Goal: Transaction & Acquisition: Obtain resource

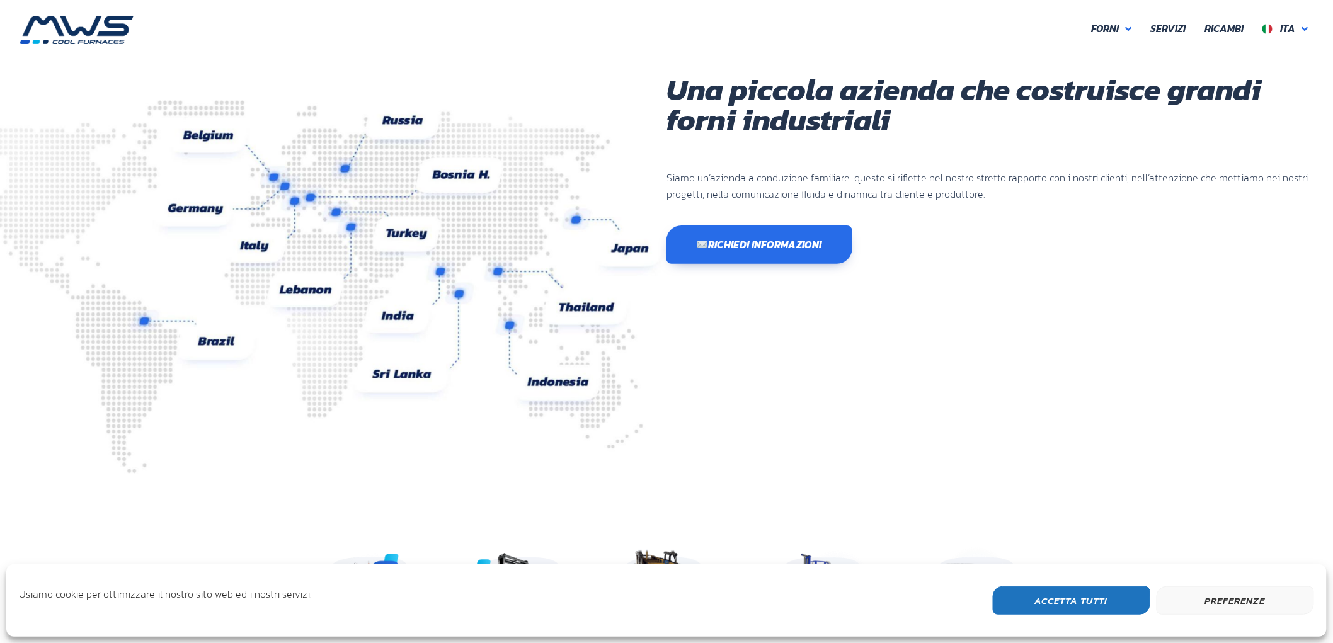
scroll to position [335, 756]
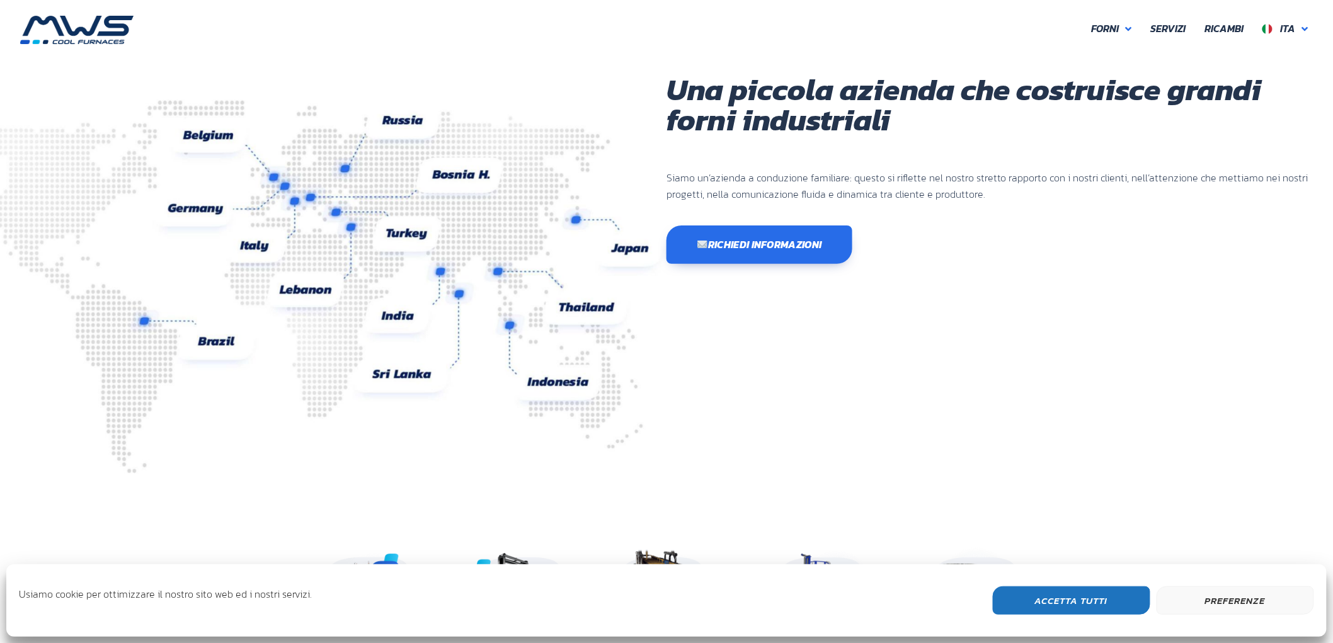
click at [1118, 600] on button "Accetta Tutti" at bounding box center [1072, 601] width 158 height 28
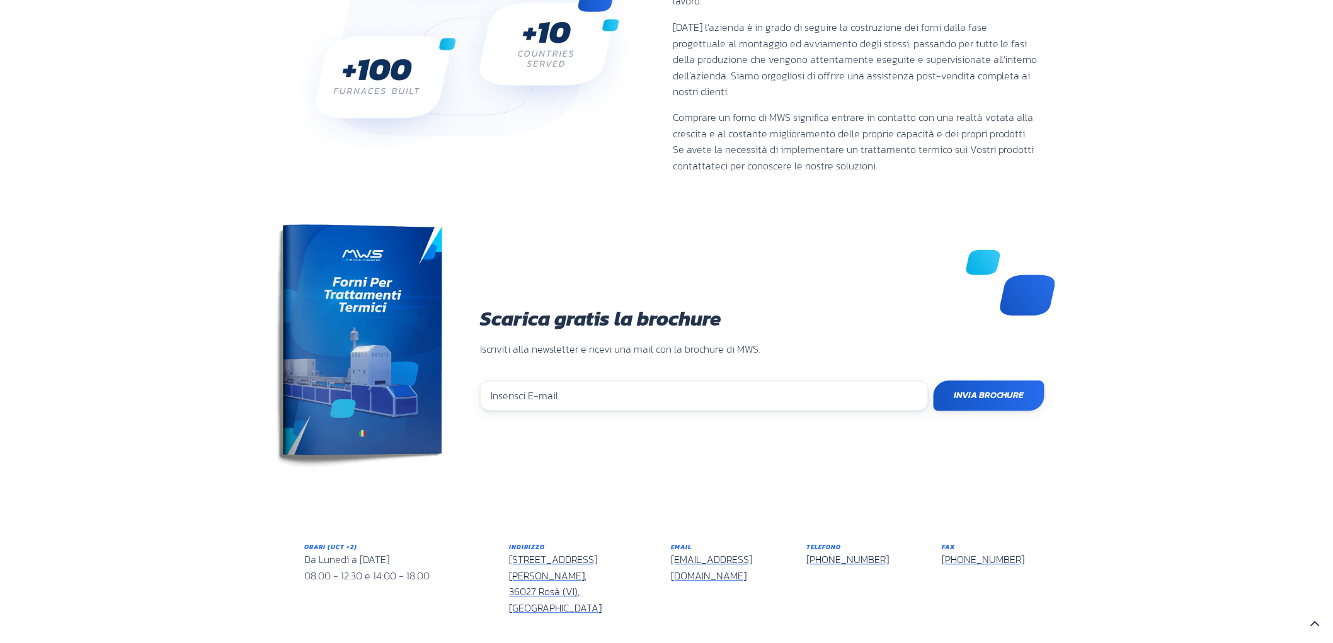
scroll to position [980, 0]
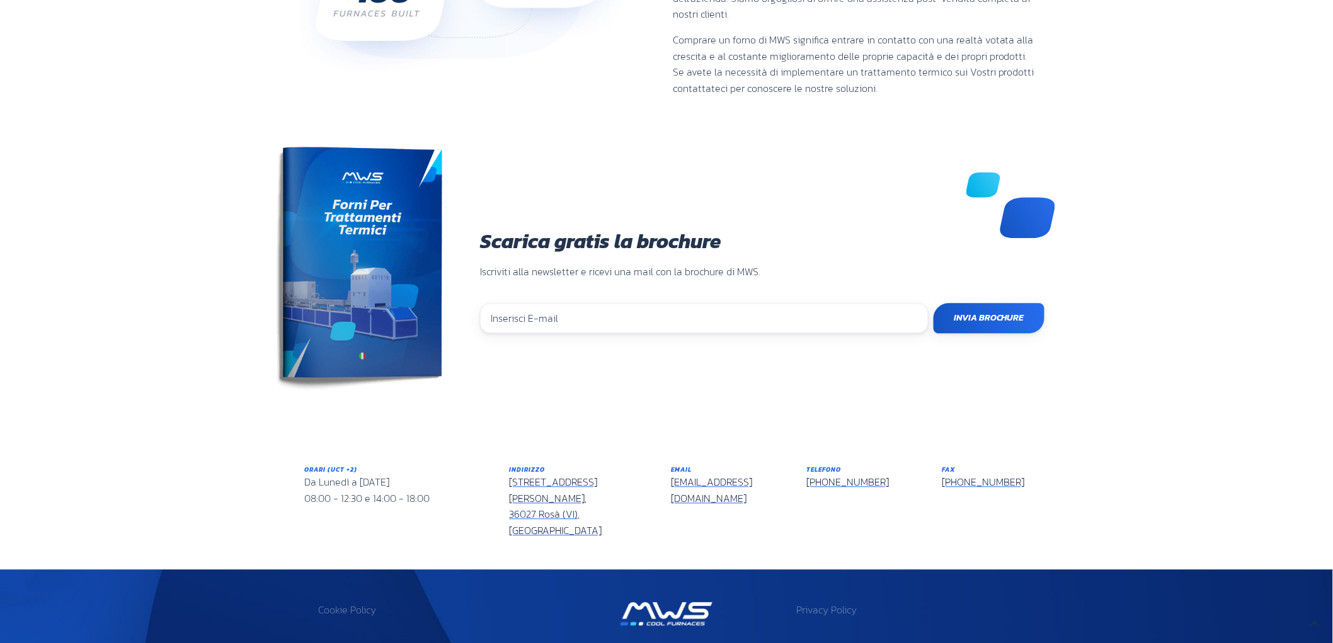
click at [583, 304] on input "email" at bounding box center [704, 319] width 449 height 30
type input "tecnico2@mwsforni.it"
click at [981, 304] on input "Invia Brochure" at bounding box center [989, 319] width 111 height 30
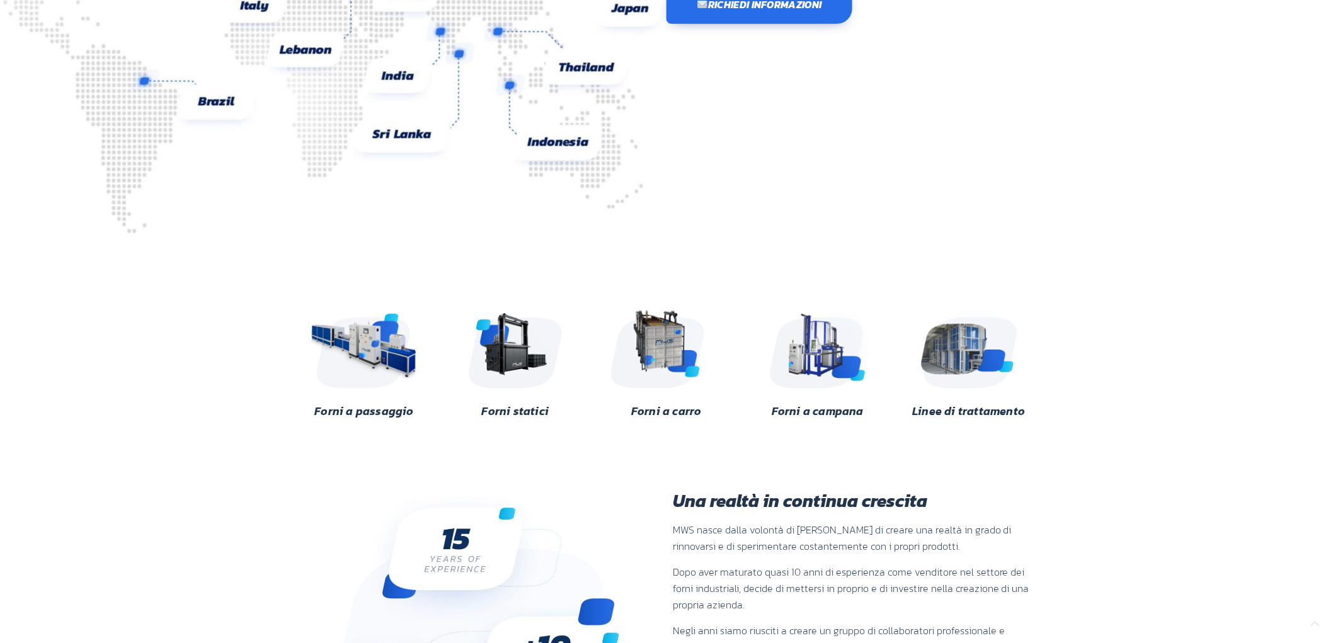
scroll to position [280, 0]
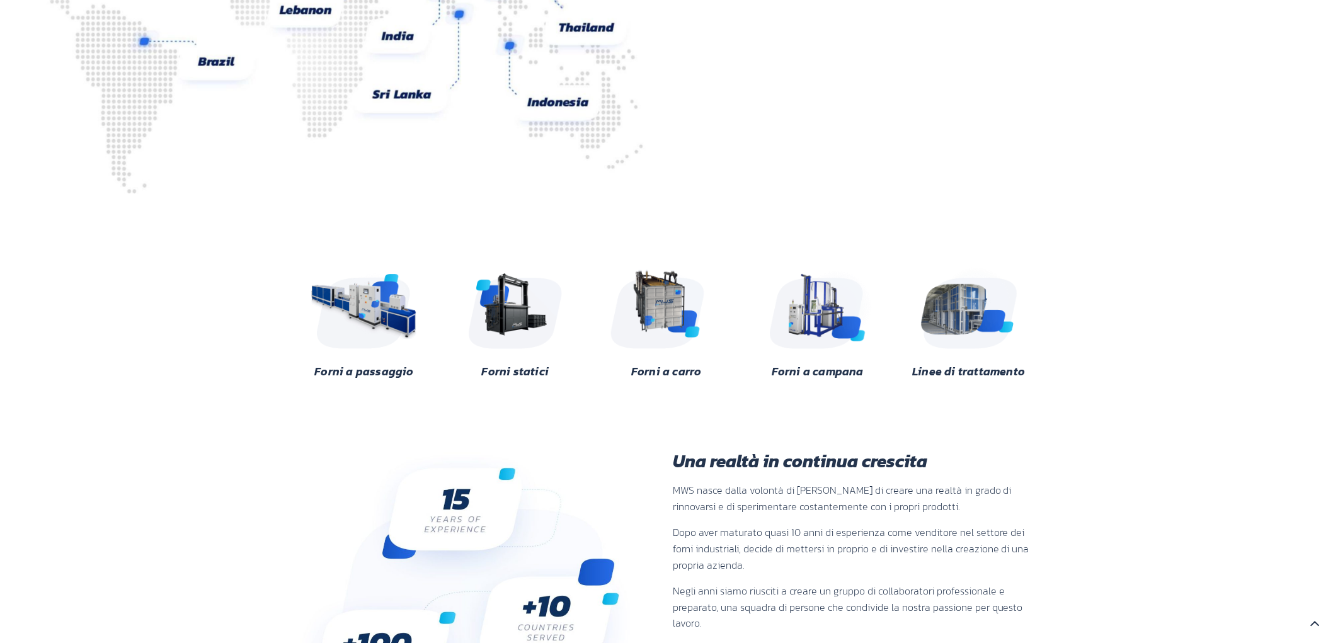
click at [391, 374] on link "Forni a passaggio" at bounding box center [363, 371] width 99 height 17
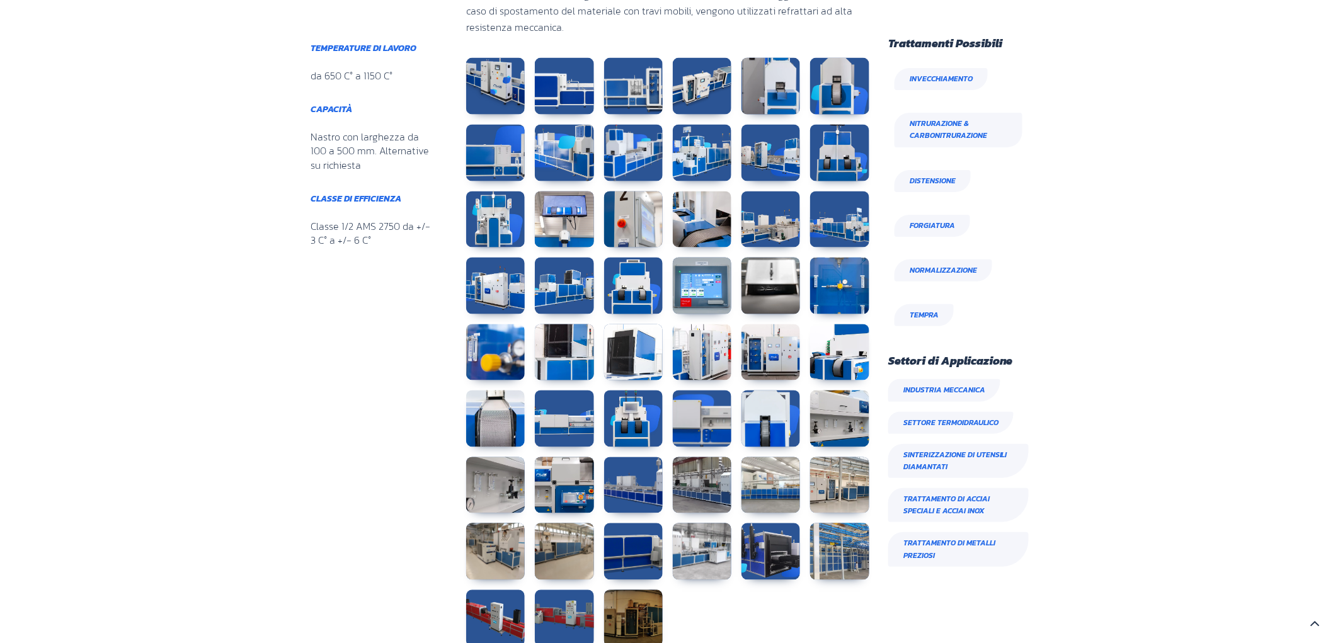
scroll to position [861, 0]
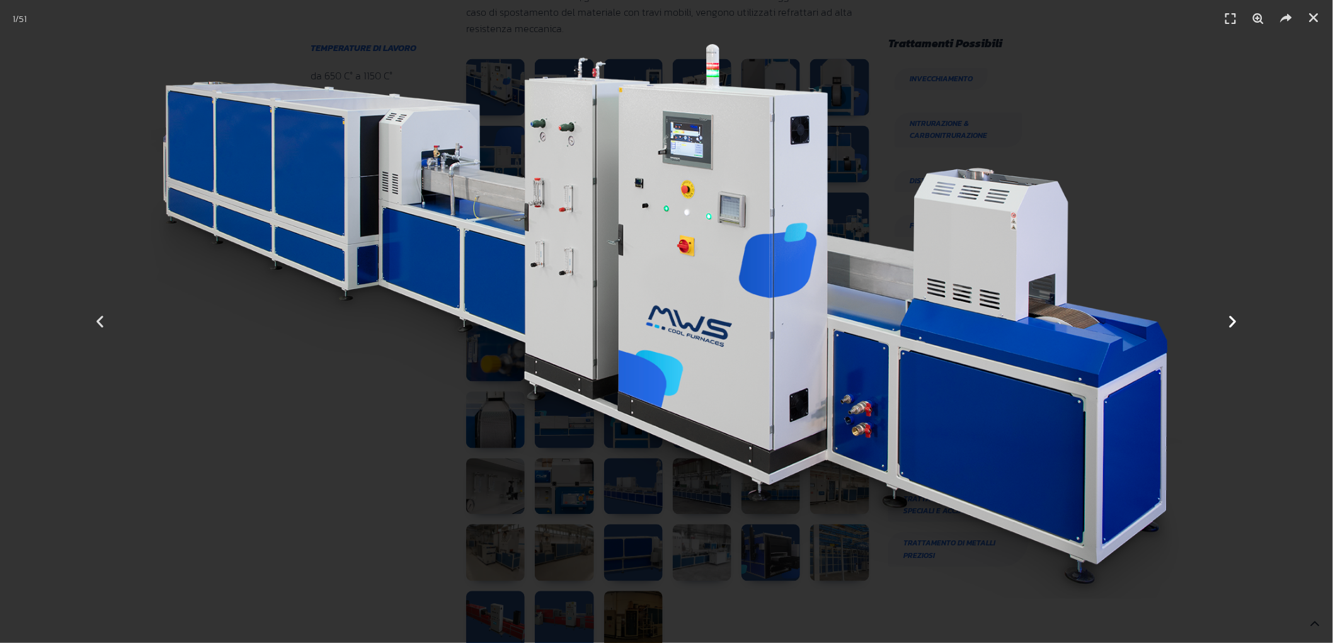
click at [1232, 320] on icon "Next slide" at bounding box center [1234, 322] width 16 height 16
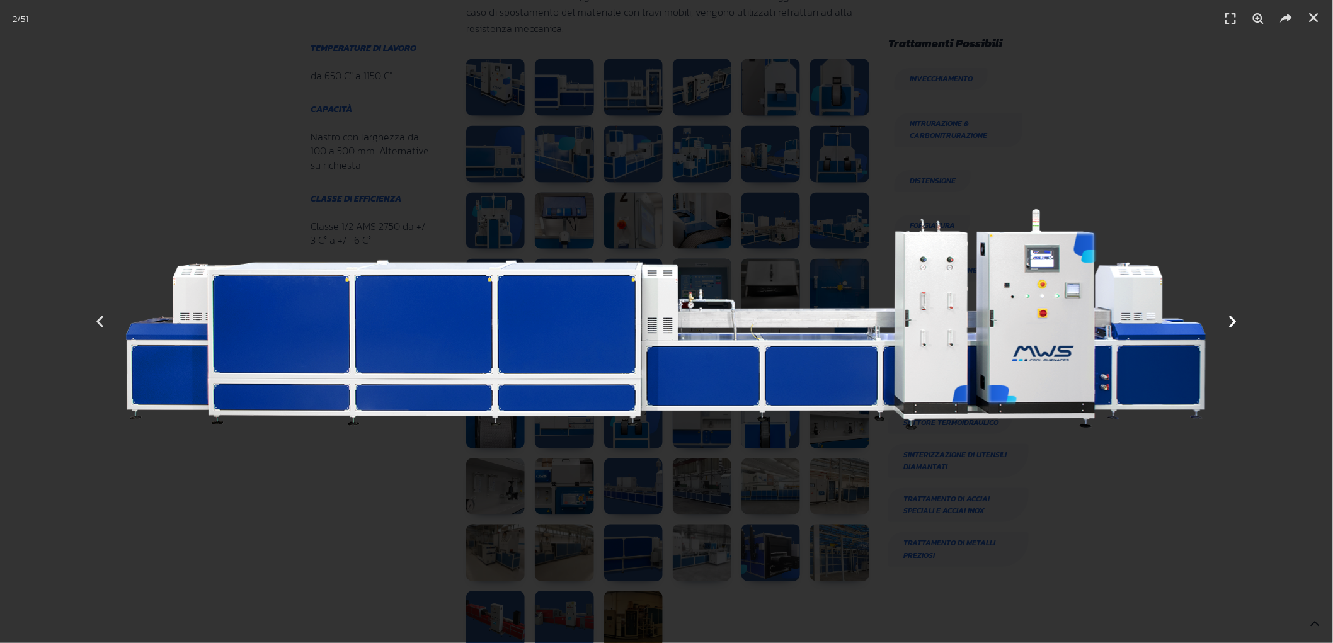
click at [1232, 320] on icon "Next slide" at bounding box center [1234, 322] width 16 height 16
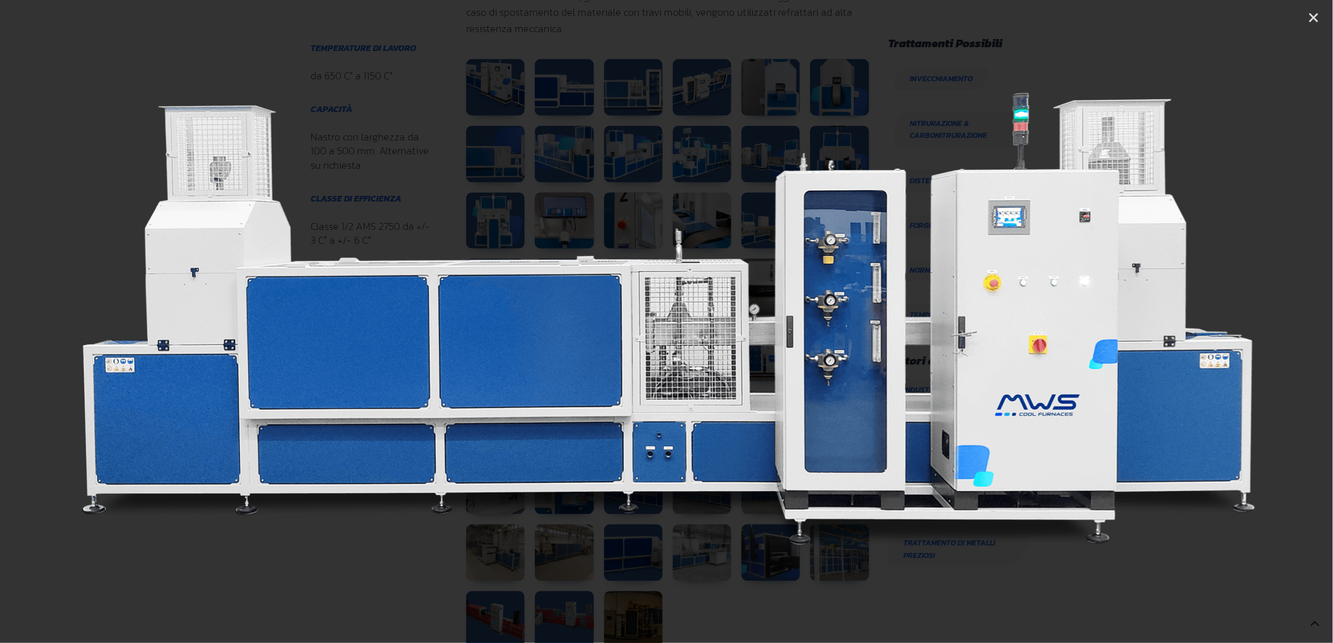
click at [1236, 320] on icon "Next slide" at bounding box center [1234, 322] width 16 height 16
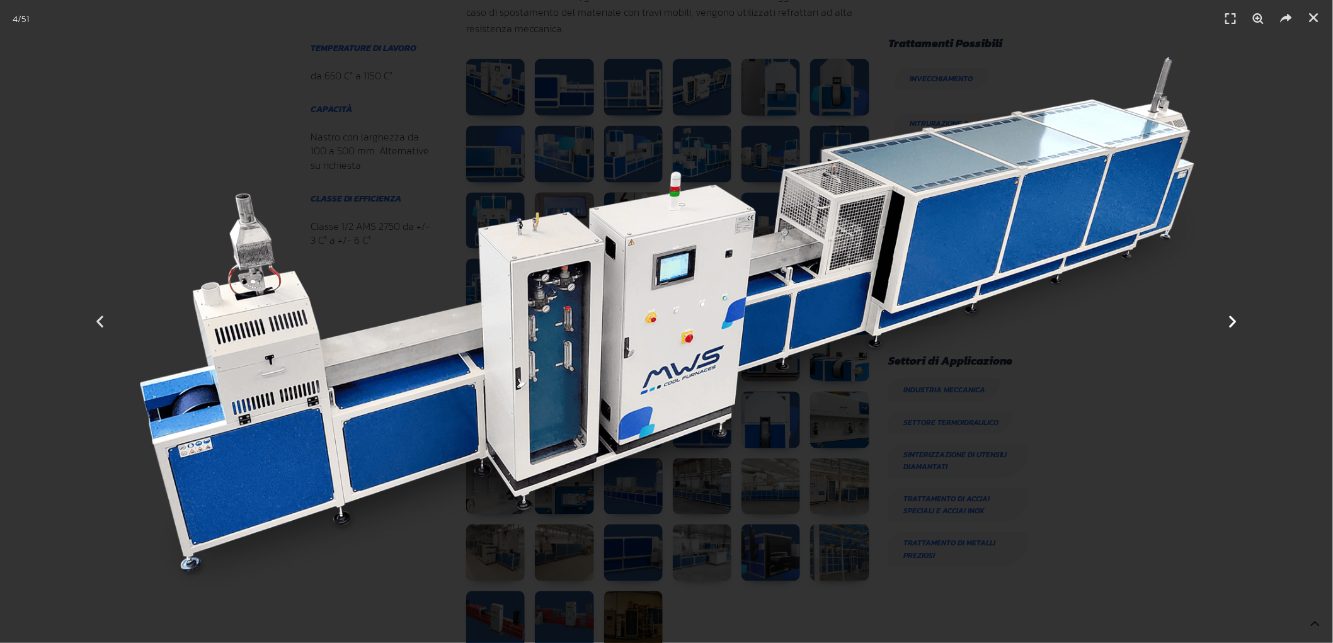
click at [1236, 320] on icon "Next slide" at bounding box center [1234, 322] width 16 height 16
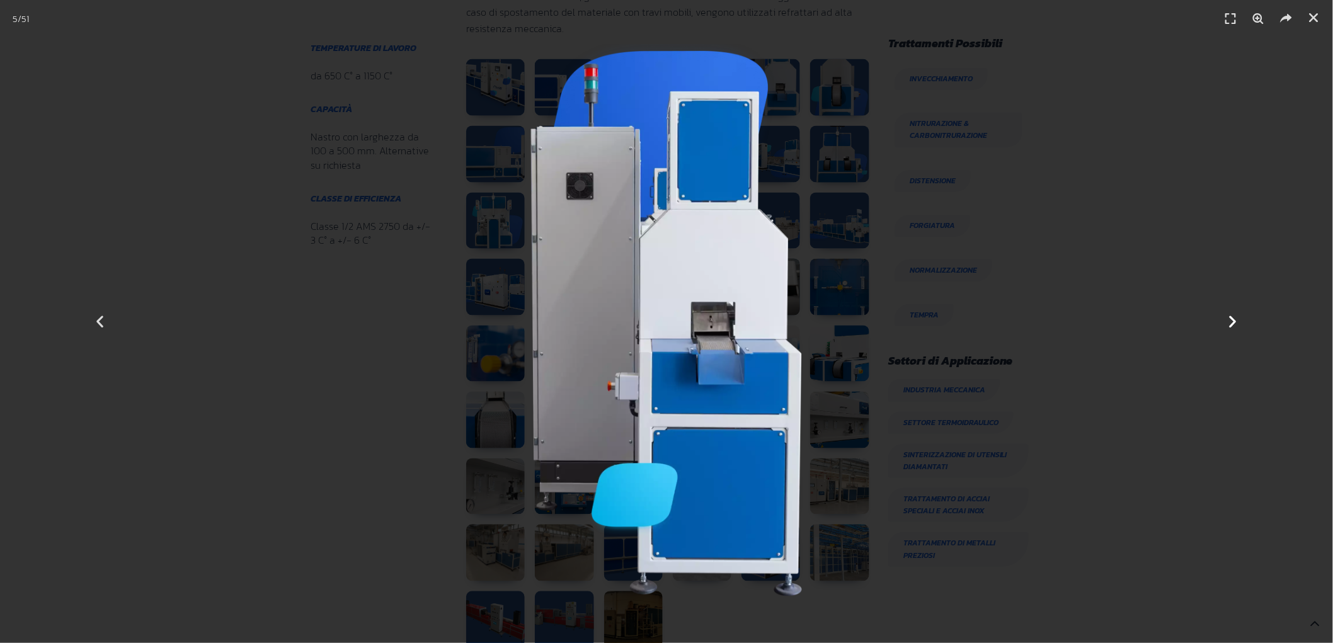
click at [1236, 320] on icon "Next slide" at bounding box center [1234, 322] width 16 height 16
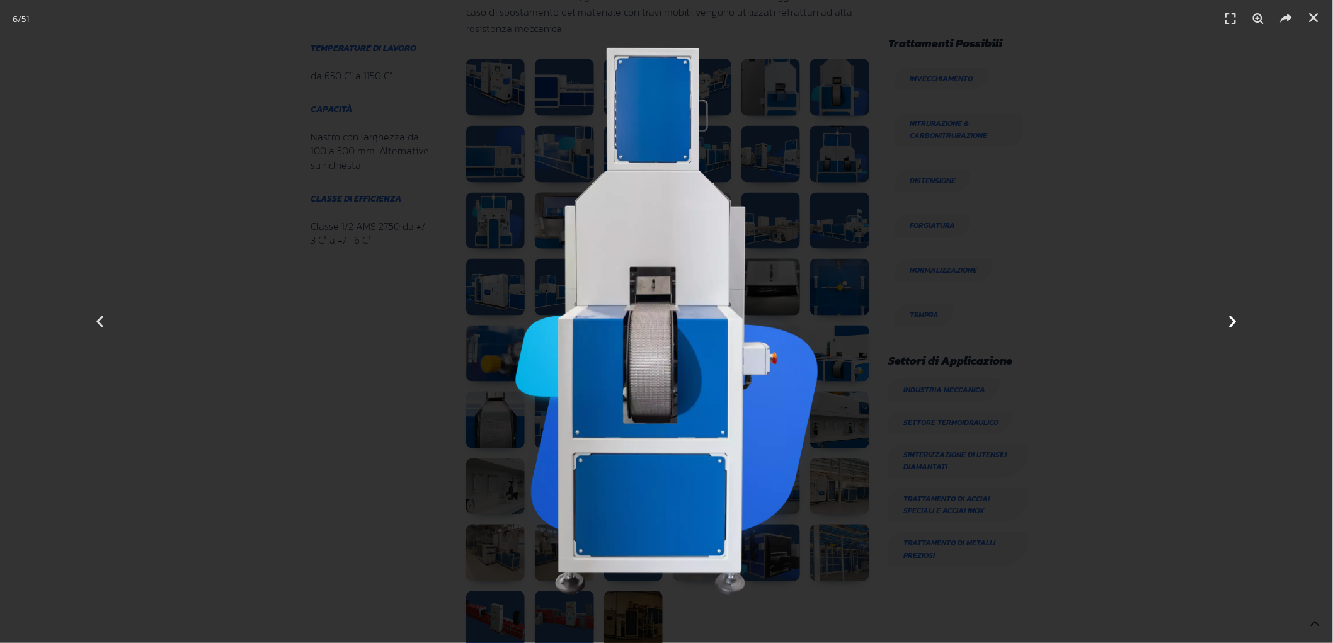
click at [1236, 321] on icon "Next slide" at bounding box center [1234, 322] width 16 height 16
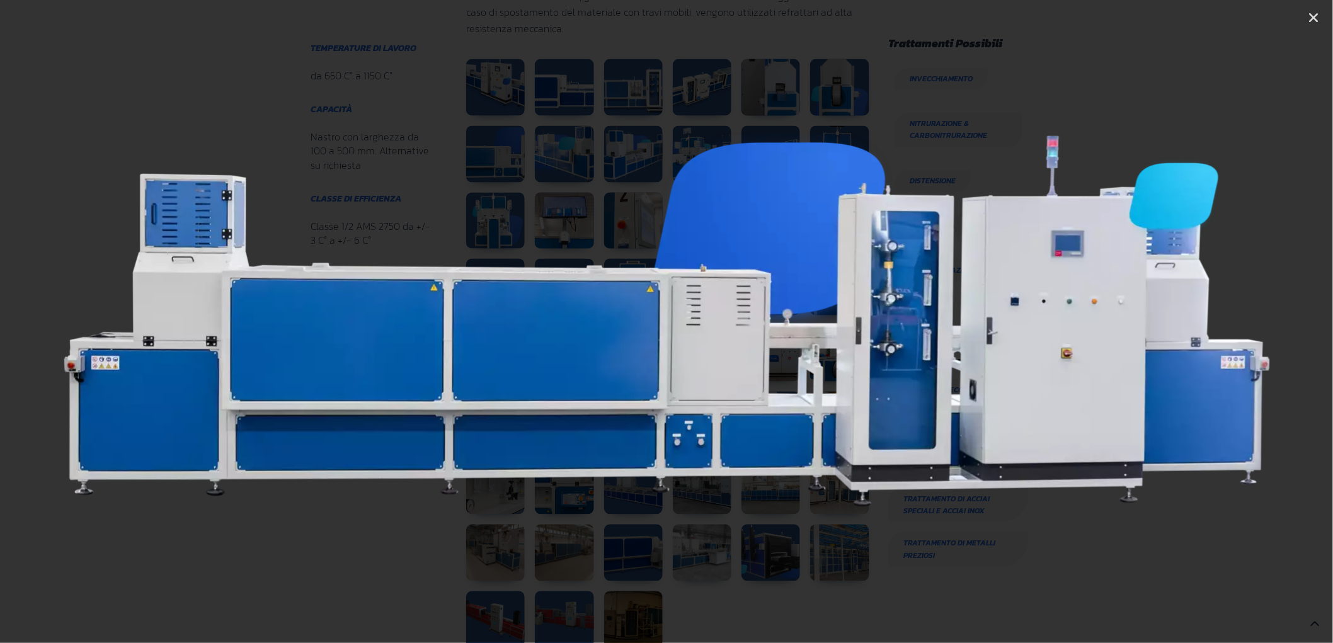
click at [1236, 321] on icon "Next slide" at bounding box center [1234, 322] width 16 height 16
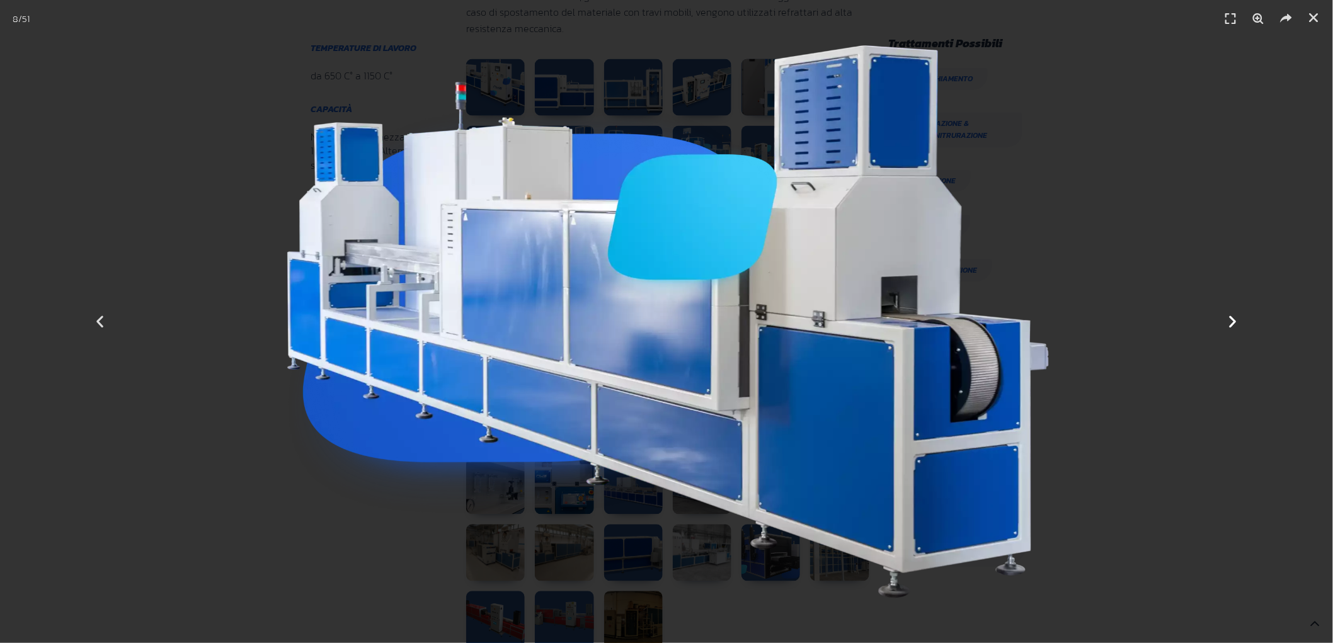
click at [1231, 323] on icon "Next slide" at bounding box center [1234, 322] width 16 height 16
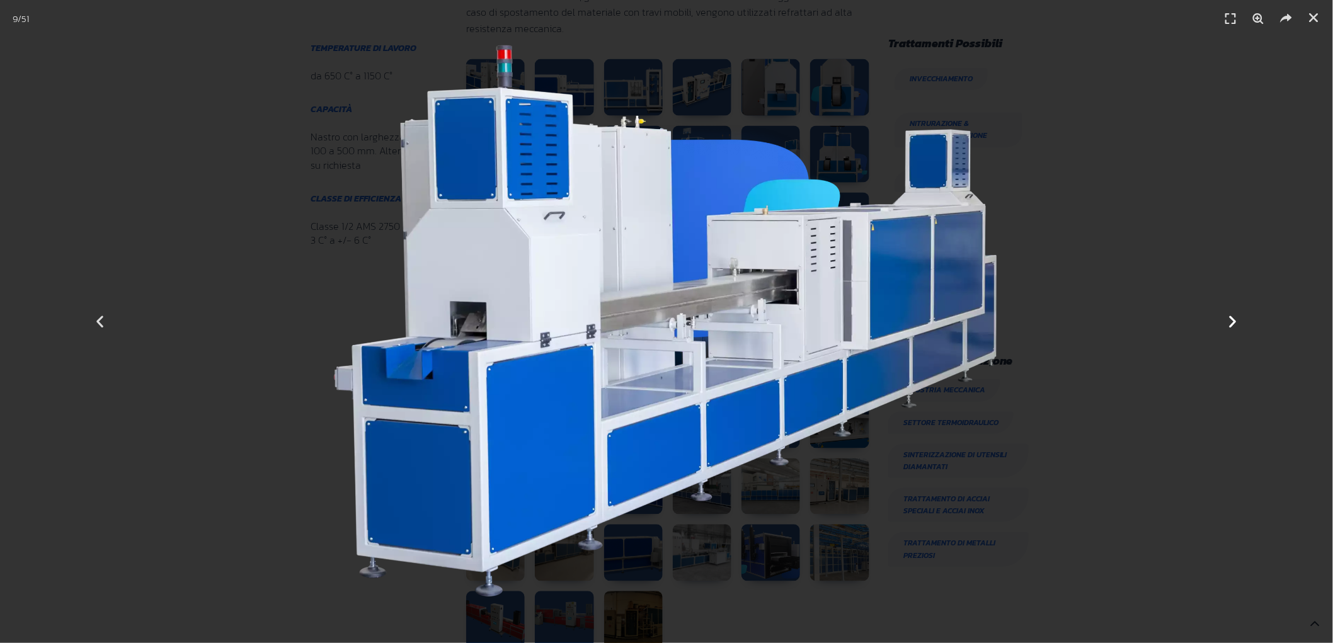
click at [1231, 323] on icon "Next slide" at bounding box center [1234, 322] width 16 height 16
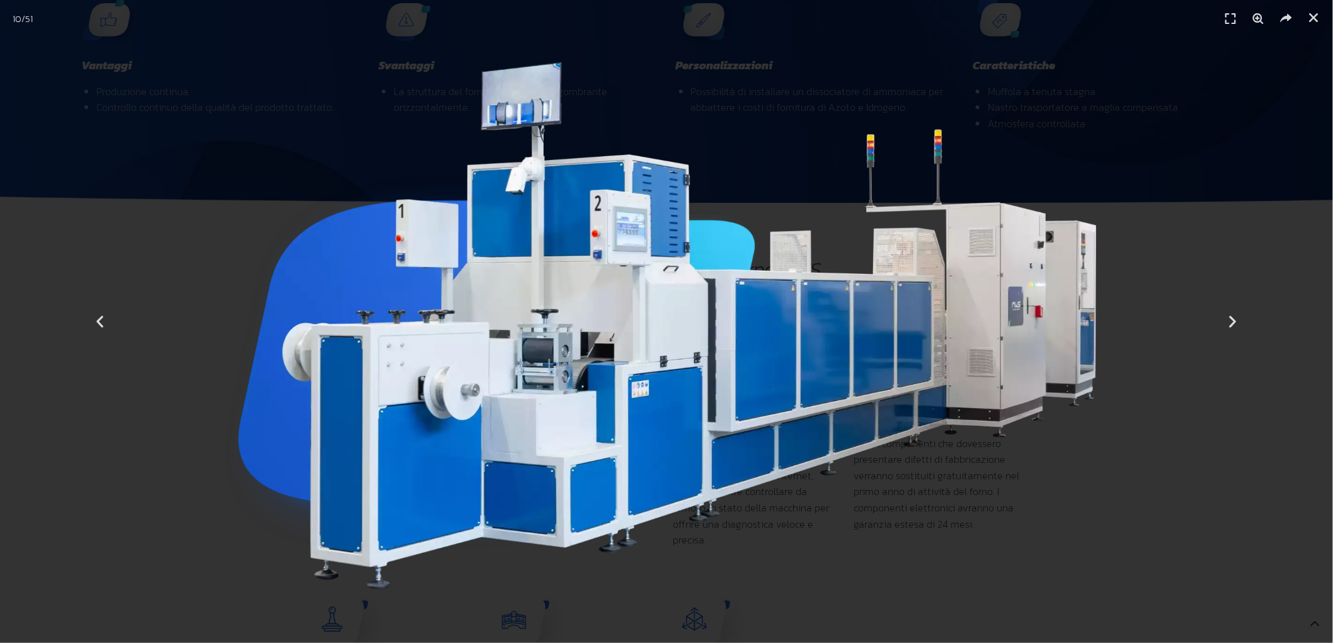
scroll to position [1750, 0]
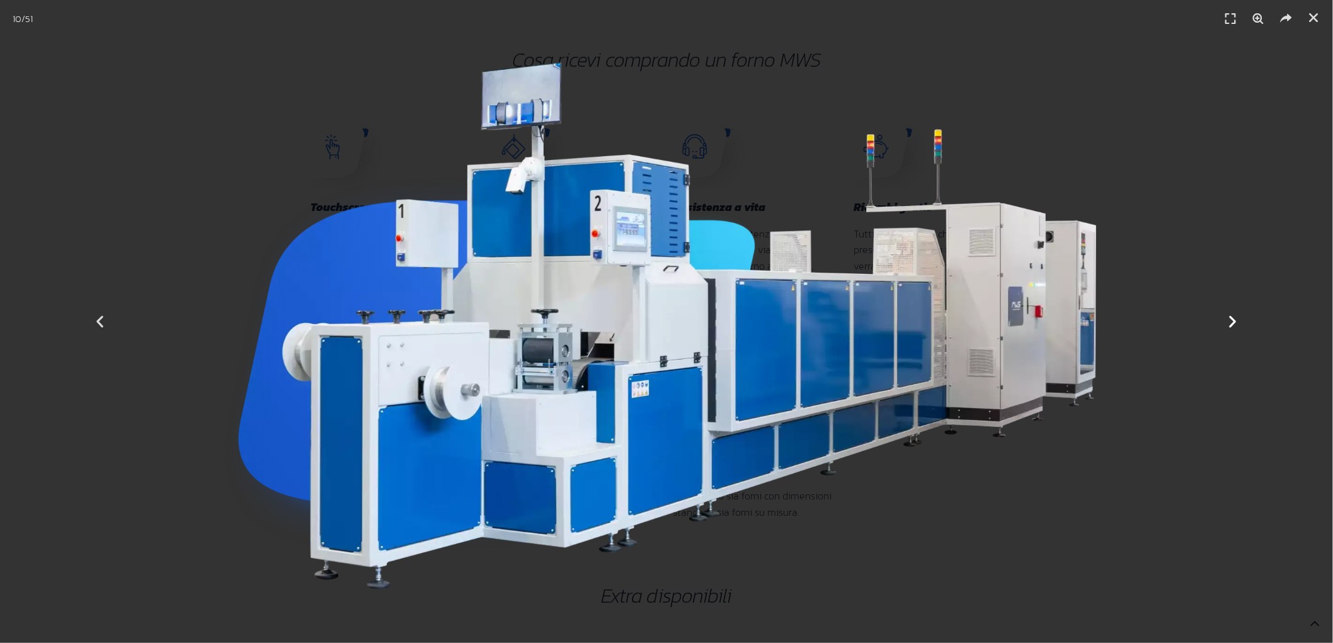
click at [1232, 324] on icon "Next slide" at bounding box center [1234, 322] width 16 height 16
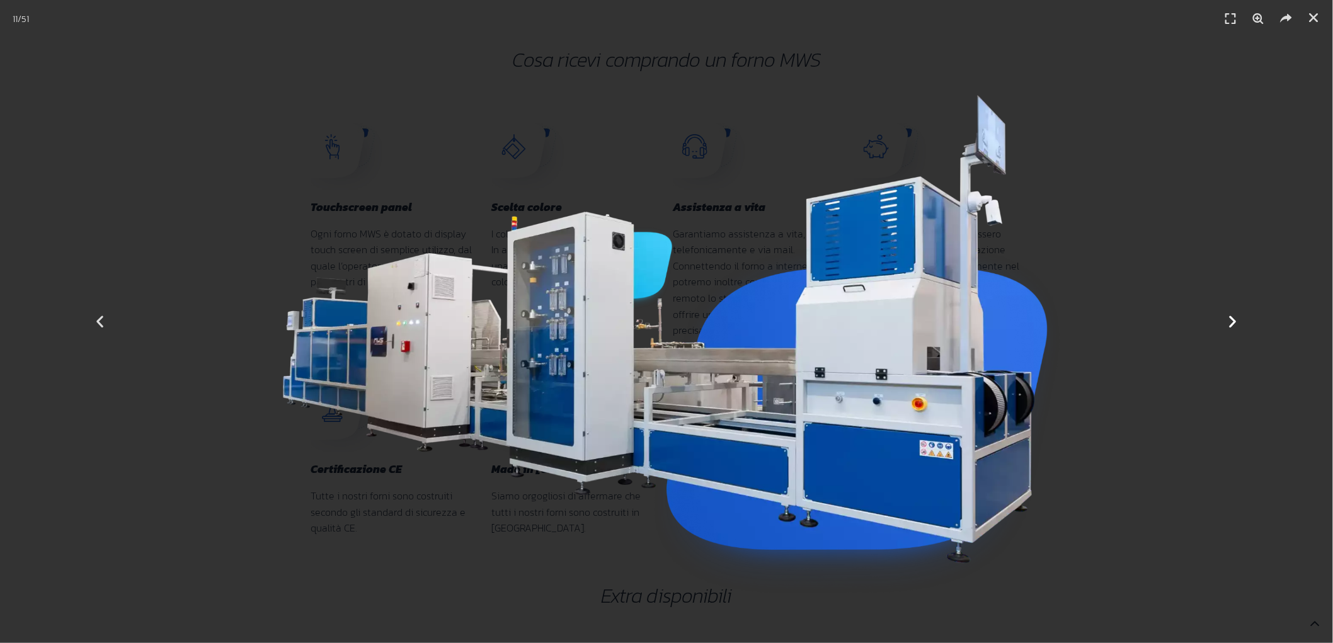
click at [1231, 324] on icon "Next slide" at bounding box center [1234, 322] width 16 height 16
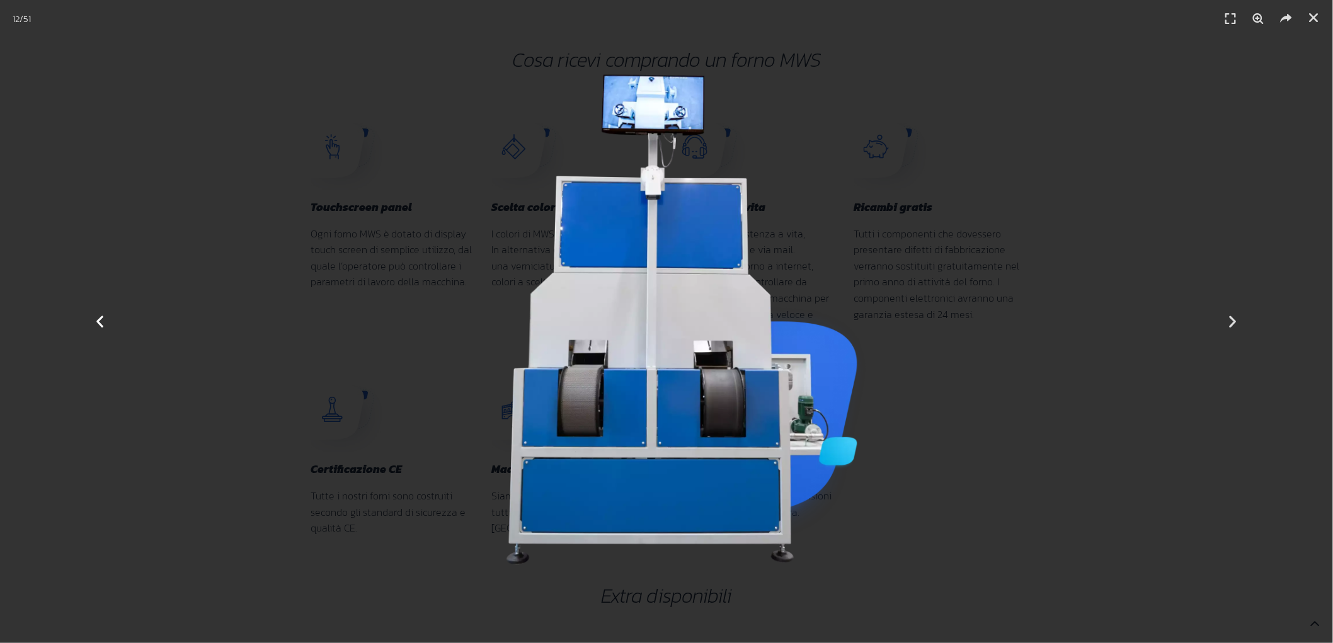
click at [97, 326] on icon "Previous slide" at bounding box center [100, 322] width 16 height 16
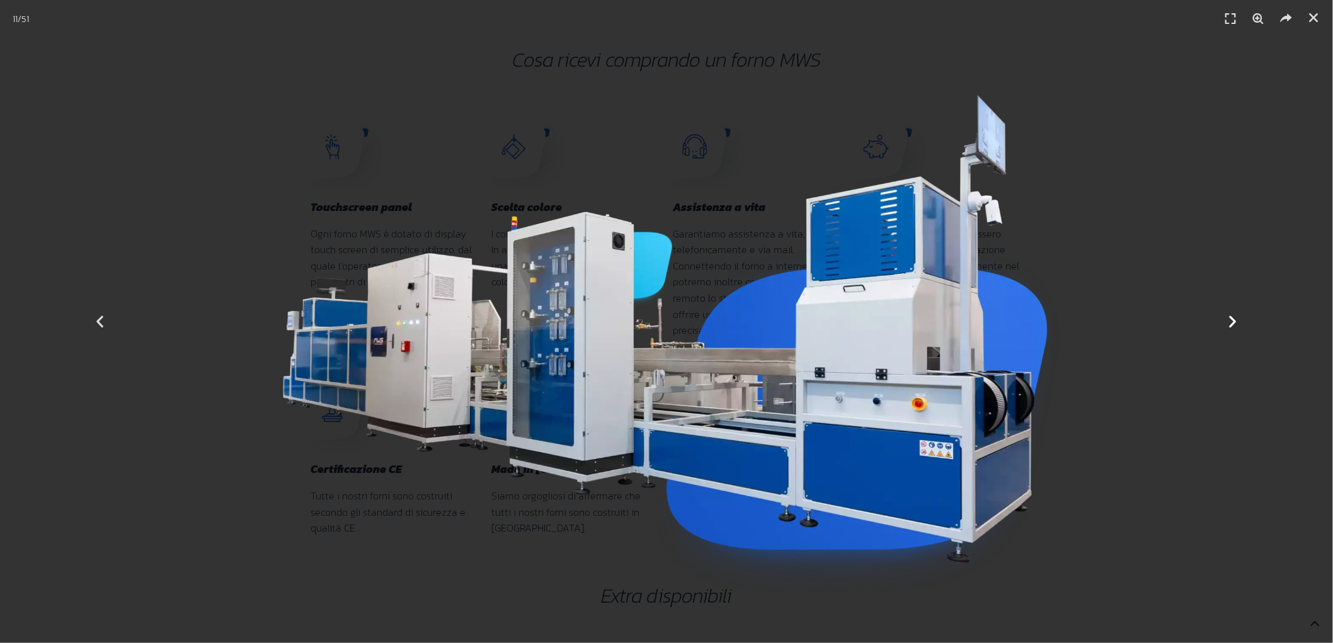
click at [1233, 324] on icon "Next slide" at bounding box center [1234, 322] width 16 height 16
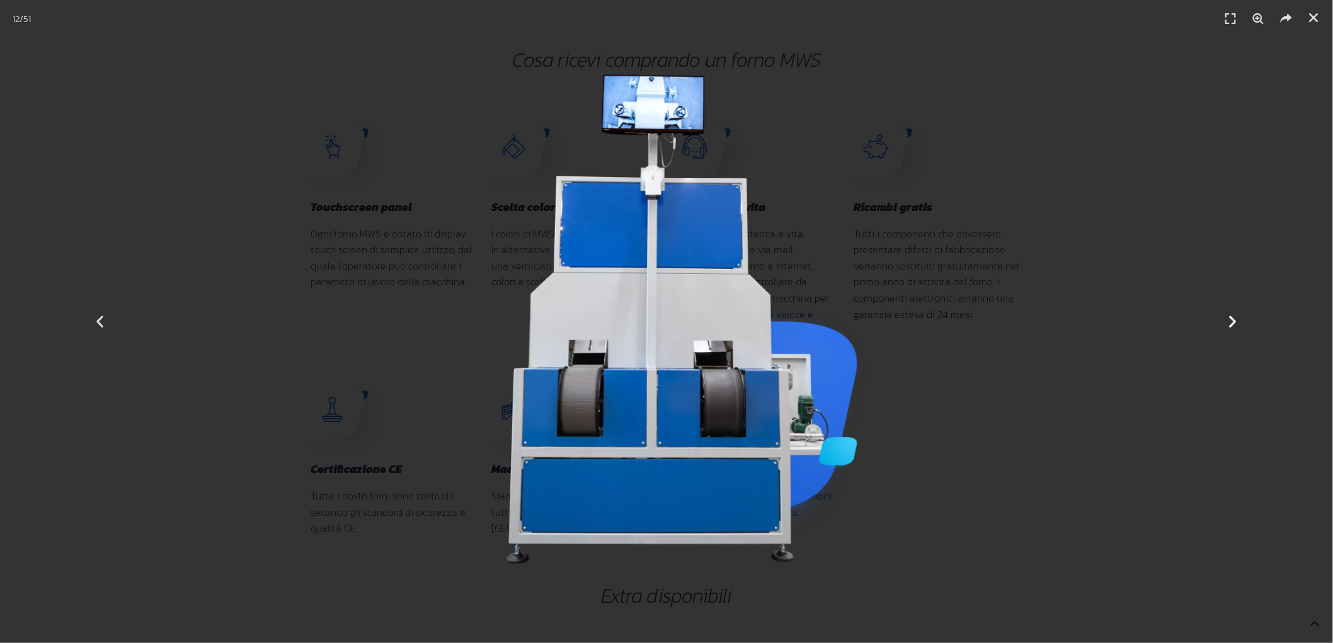
click at [1233, 324] on icon "Next slide" at bounding box center [1234, 322] width 16 height 16
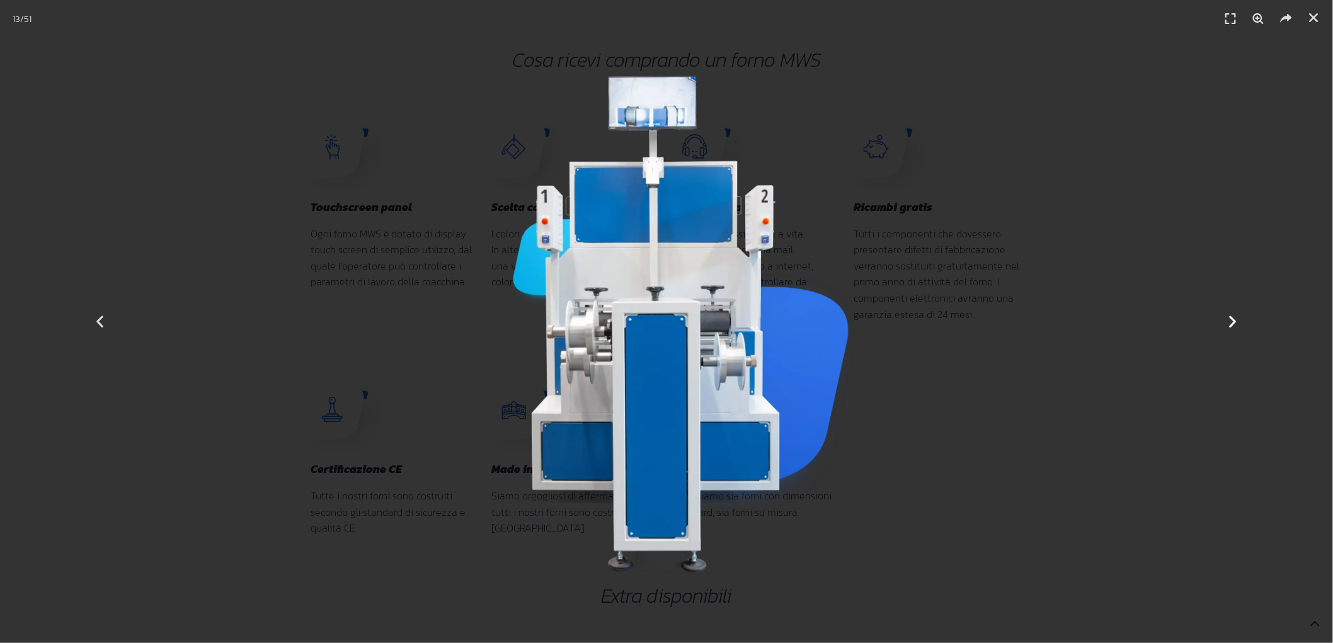
click at [1236, 322] on icon "Next slide" at bounding box center [1234, 322] width 16 height 16
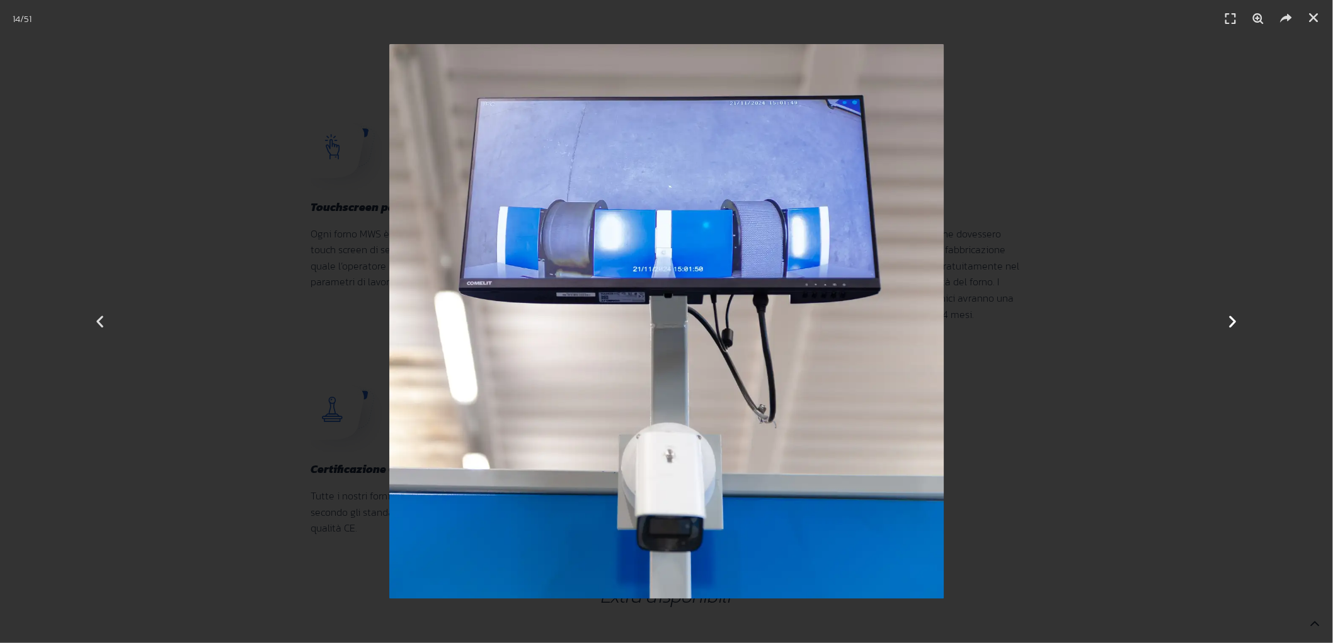
click at [1232, 328] on icon "Next slide" at bounding box center [1234, 322] width 16 height 16
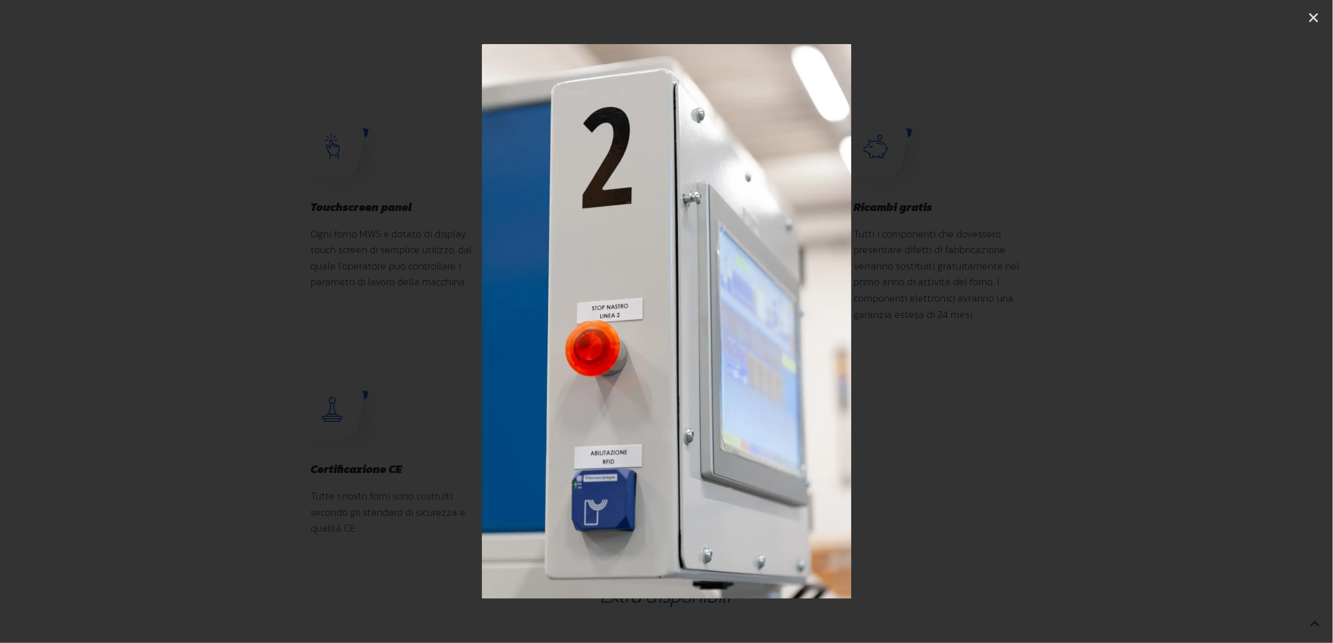
click at [1232, 325] on icon "Next slide" at bounding box center [1234, 322] width 16 height 16
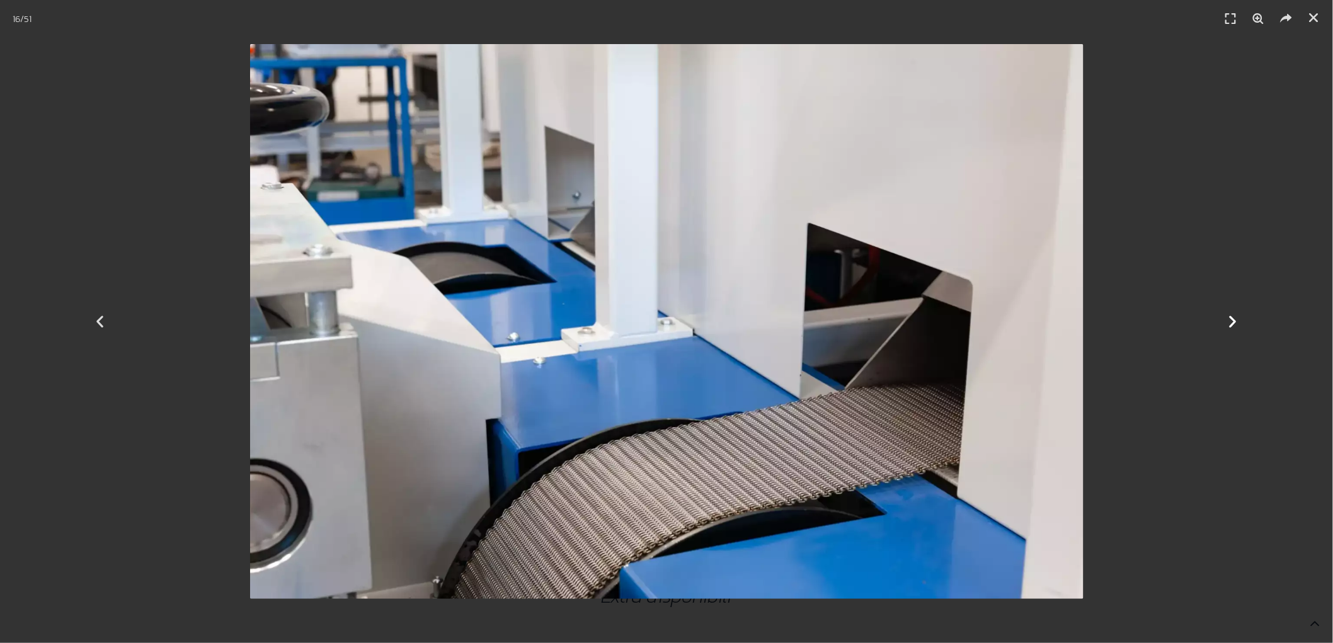
click at [1233, 320] on icon "Next slide" at bounding box center [1234, 322] width 16 height 16
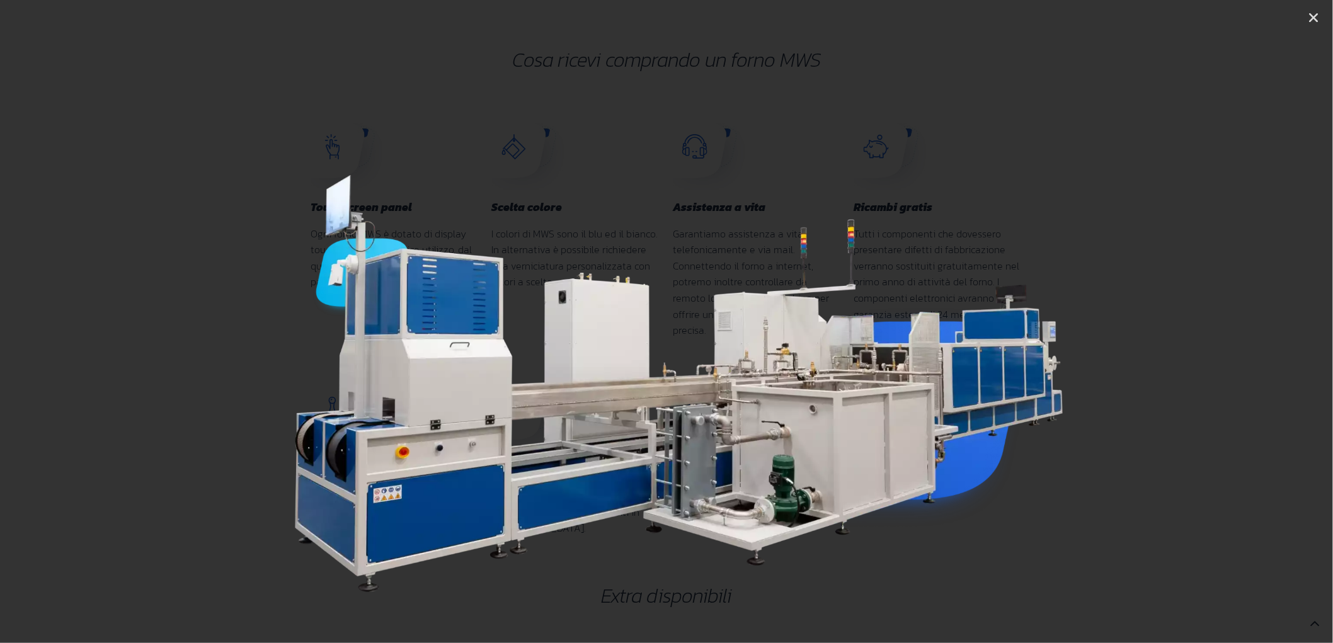
click at [1233, 320] on icon "Next slide" at bounding box center [1234, 322] width 16 height 16
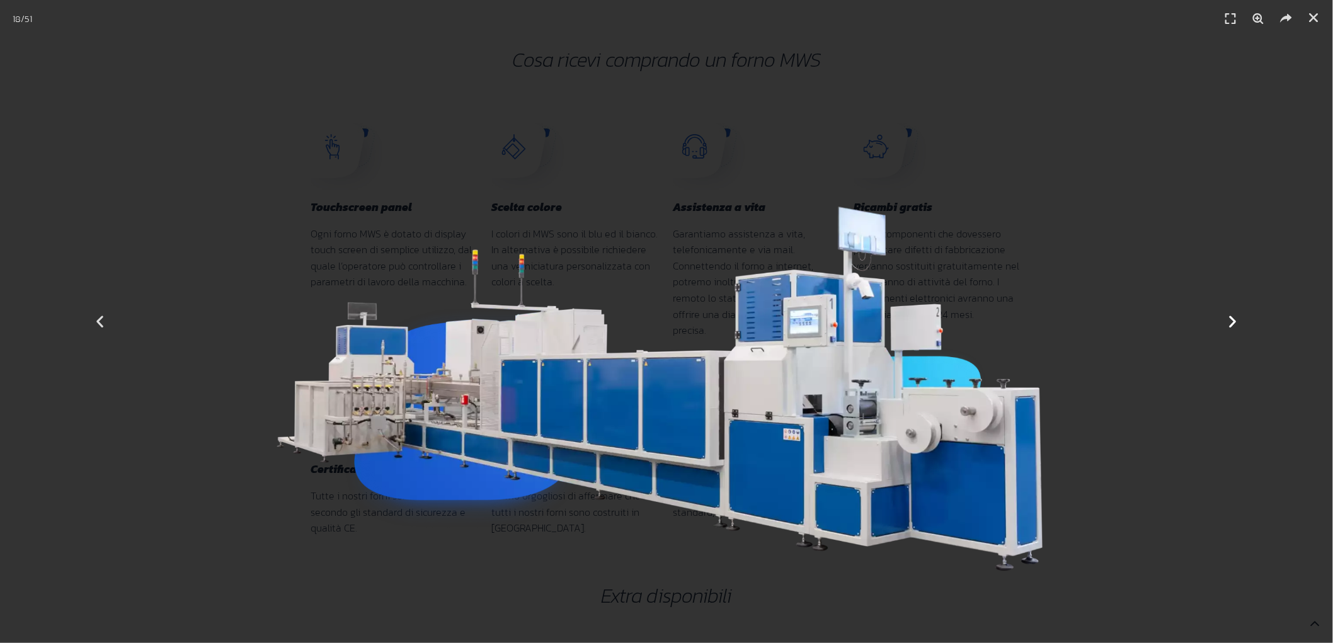
click at [1234, 328] on icon "Next slide" at bounding box center [1234, 322] width 16 height 16
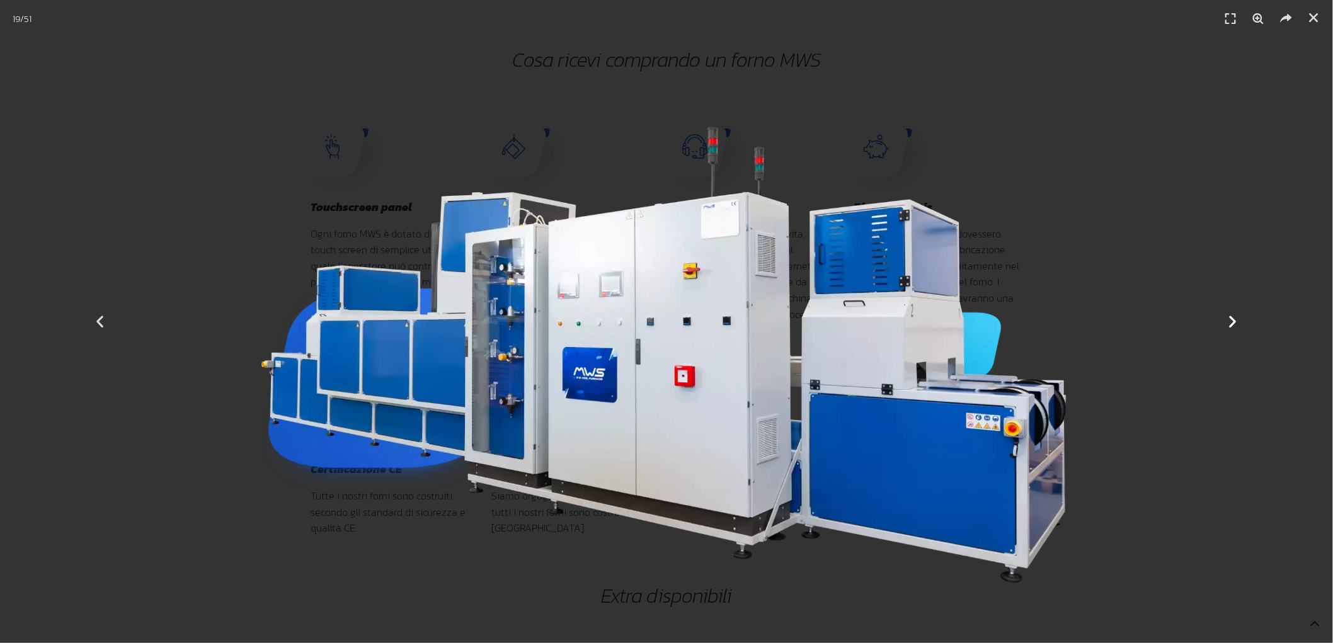
click at [1234, 331] on div "Successivo" at bounding box center [1234, 321] width 200 height 643
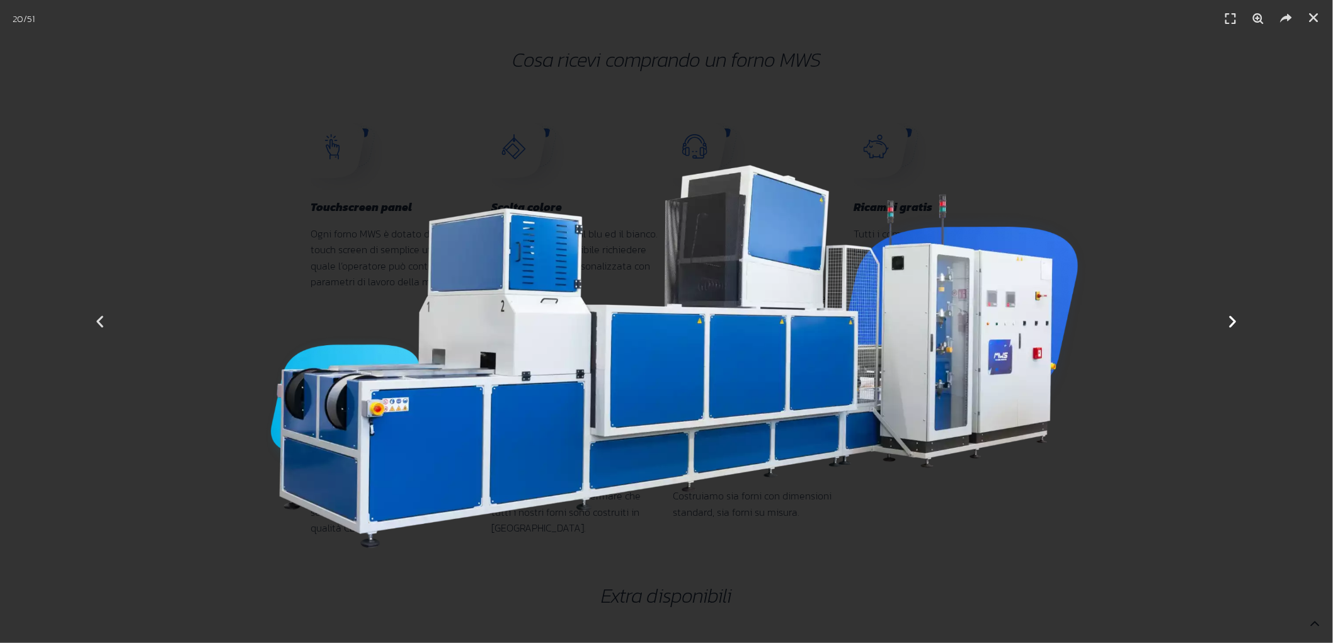
click at [1232, 321] on icon "Next slide" at bounding box center [1234, 322] width 16 height 16
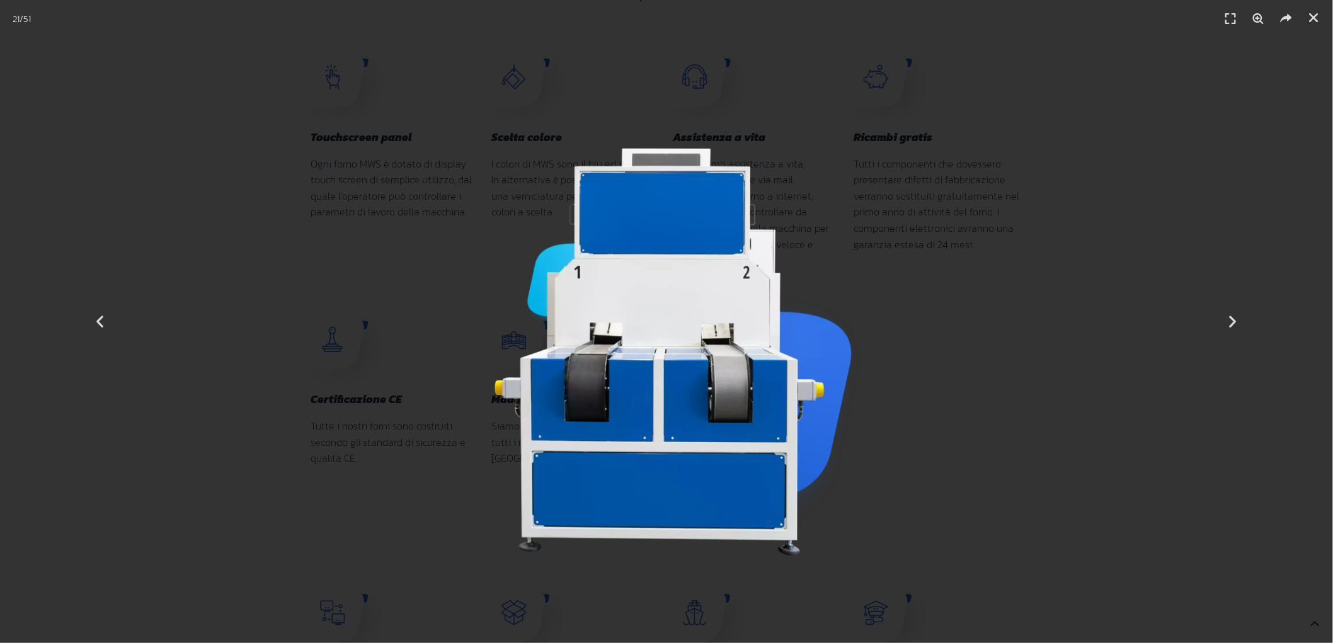
scroll to position [1890, 0]
click at [1236, 318] on icon "Next slide" at bounding box center [1234, 322] width 16 height 16
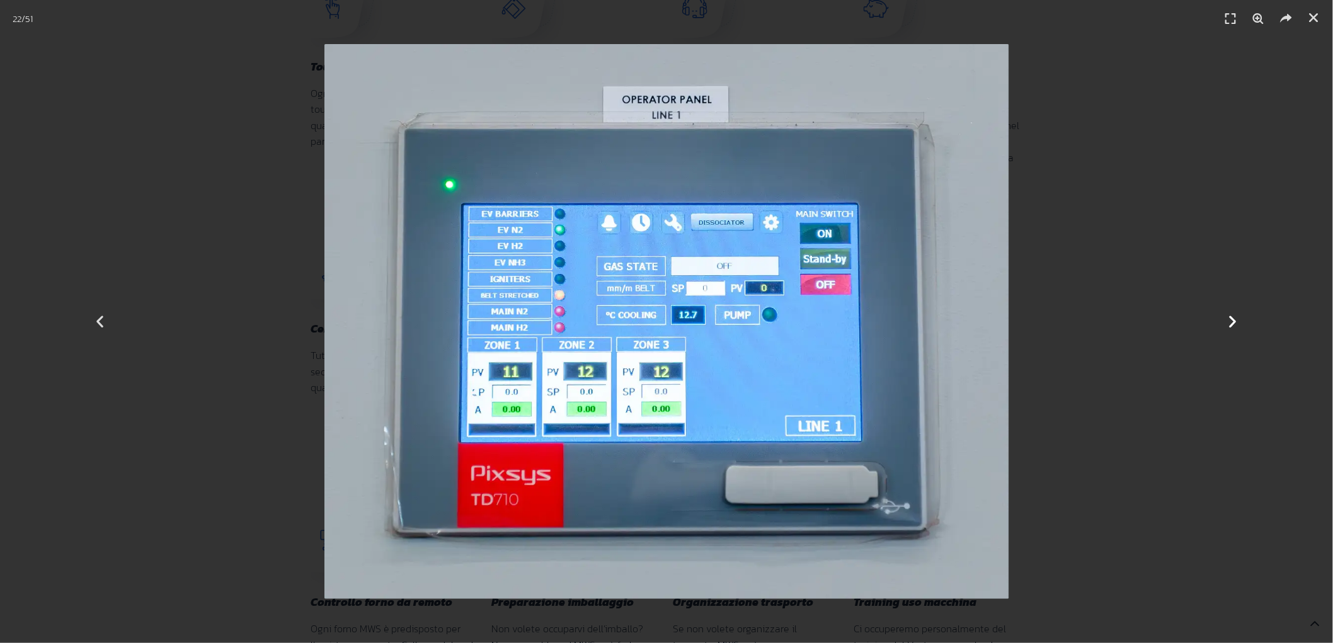
click at [1236, 318] on icon "Next slide" at bounding box center [1234, 322] width 16 height 16
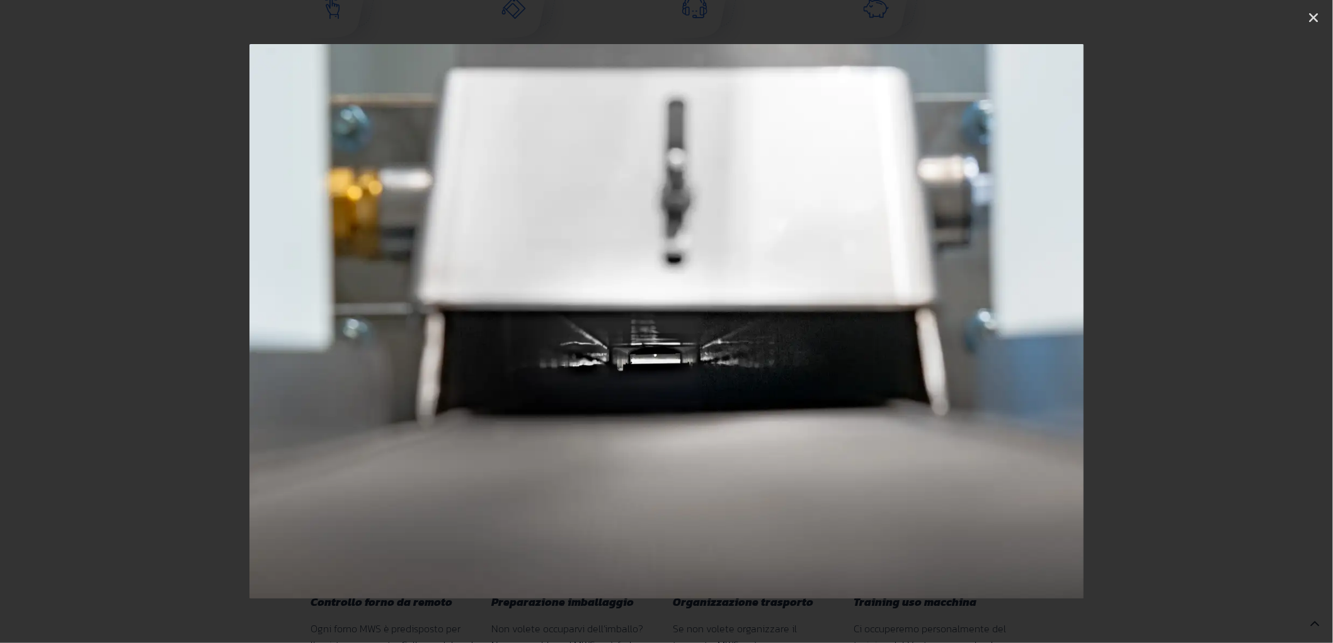
click at [1230, 322] on icon "Next slide" at bounding box center [1234, 322] width 16 height 16
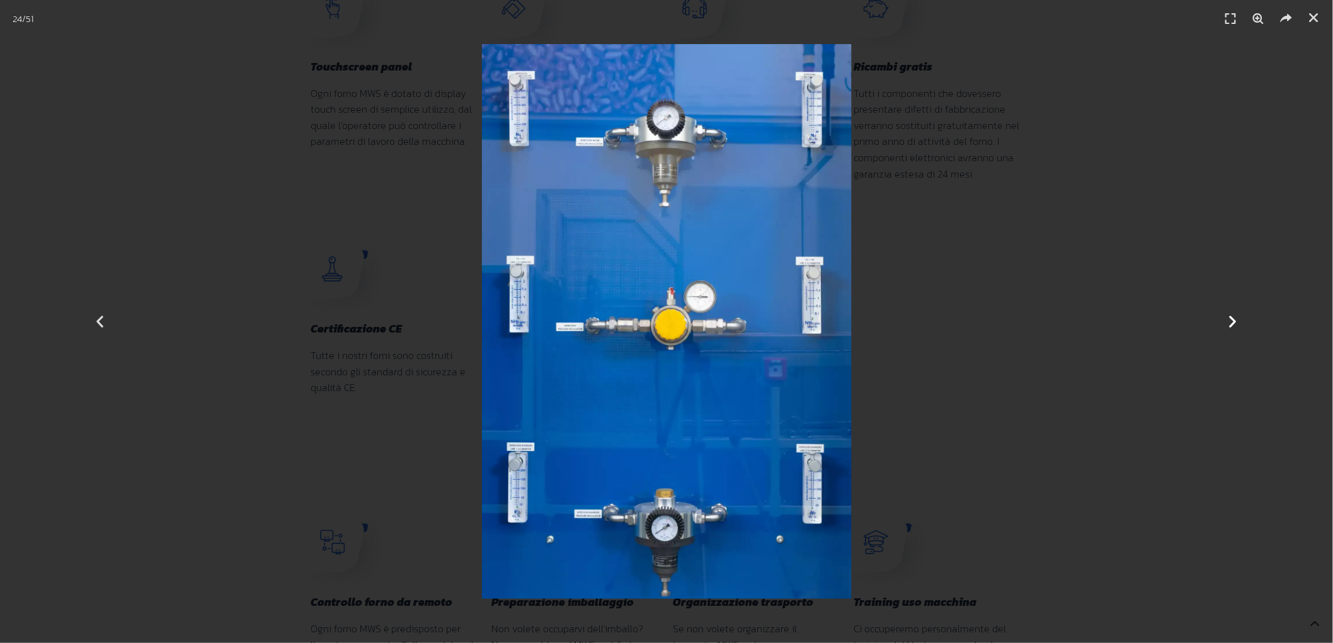
click at [1232, 321] on icon "Next slide" at bounding box center [1234, 322] width 16 height 16
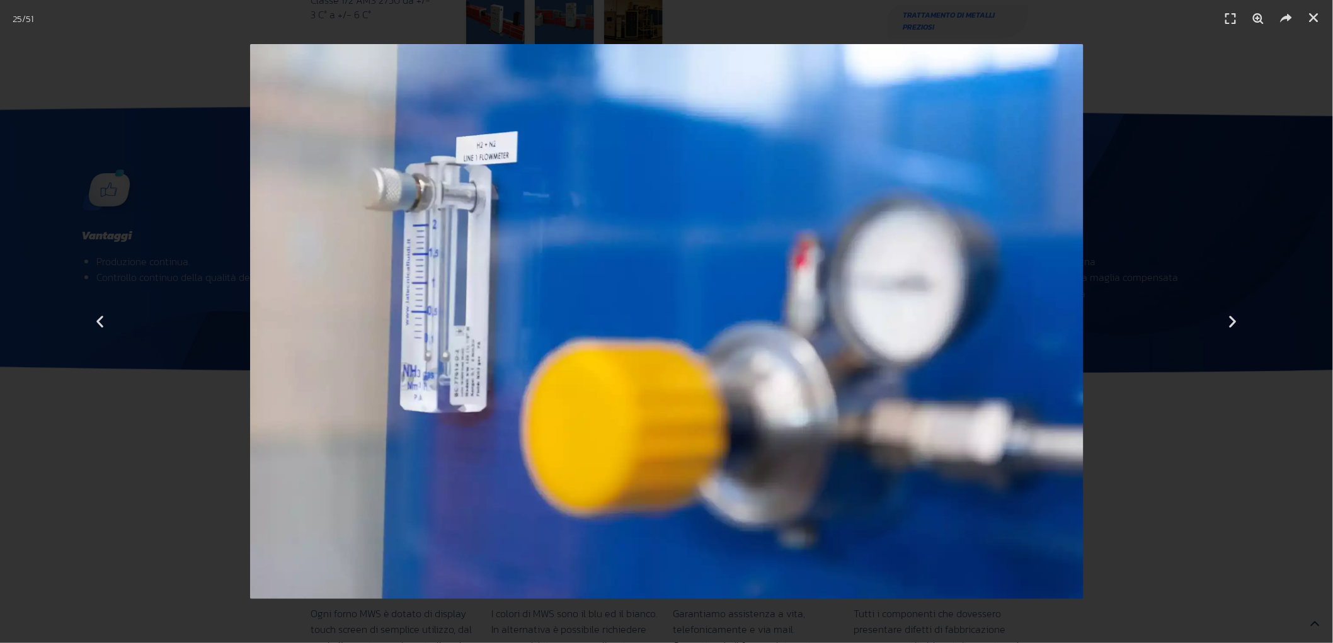
scroll to position [1820, 0]
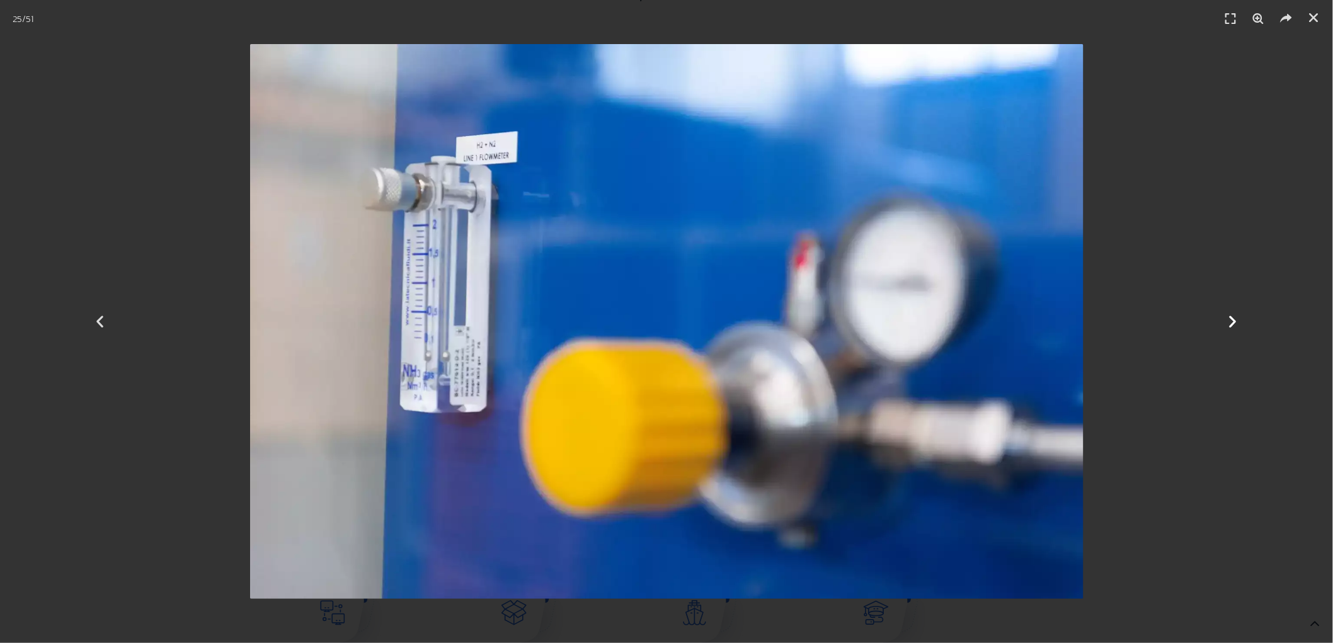
click at [1234, 320] on icon "Next slide" at bounding box center [1234, 322] width 16 height 16
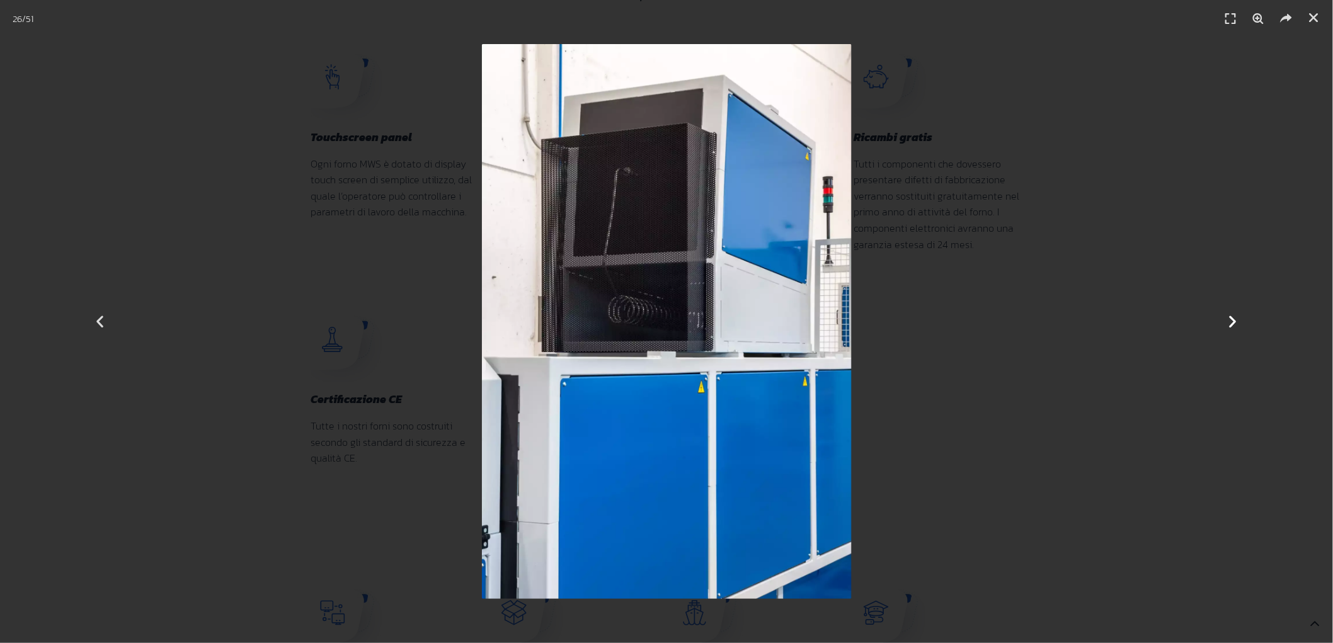
click at [1232, 321] on icon "Next slide" at bounding box center [1234, 322] width 16 height 16
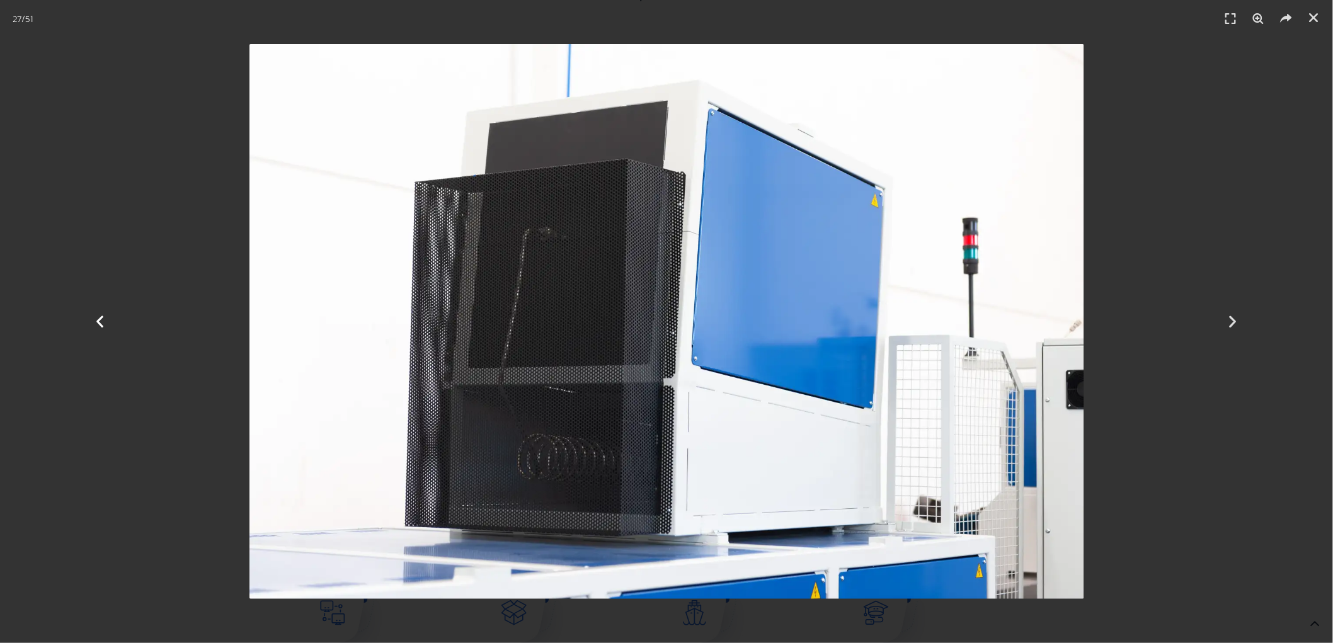
click at [103, 323] on icon "Previous slide" at bounding box center [100, 322] width 16 height 16
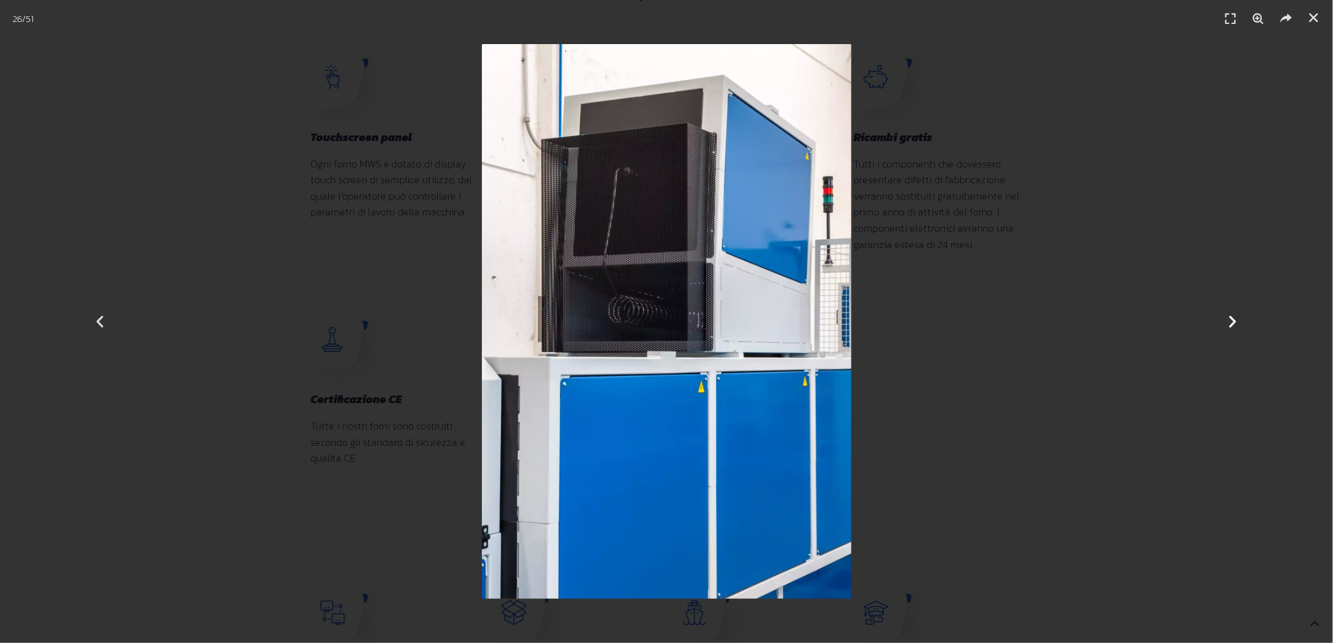
click at [1236, 323] on icon "Next slide" at bounding box center [1234, 322] width 16 height 16
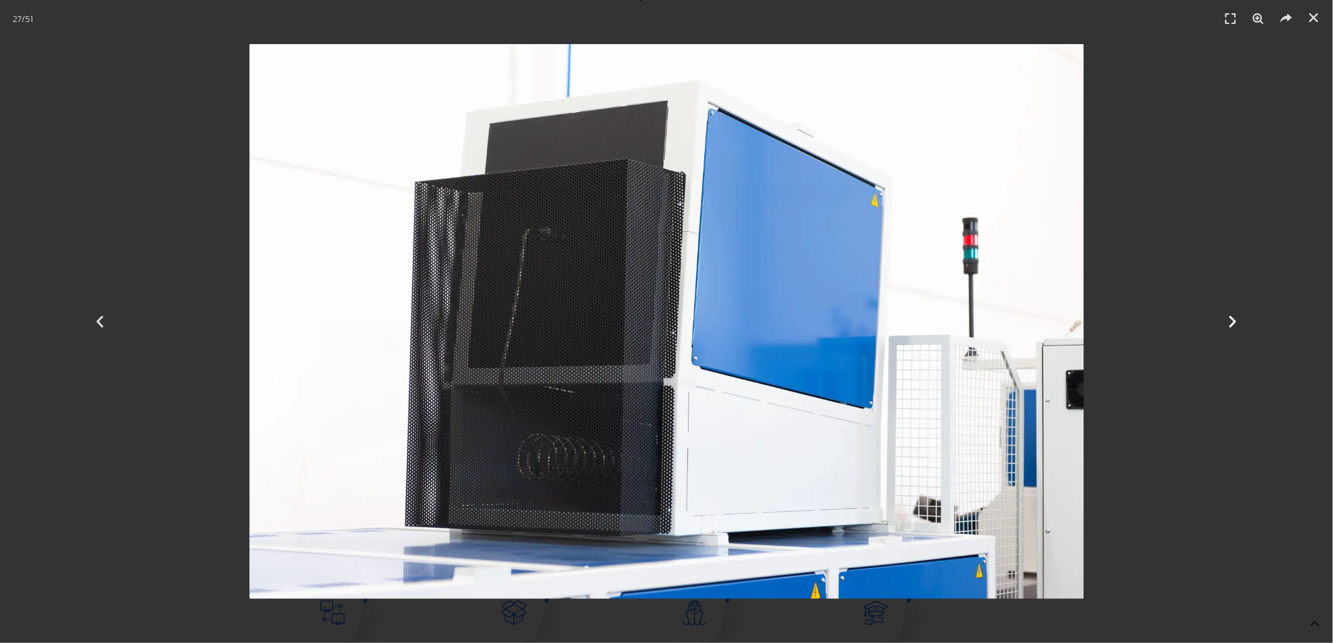
click at [1236, 323] on icon "Next slide" at bounding box center [1234, 322] width 16 height 16
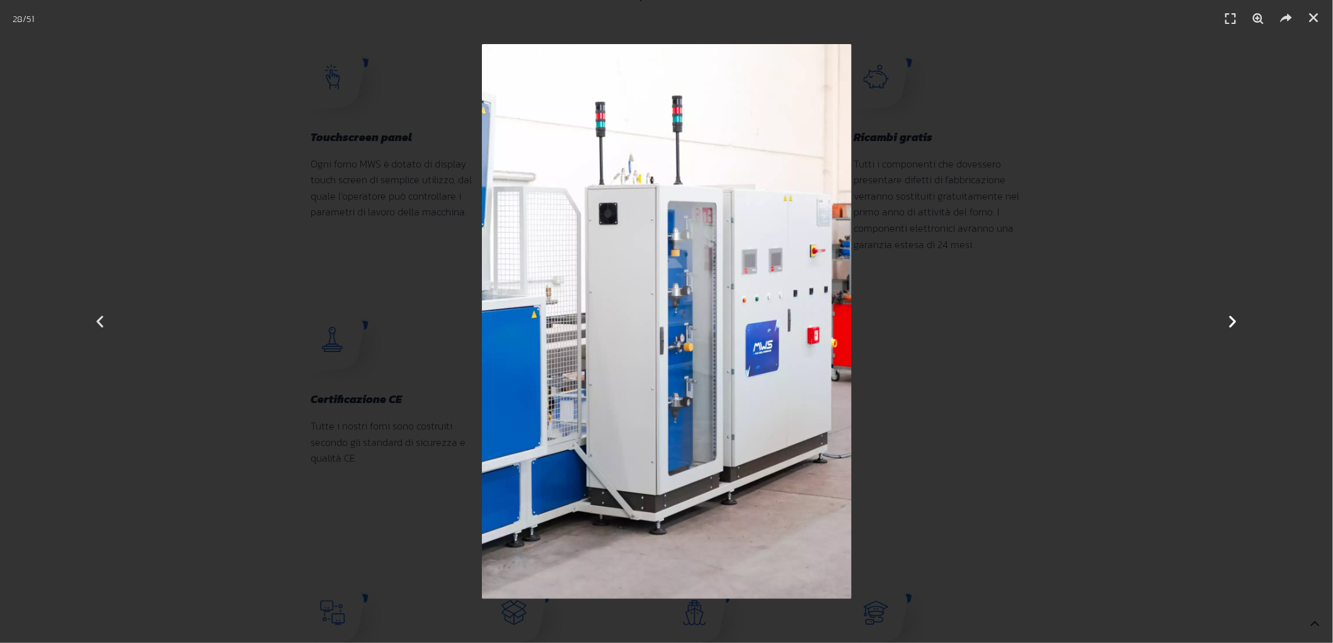
click at [1234, 323] on icon "Next slide" at bounding box center [1234, 322] width 16 height 16
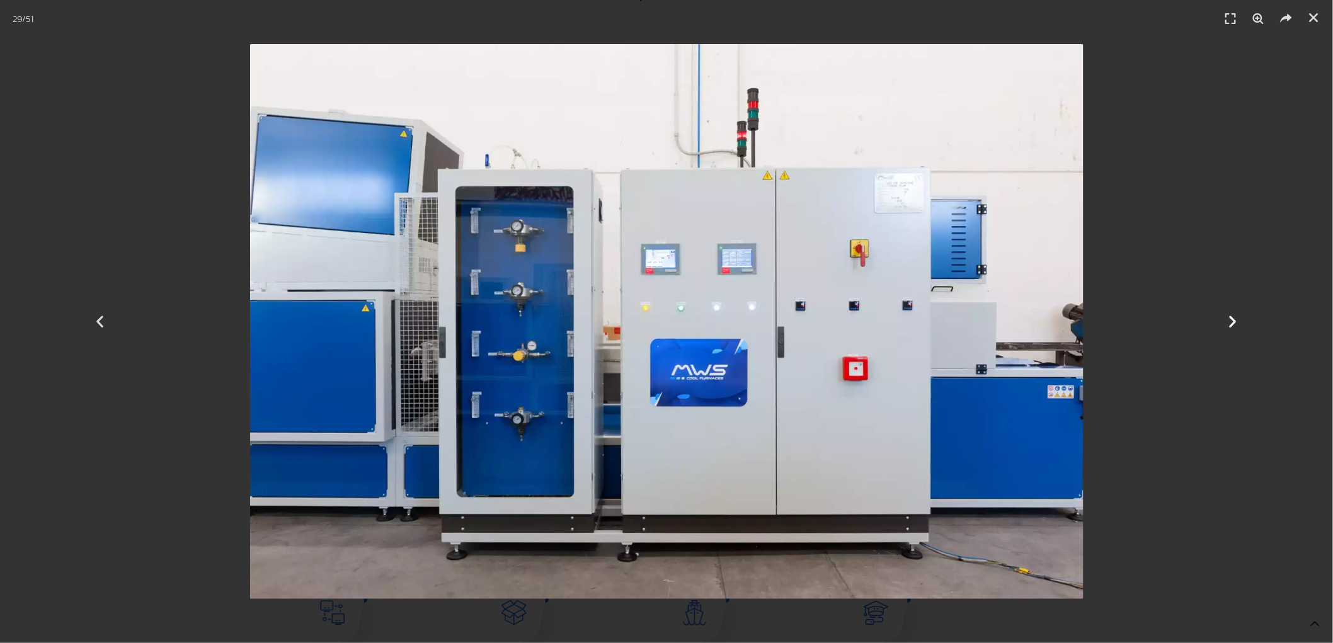
click at [1234, 323] on icon "Next slide" at bounding box center [1234, 322] width 16 height 16
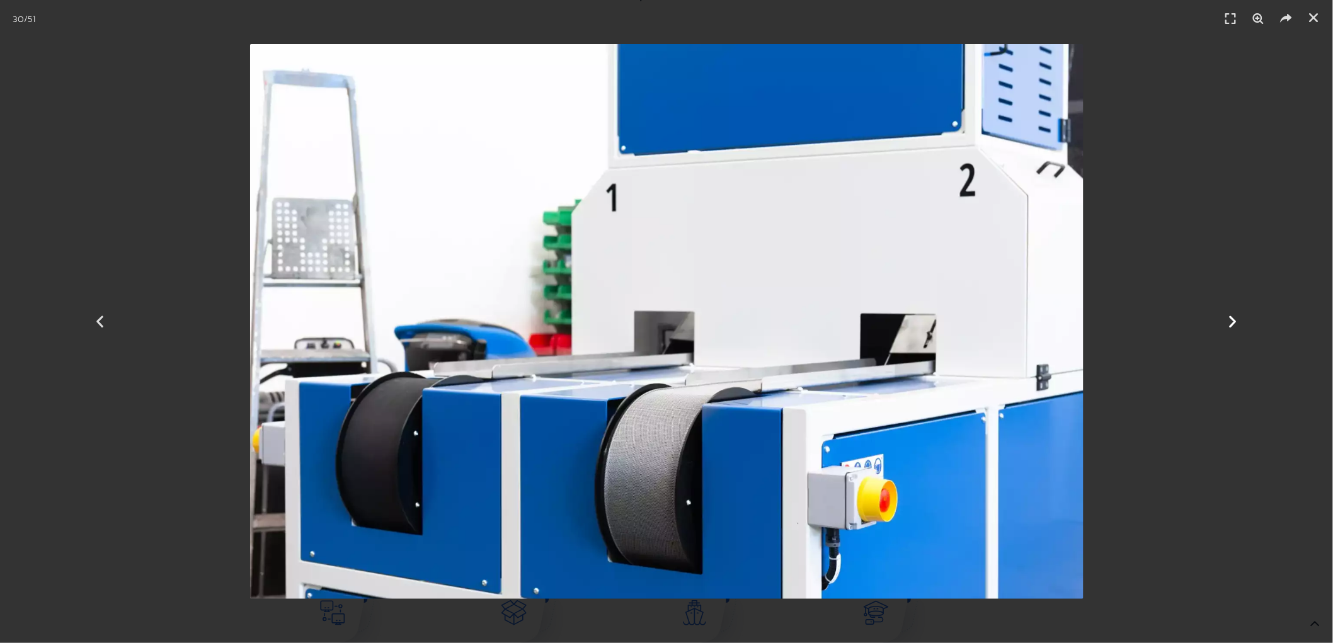
click at [1234, 323] on icon "Next slide" at bounding box center [1234, 322] width 16 height 16
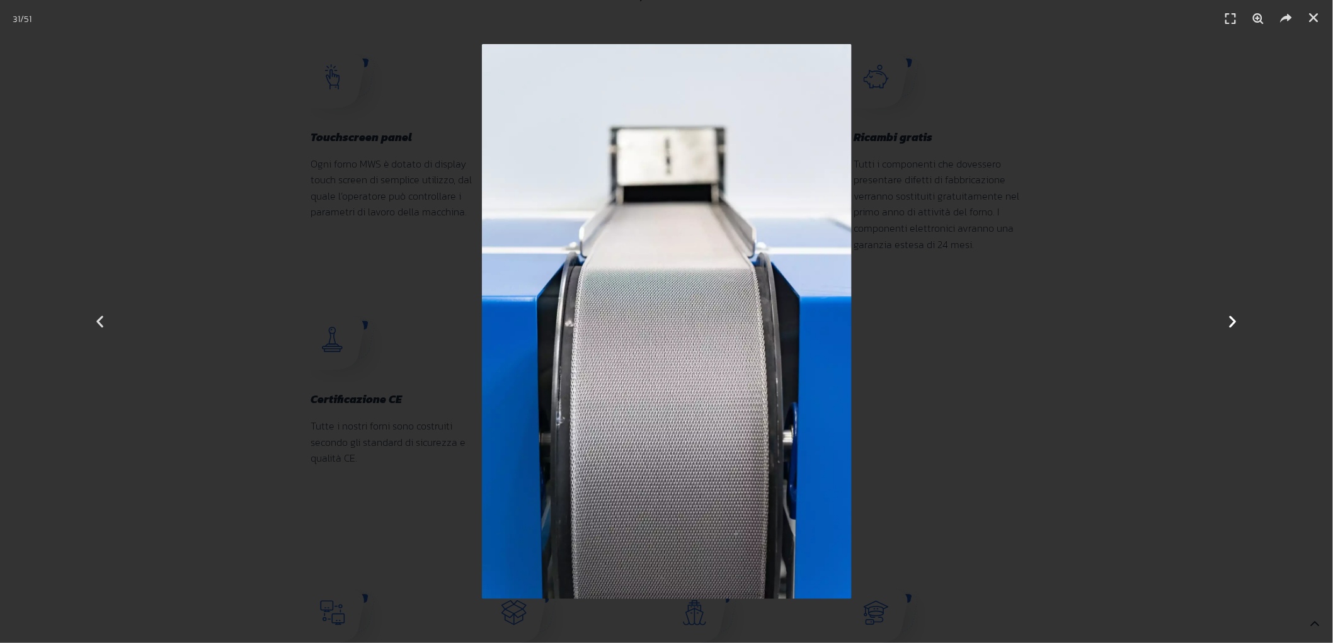
click at [1234, 323] on icon "Next slide" at bounding box center [1234, 322] width 16 height 16
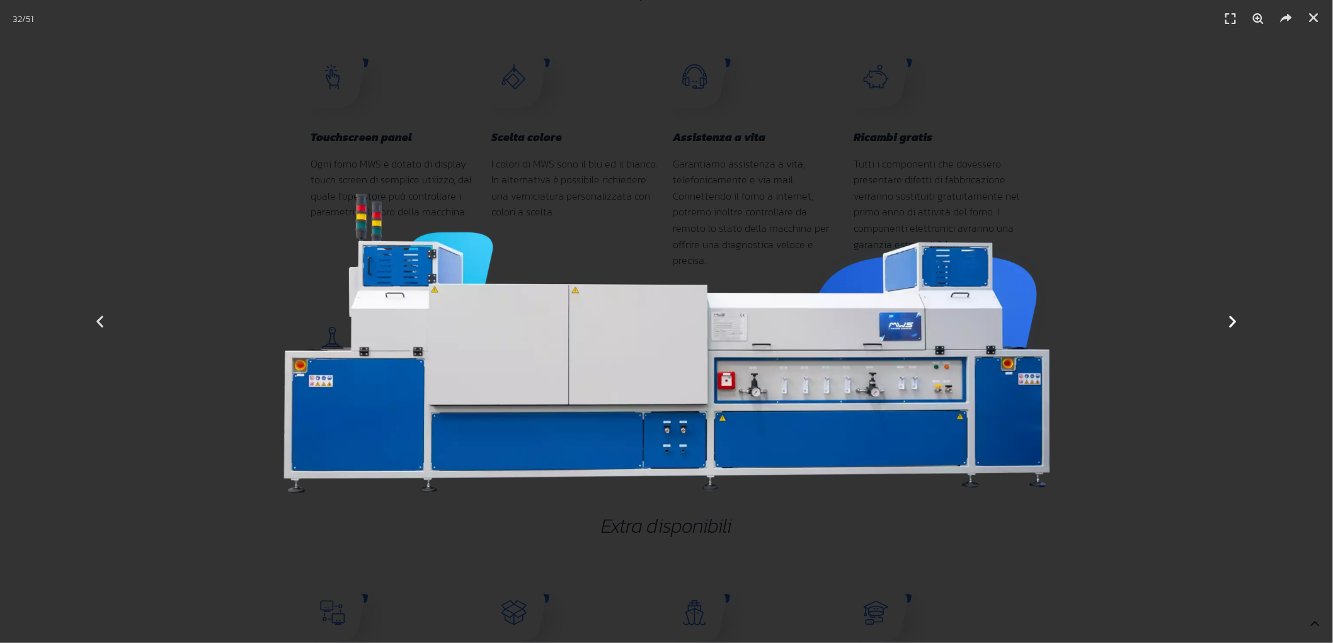
click at [1236, 324] on icon "Next slide" at bounding box center [1234, 322] width 16 height 16
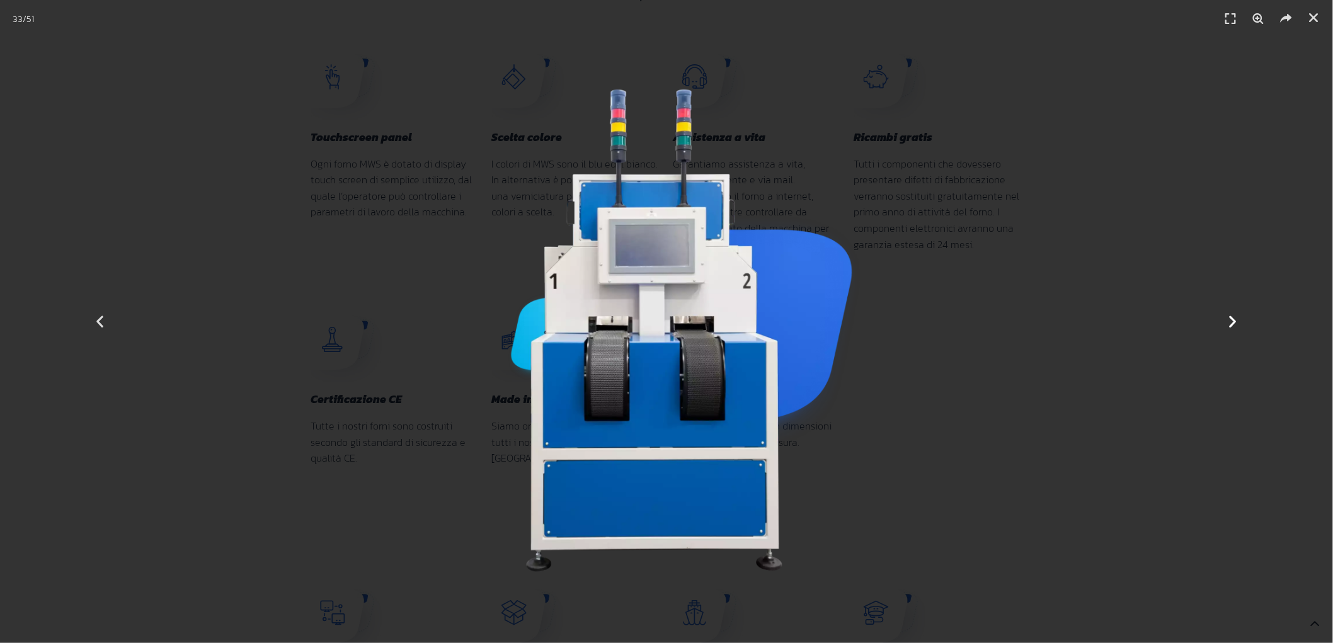
click at [1234, 323] on icon "Next slide" at bounding box center [1234, 322] width 16 height 16
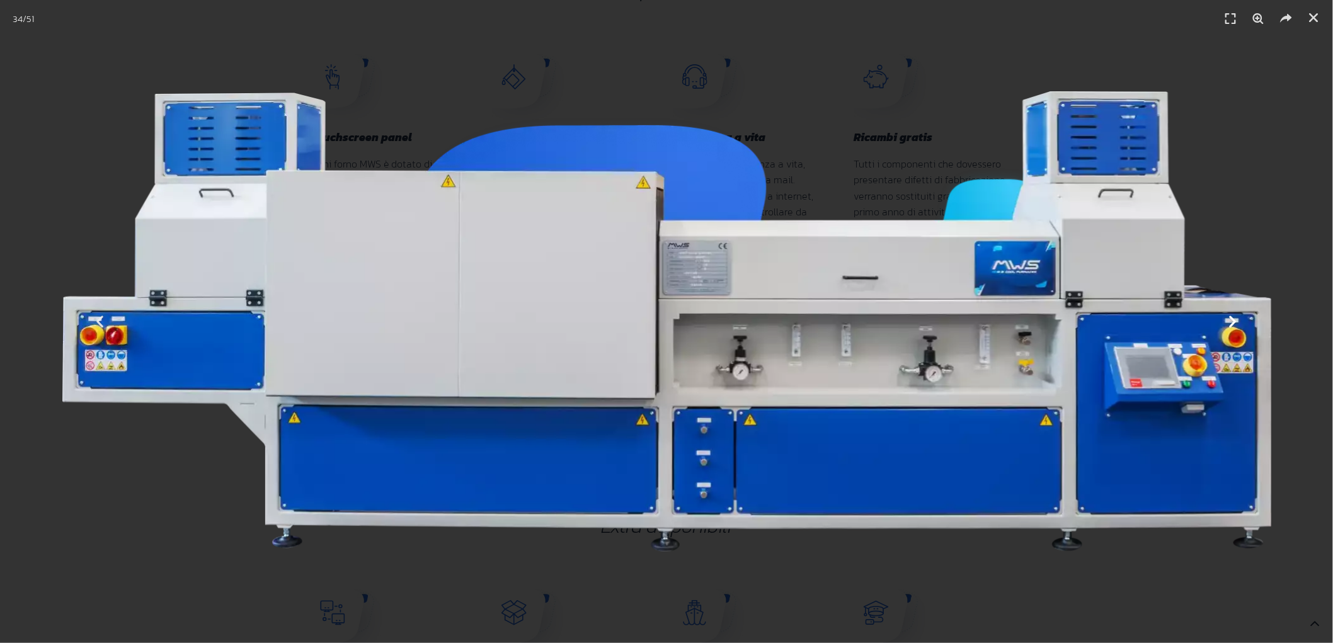
click at [1236, 322] on icon "Next slide" at bounding box center [1234, 322] width 16 height 16
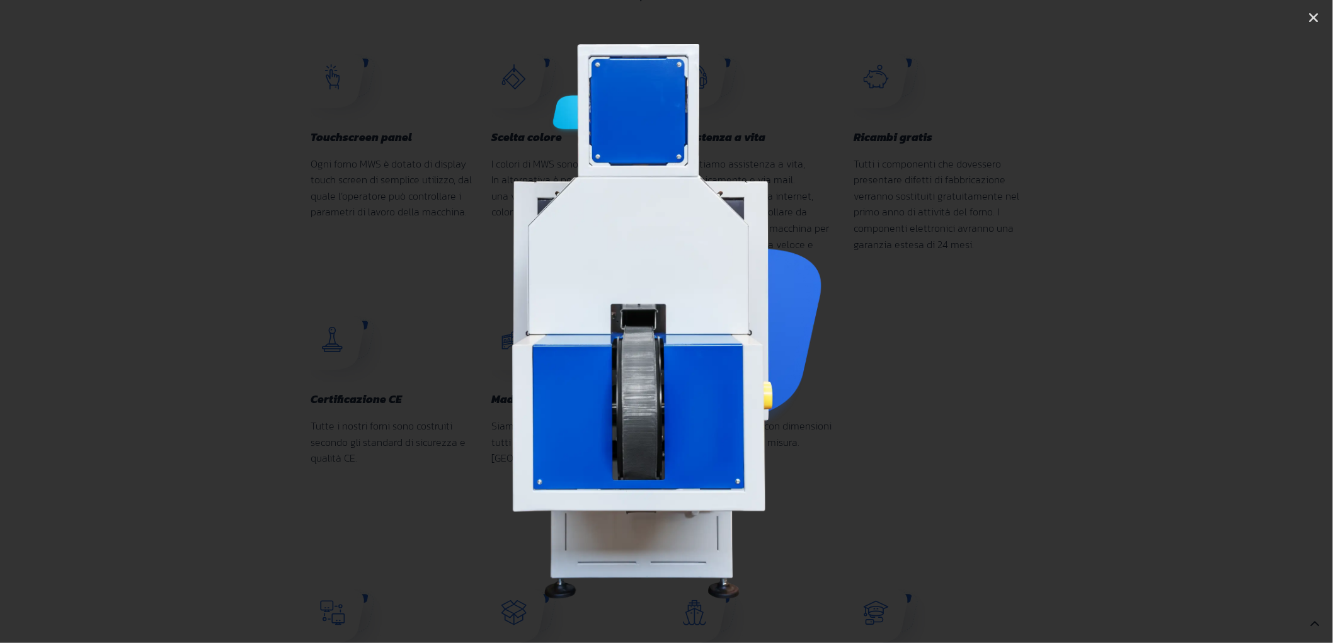
click at [1236, 322] on icon "Next slide" at bounding box center [1234, 322] width 16 height 16
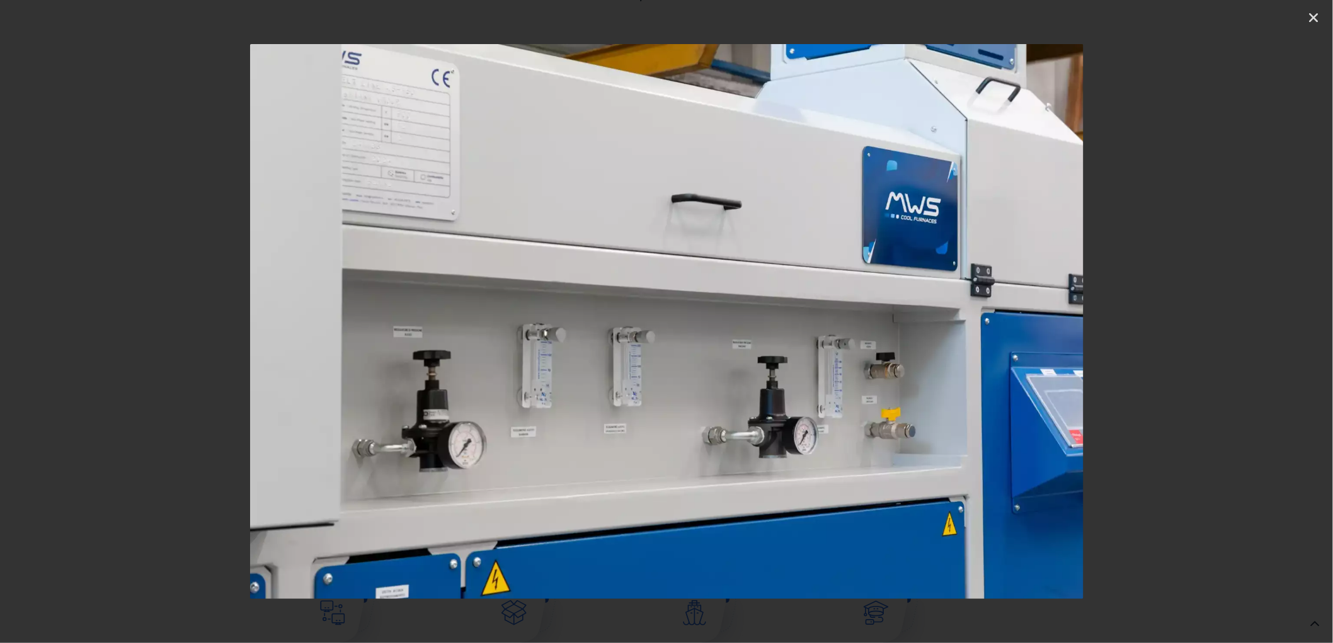
click at [1236, 322] on icon "Next slide" at bounding box center [1234, 322] width 16 height 16
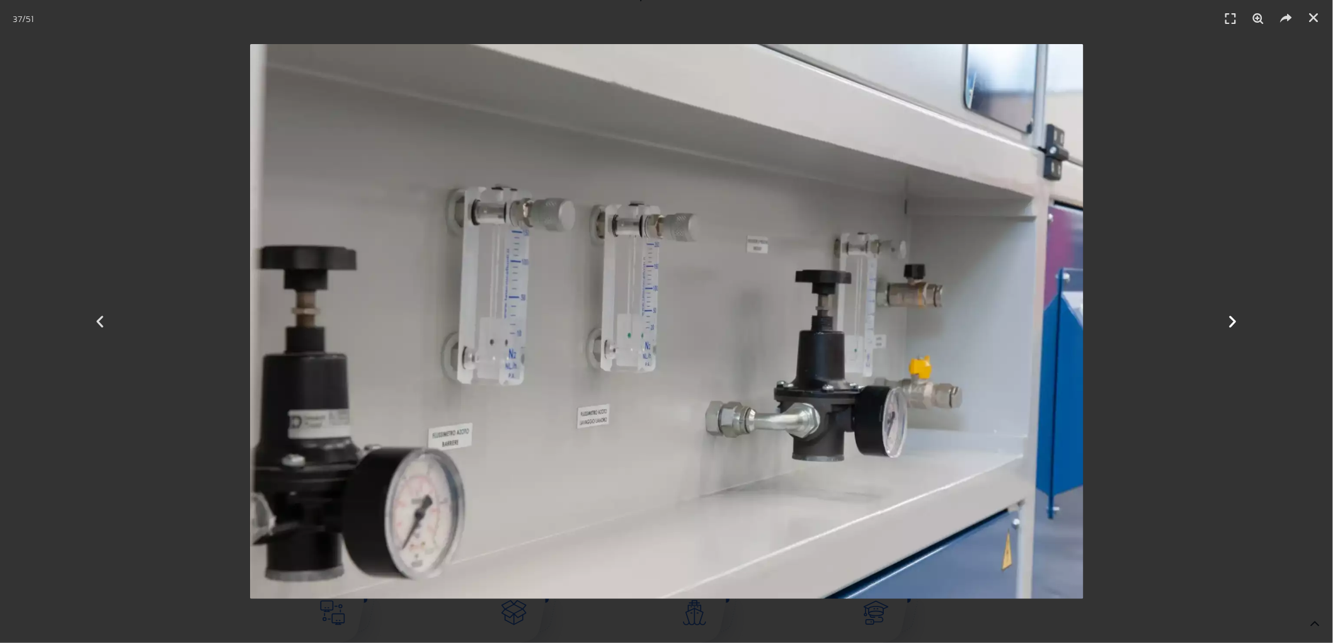
click at [1236, 321] on icon "Next slide" at bounding box center [1234, 322] width 16 height 16
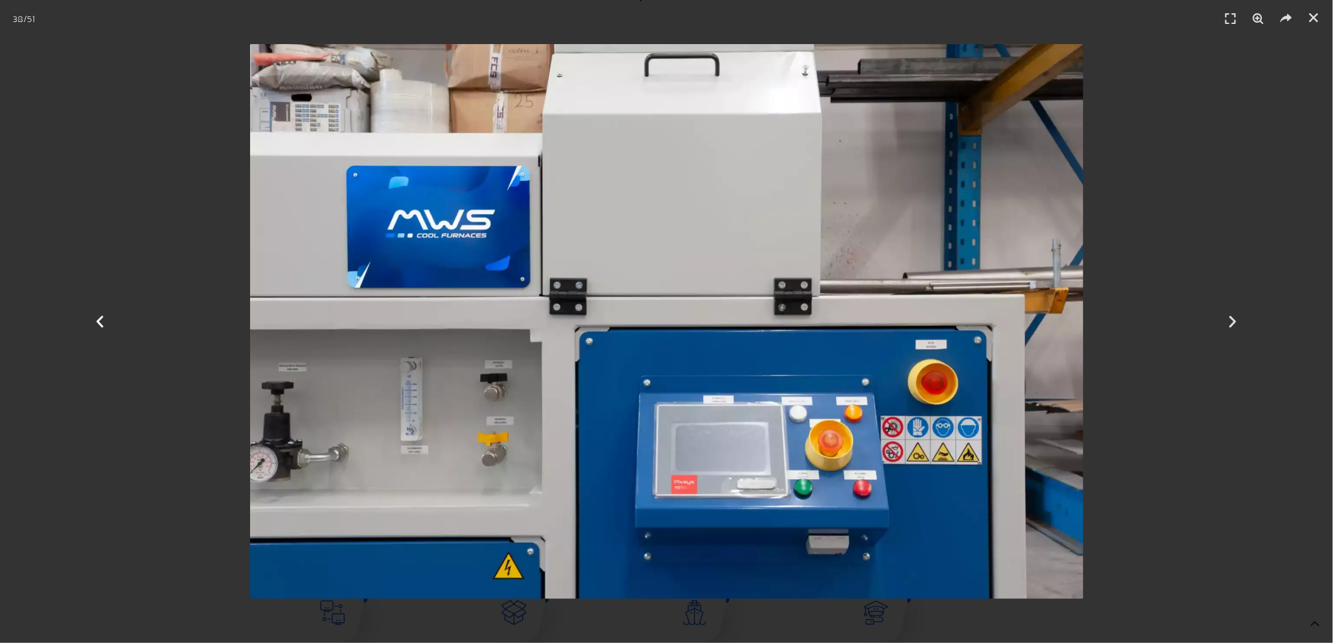
click at [95, 326] on icon "Previous slide" at bounding box center [100, 322] width 16 height 16
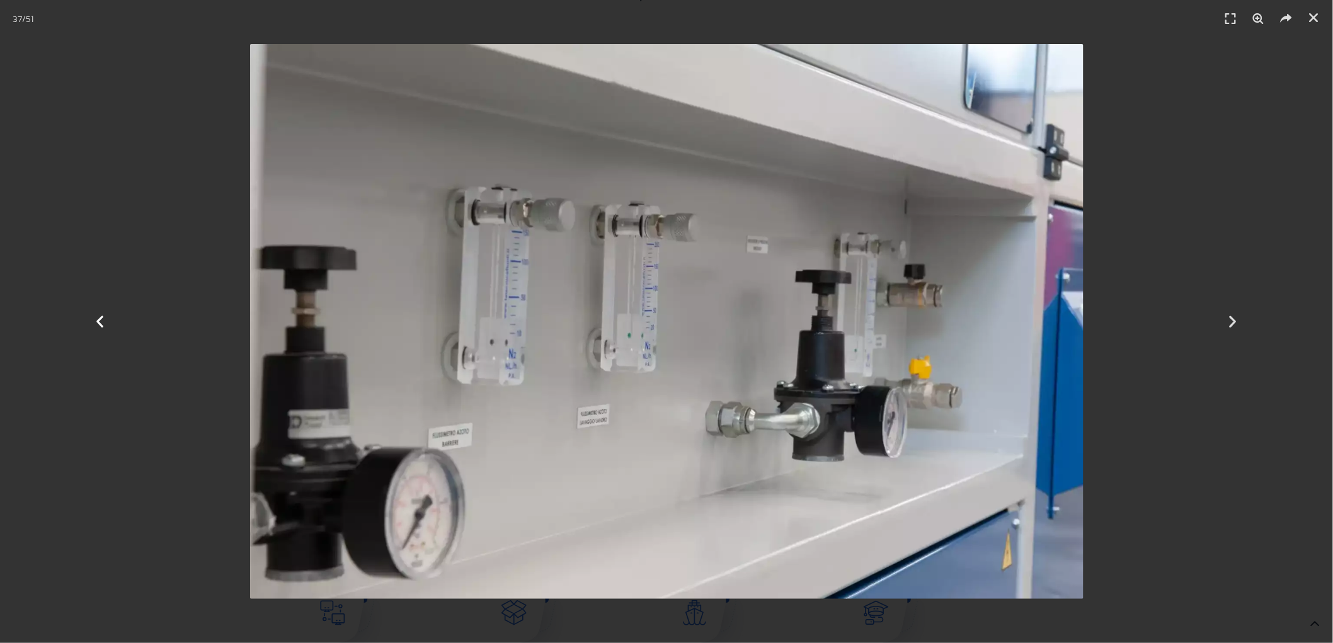
click at [95, 326] on icon "Previous slide" at bounding box center [100, 322] width 16 height 16
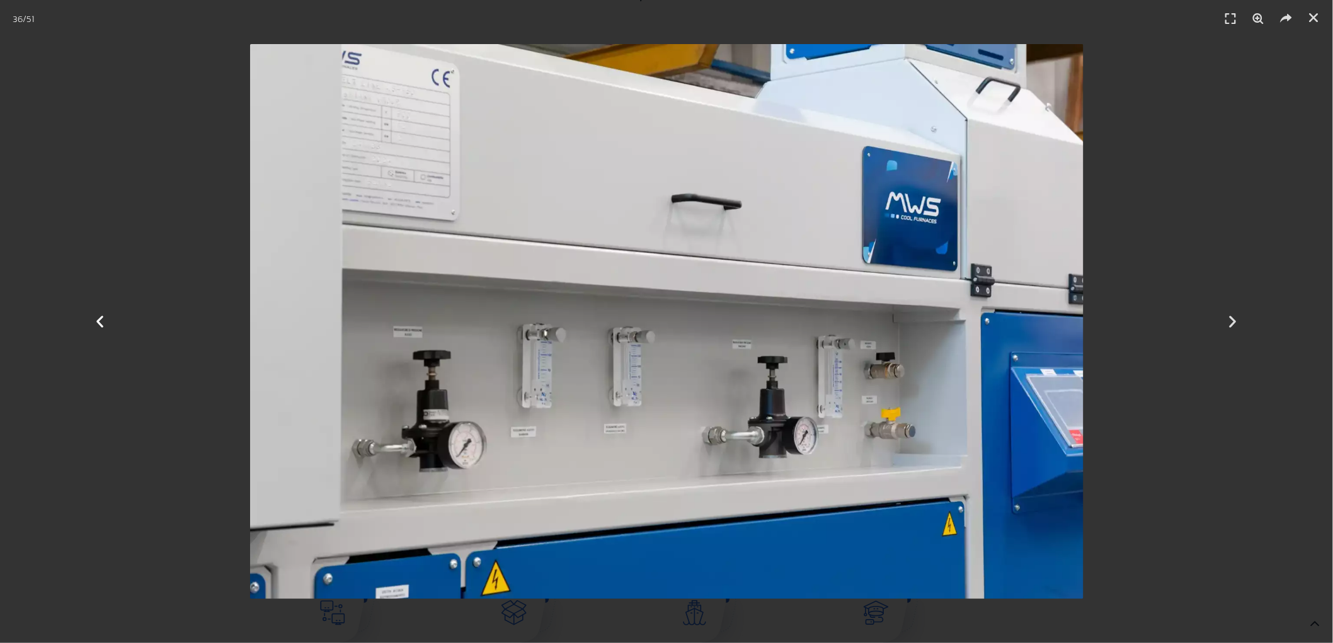
click at [95, 326] on icon "Previous slide" at bounding box center [100, 322] width 16 height 16
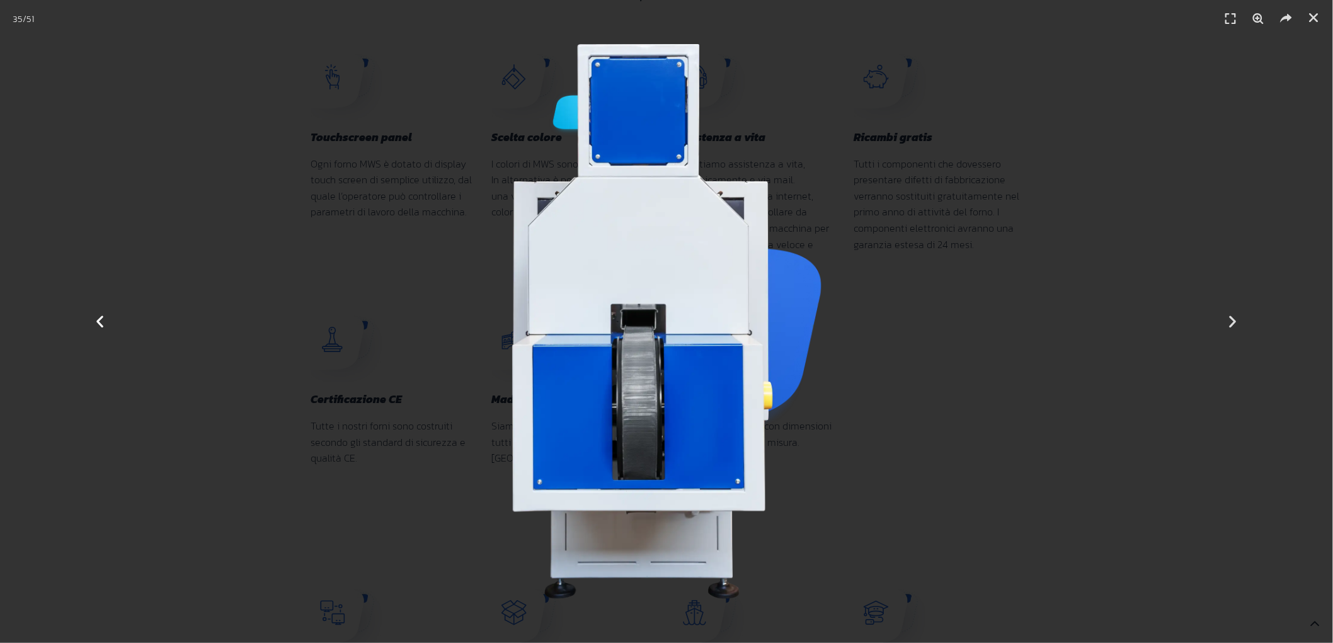
click at [95, 326] on icon "Previous slide" at bounding box center [100, 322] width 16 height 16
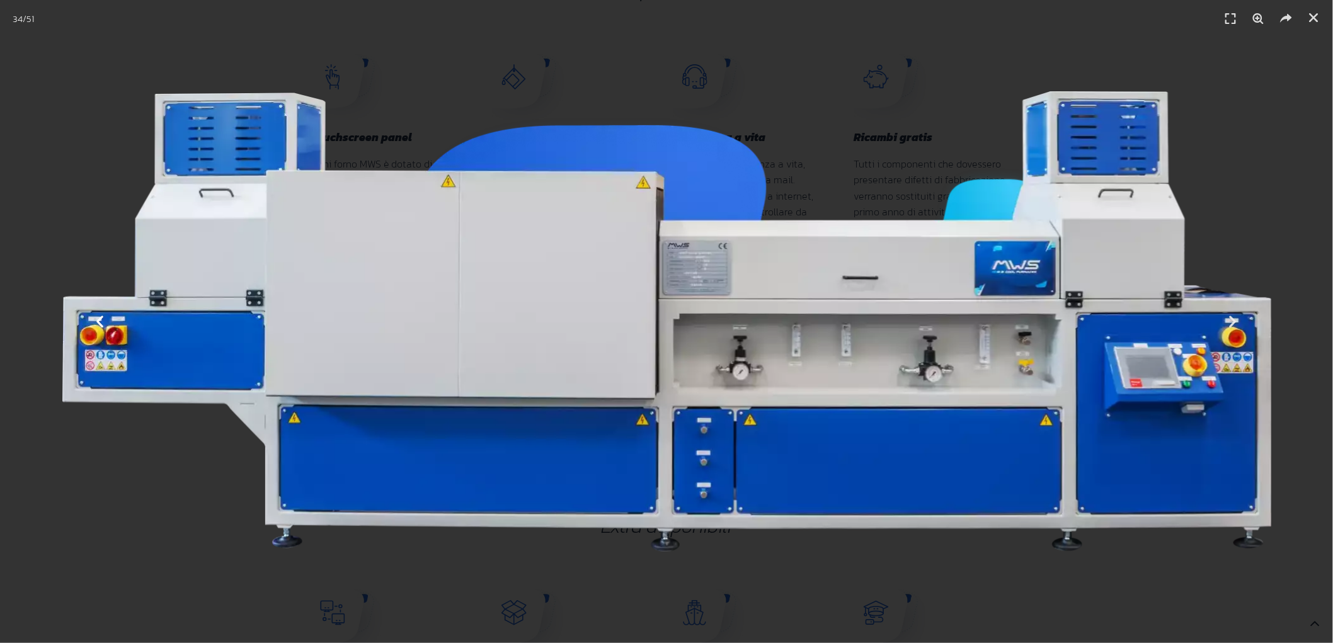
click at [95, 326] on icon "Previous slide" at bounding box center [100, 322] width 16 height 16
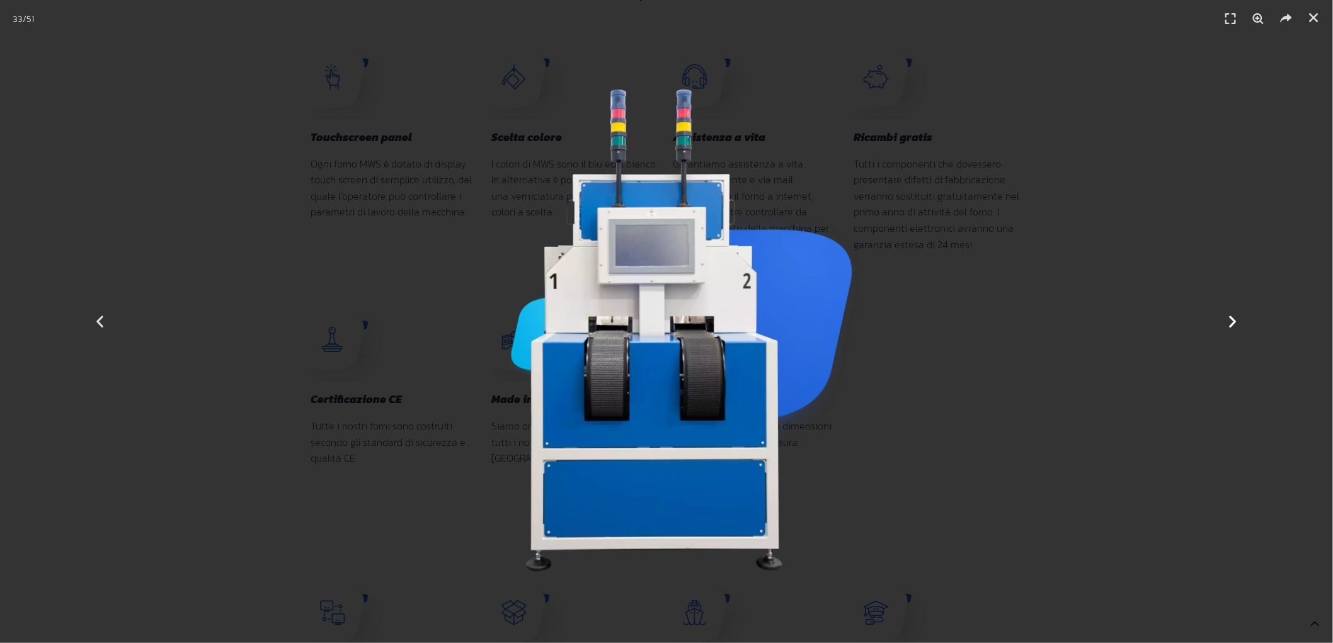
click at [1231, 324] on icon "Next slide" at bounding box center [1234, 322] width 16 height 16
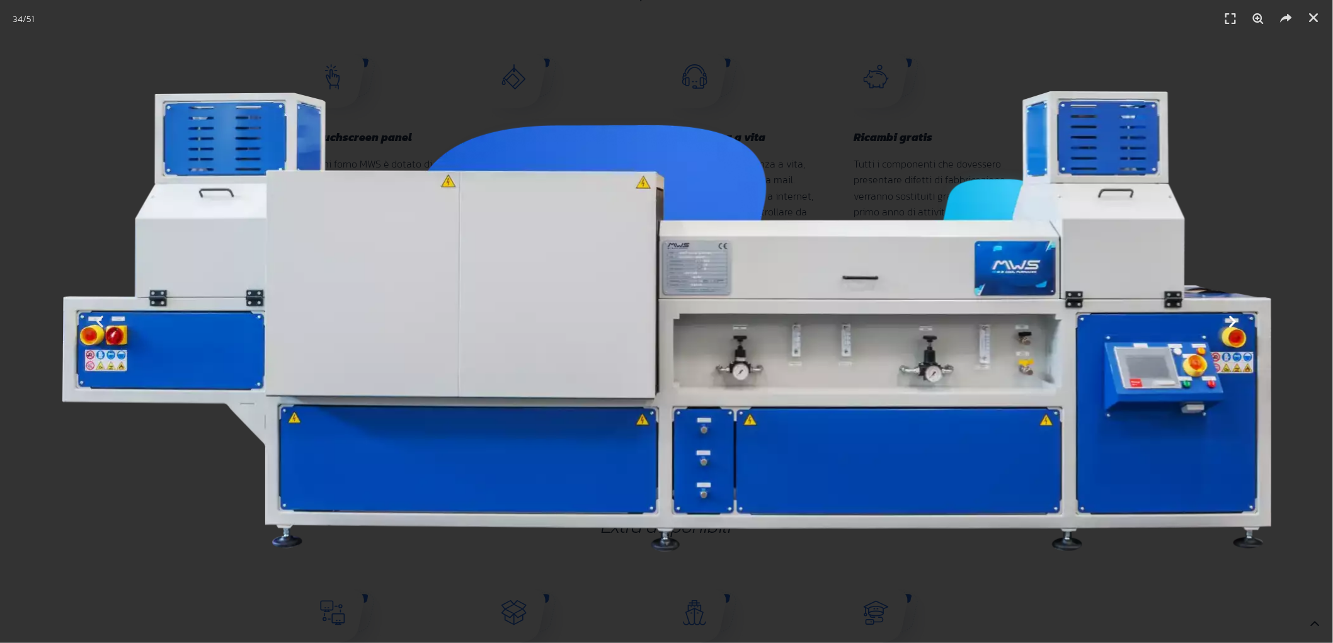
click at [1231, 324] on icon "Next slide" at bounding box center [1234, 322] width 16 height 16
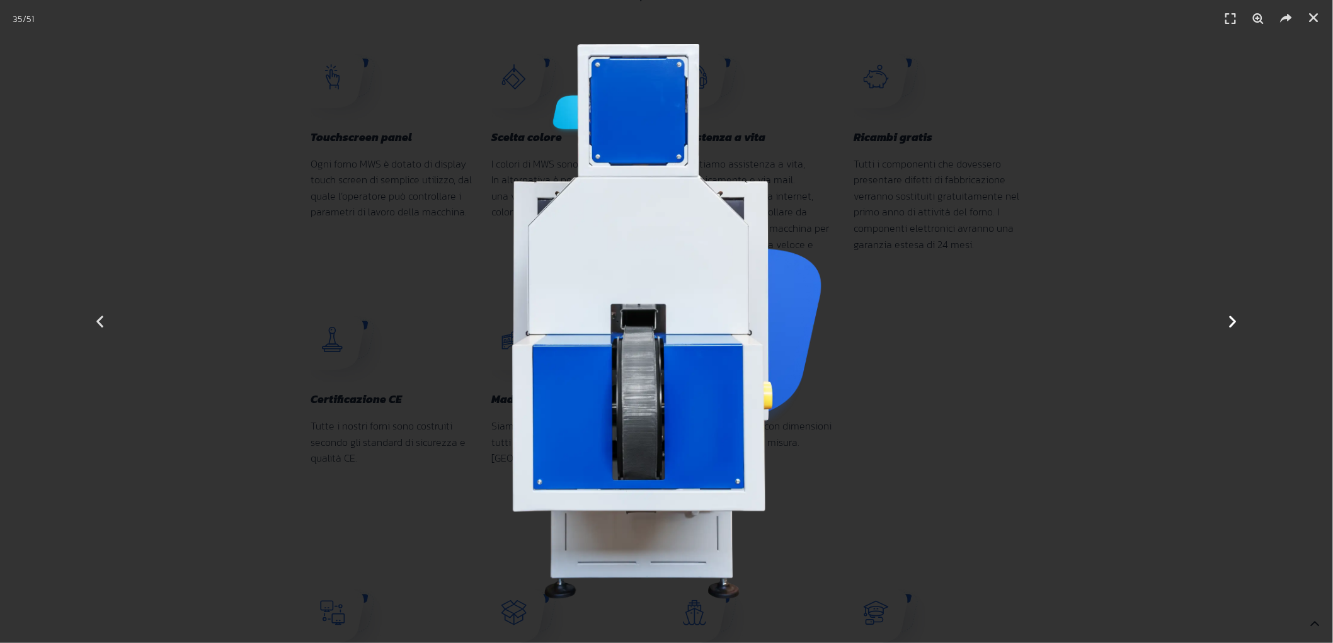
click at [1231, 324] on icon "Next slide" at bounding box center [1234, 322] width 16 height 16
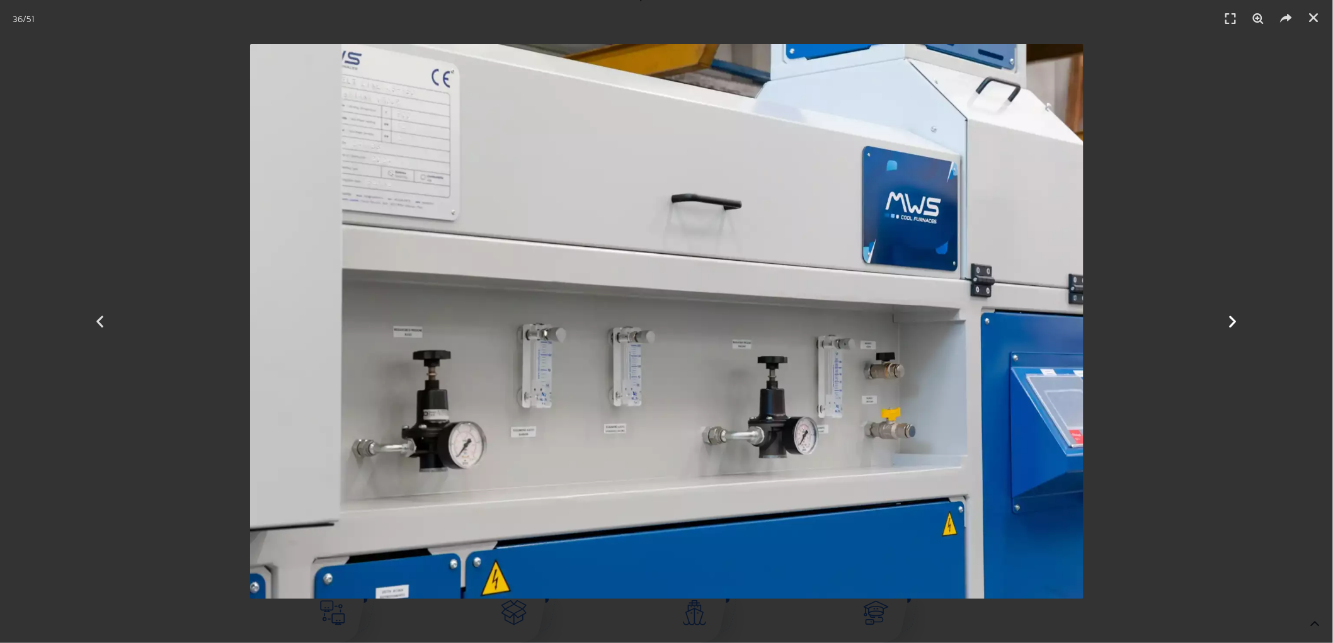
click at [1231, 324] on icon "Next slide" at bounding box center [1234, 322] width 16 height 16
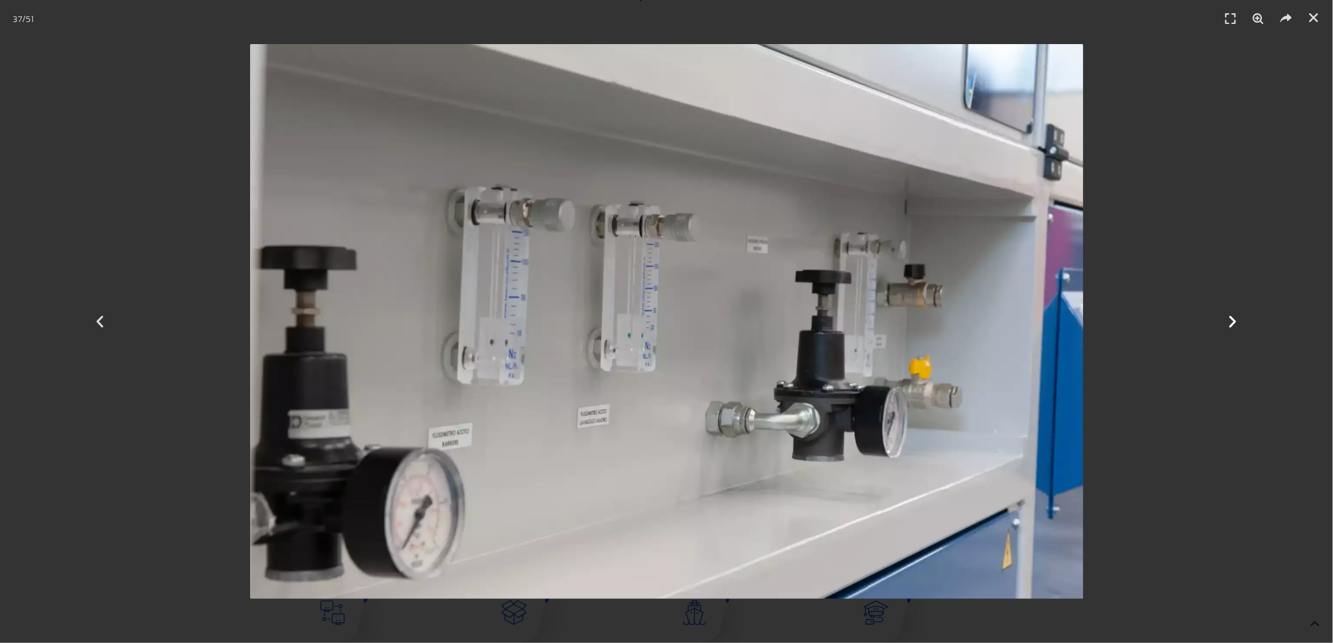
click at [1231, 324] on icon "Next slide" at bounding box center [1234, 322] width 16 height 16
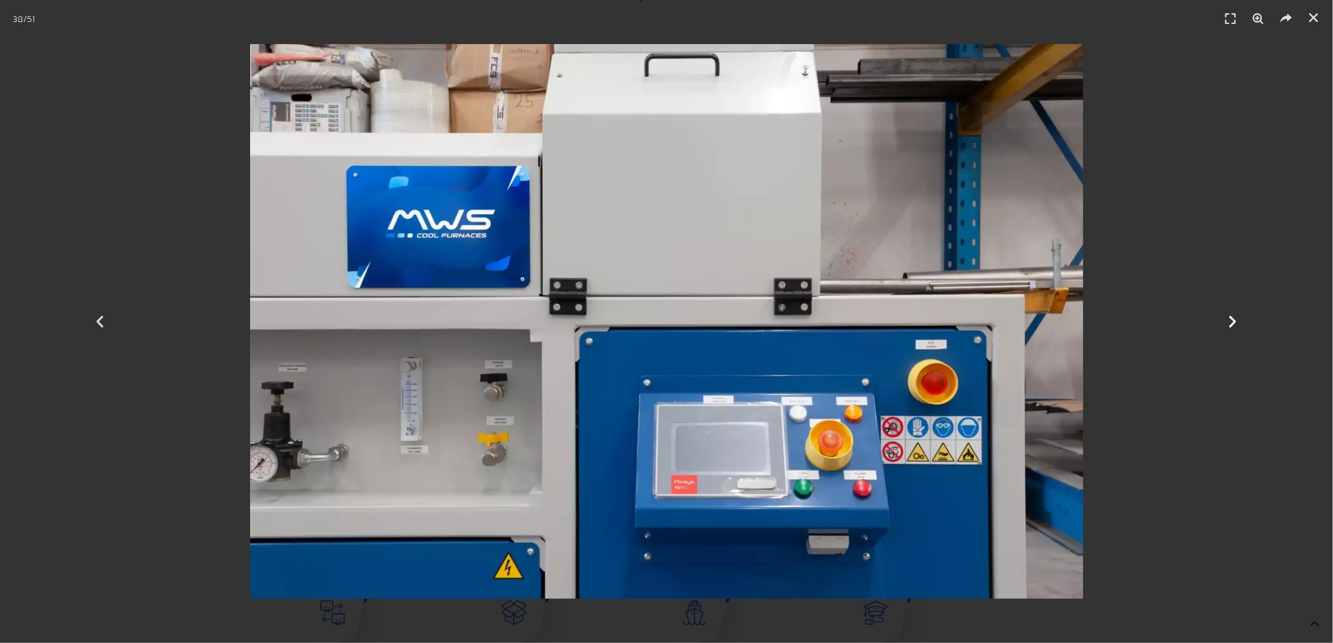
click at [1233, 324] on icon "Next slide" at bounding box center [1234, 322] width 16 height 16
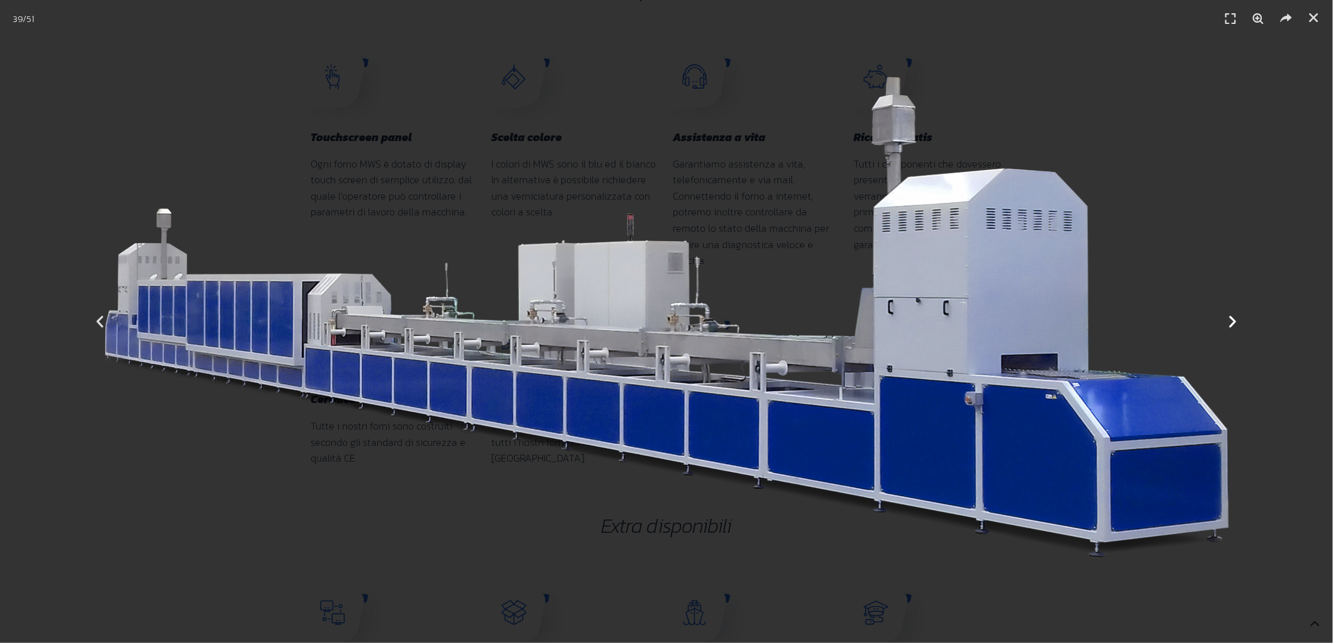
click at [1240, 323] on icon "Next slide" at bounding box center [1234, 322] width 16 height 16
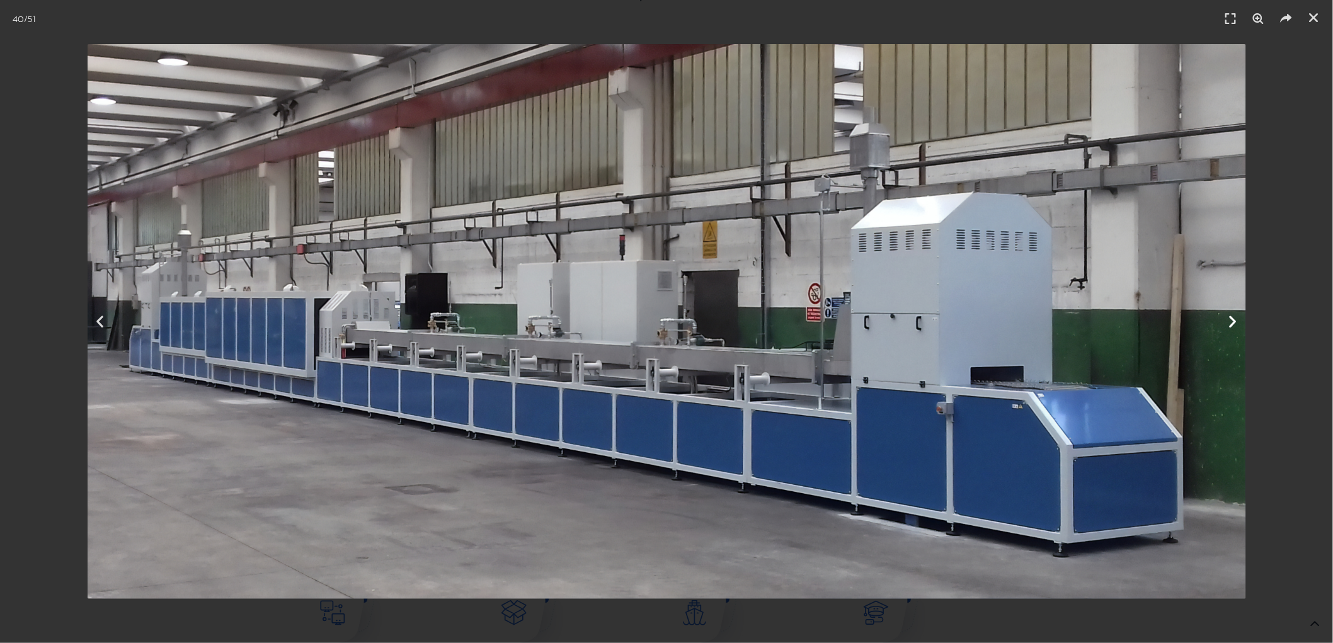
click at [1240, 323] on icon "Next slide" at bounding box center [1234, 322] width 16 height 16
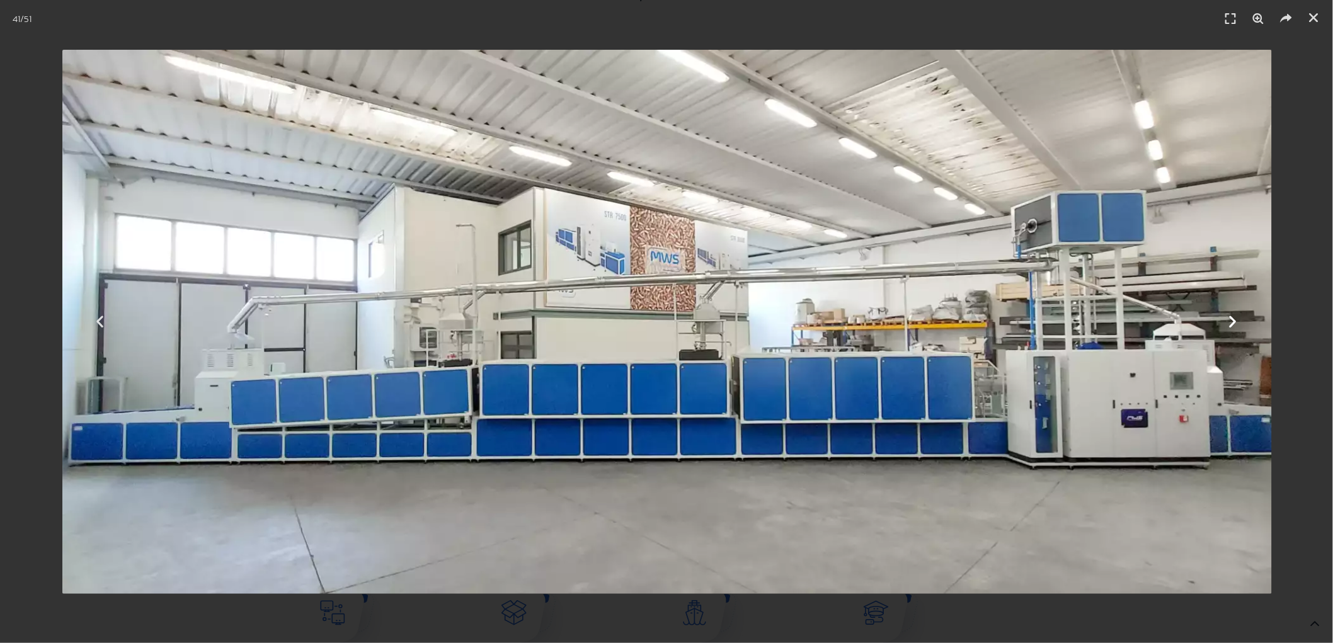
click at [1233, 319] on icon "Next slide" at bounding box center [1234, 322] width 16 height 16
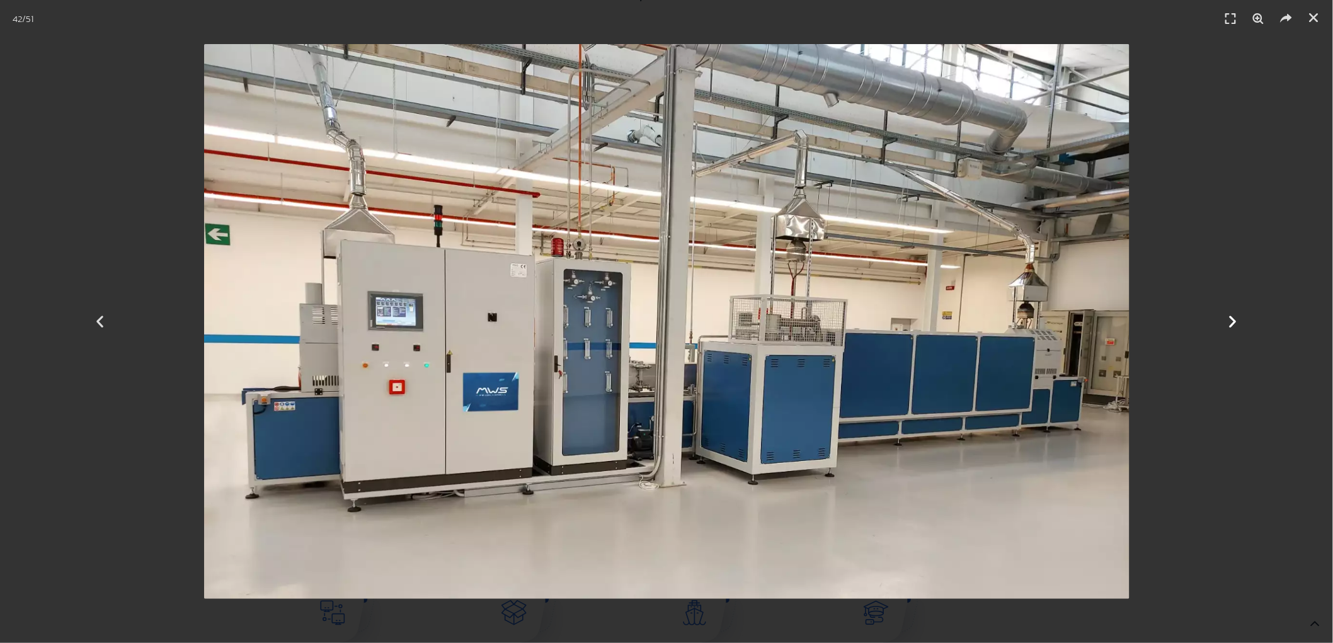
click at [1232, 324] on icon "Next slide" at bounding box center [1234, 322] width 16 height 16
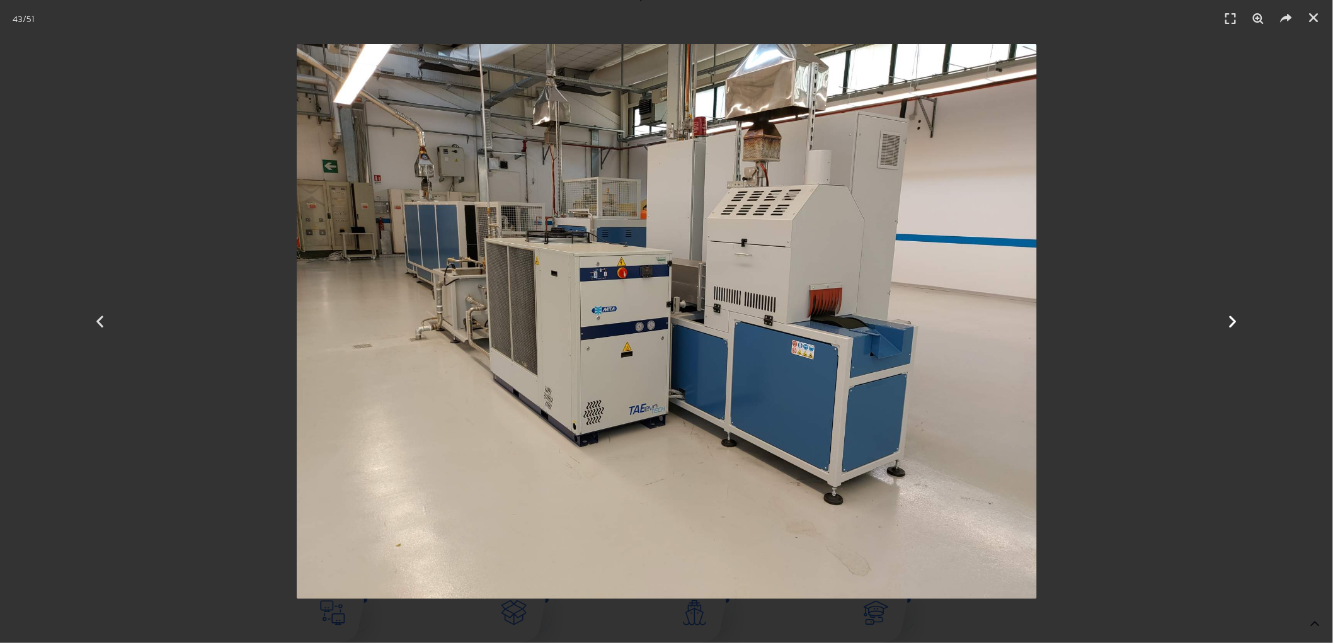
click at [1232, 325] on icon "Next slide" at bounding box center [1234, 322] width 16 height 16
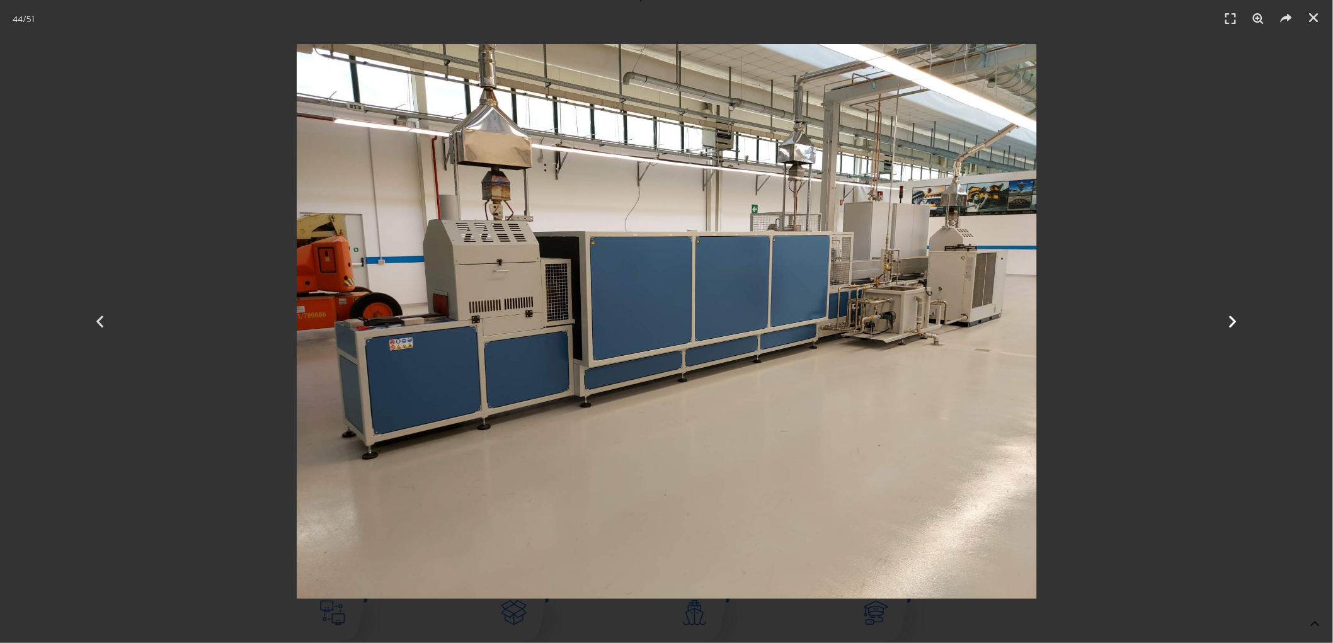
click at [1232, 325] on icon "Next slide" at bounding box center [1234, 322] width 16 height 16
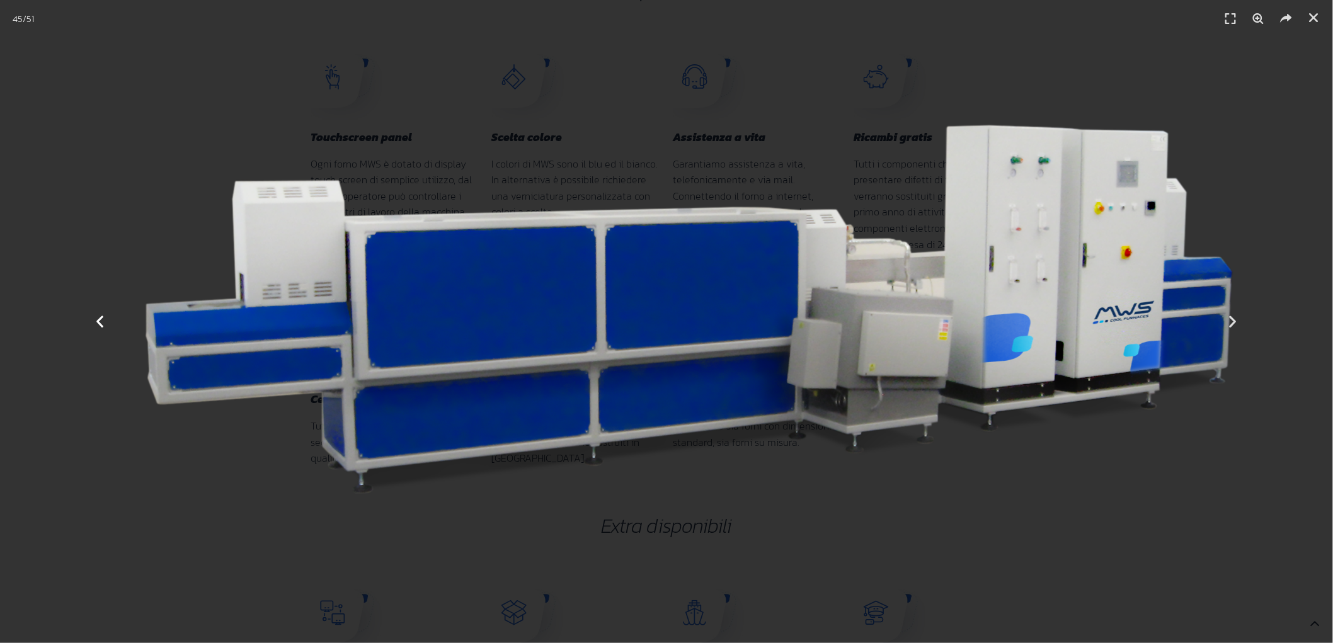
click at [103, 320] on icon "Previous slide" at bounding box center [100, 322] width 16 height 16
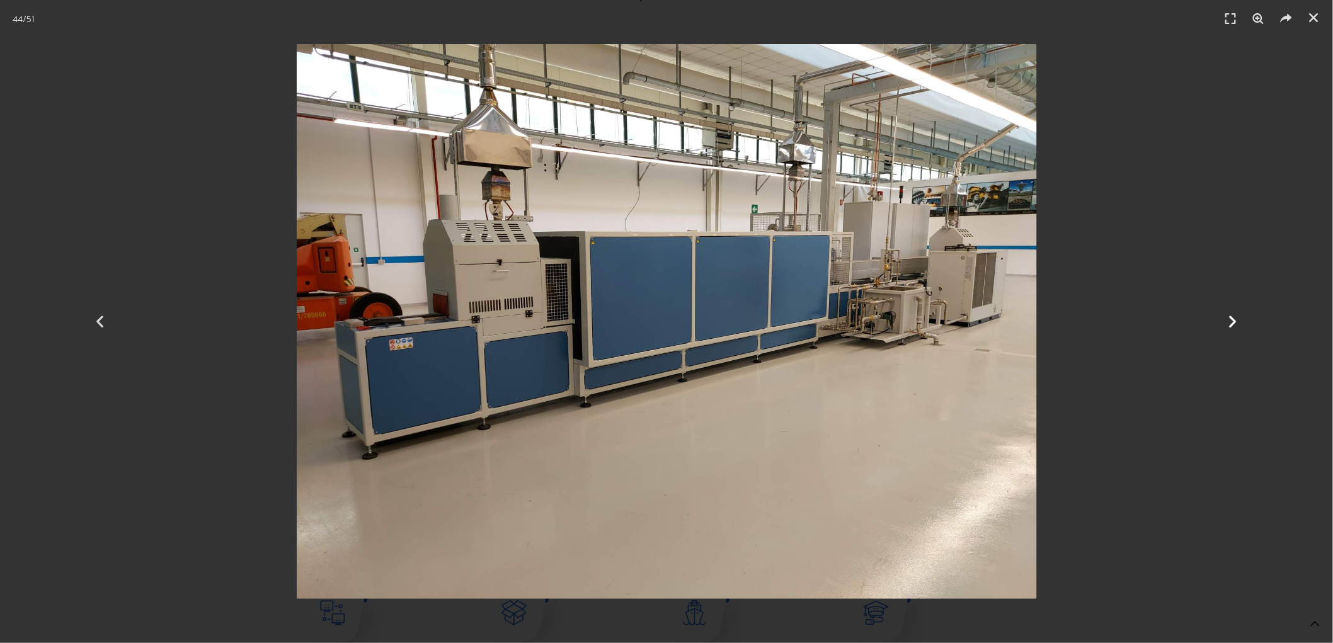
click at [1231, 323] on icon "Next slide" at bounding box center [1234, 322] width 16 height 16
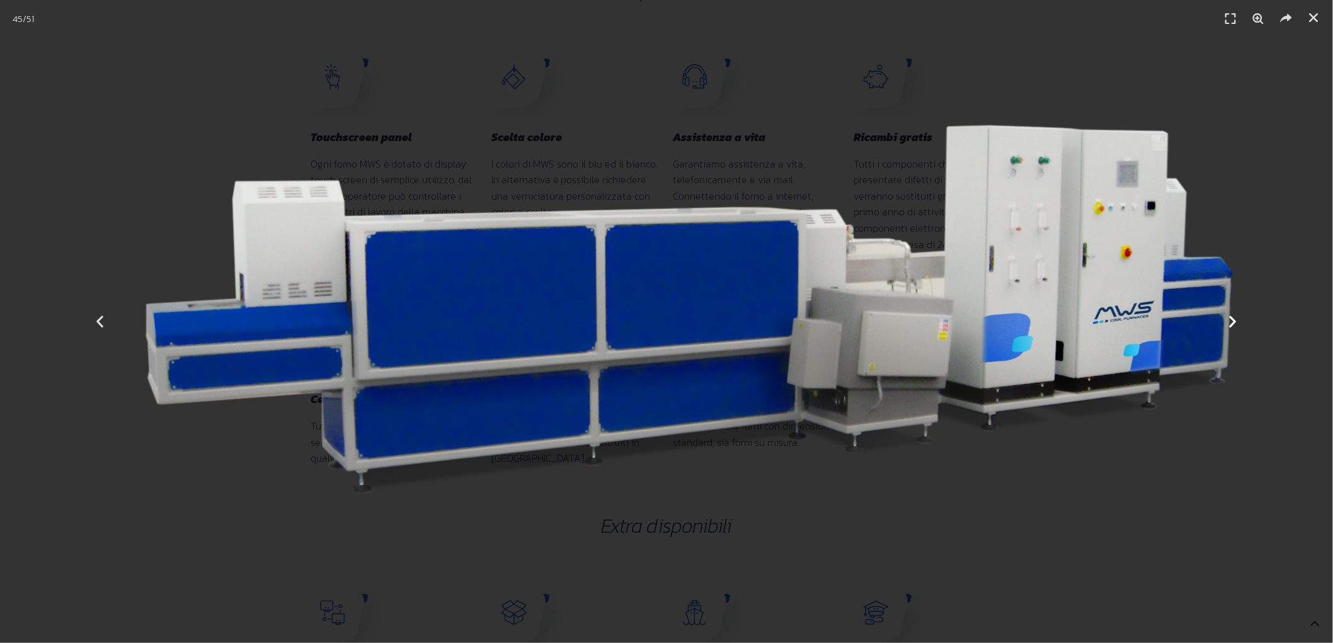
click at [1238, 326] on icon "Next slide" at bounding box center [1234, 322] width 16 height 16
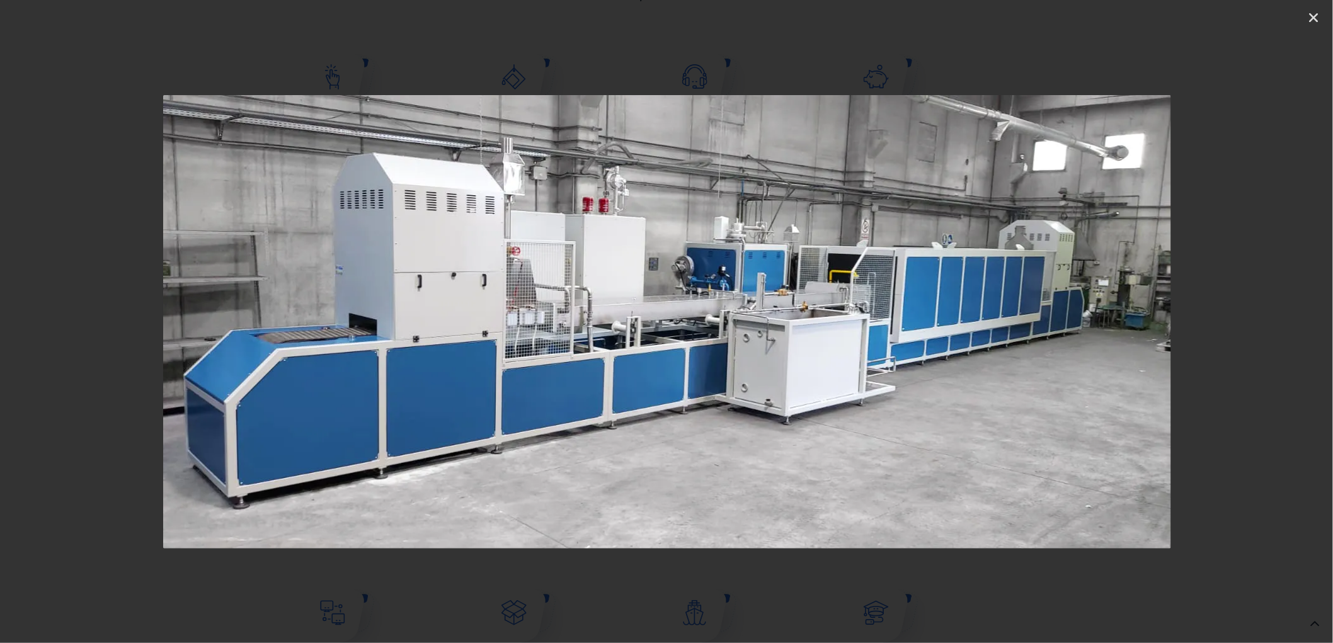
click at [1232, 321] on icon "Next slide" at bounding box center [1234, 322] width 16 height 16
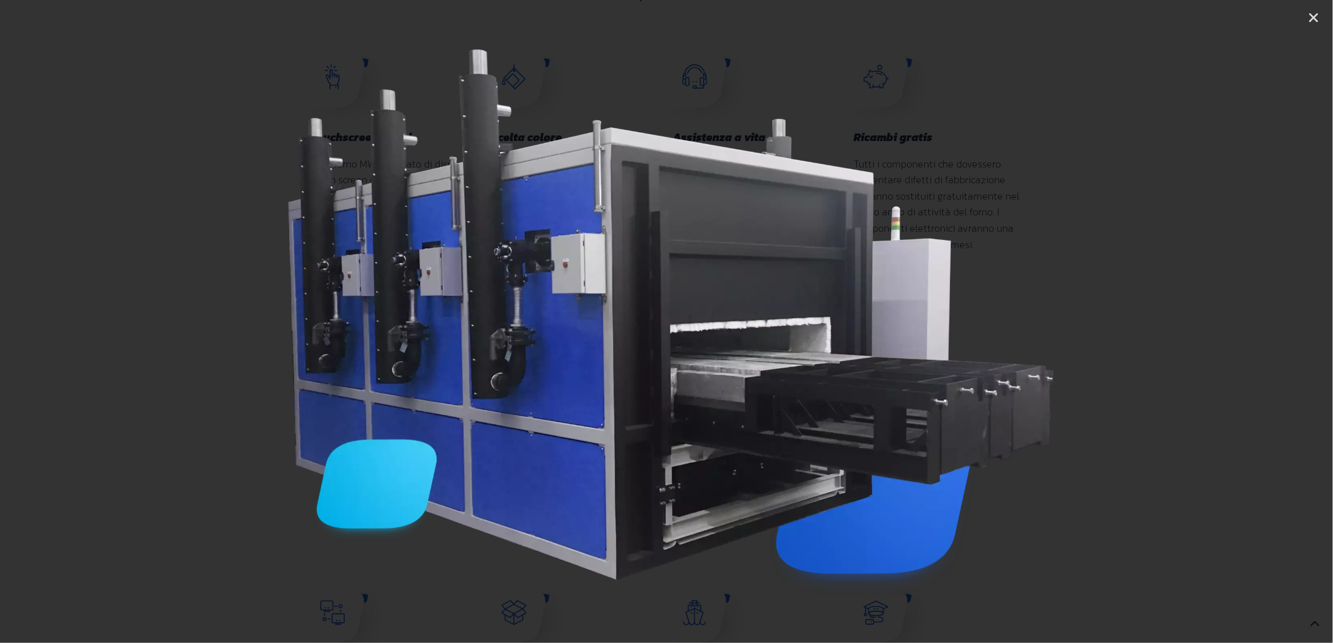
click at [1232, 321] on icon "Next slide" at bounding box center [1234, 322] width 16 height 16
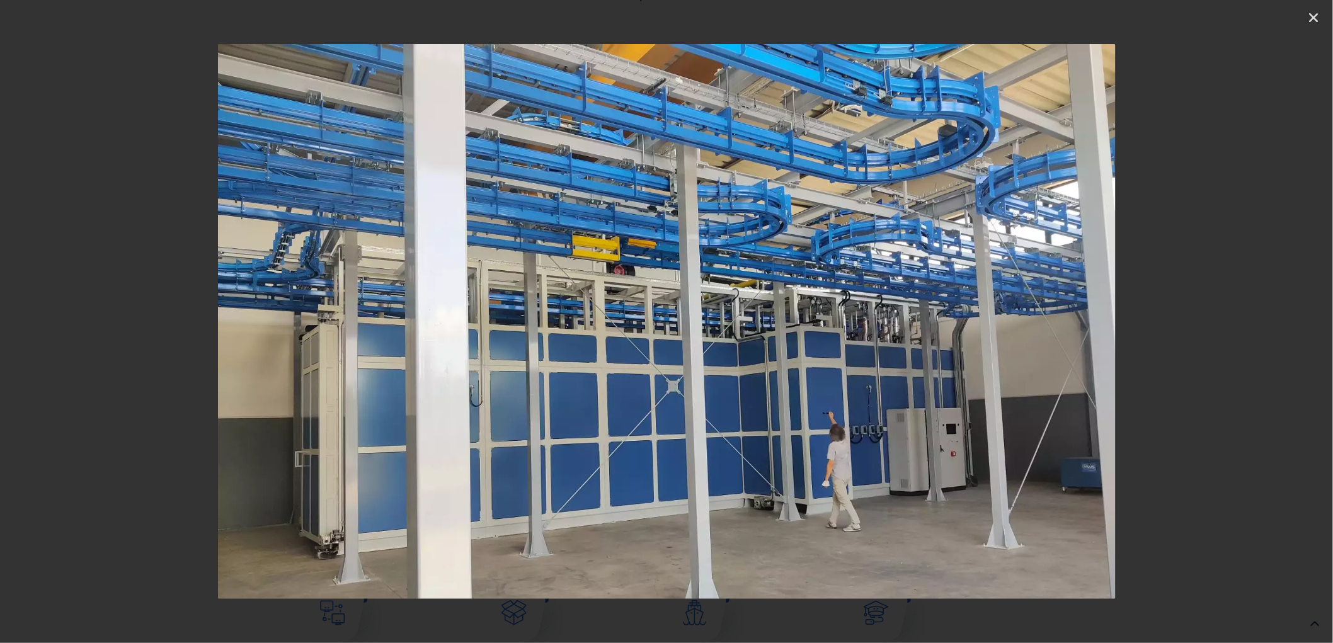
click at [1232, 321] on icon "Next slide" at bounding box center [1234, 322] width 16 height 16
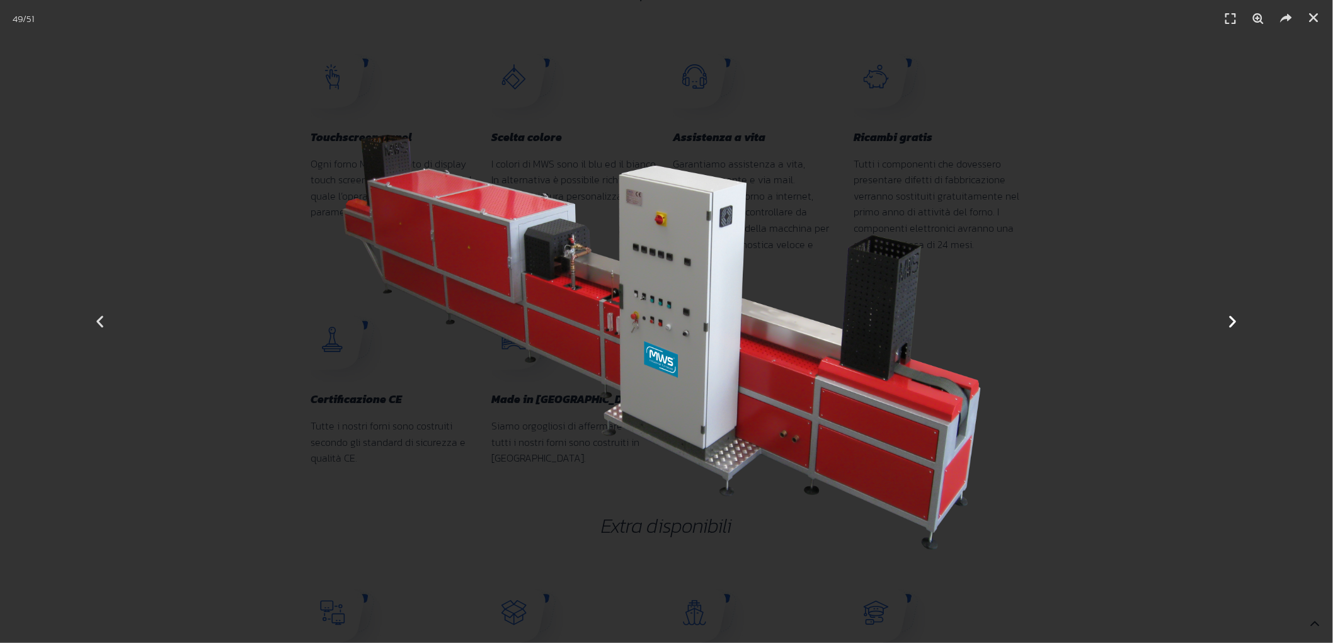
click at [1232, 326] on icon "Next slide" at bounding box center [1234, 322] width 16 height 16
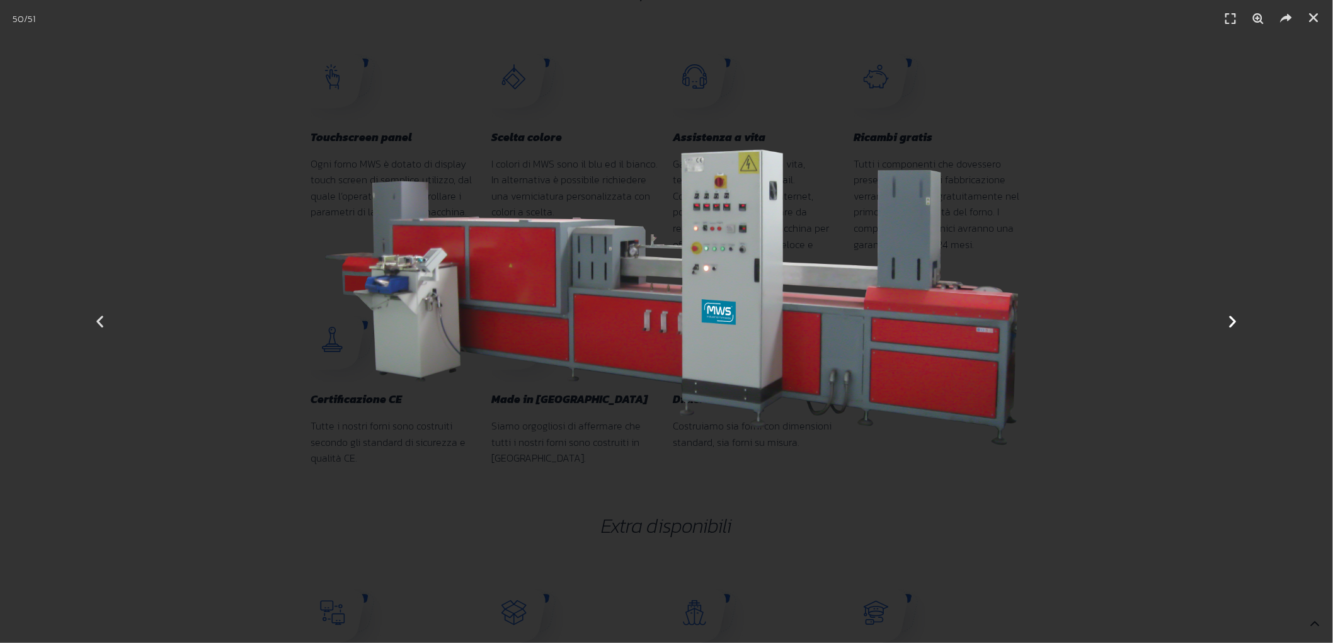
click at [1232, 326] on icon "Next slide" at bounding box center [1234, 322] width 16 height 16
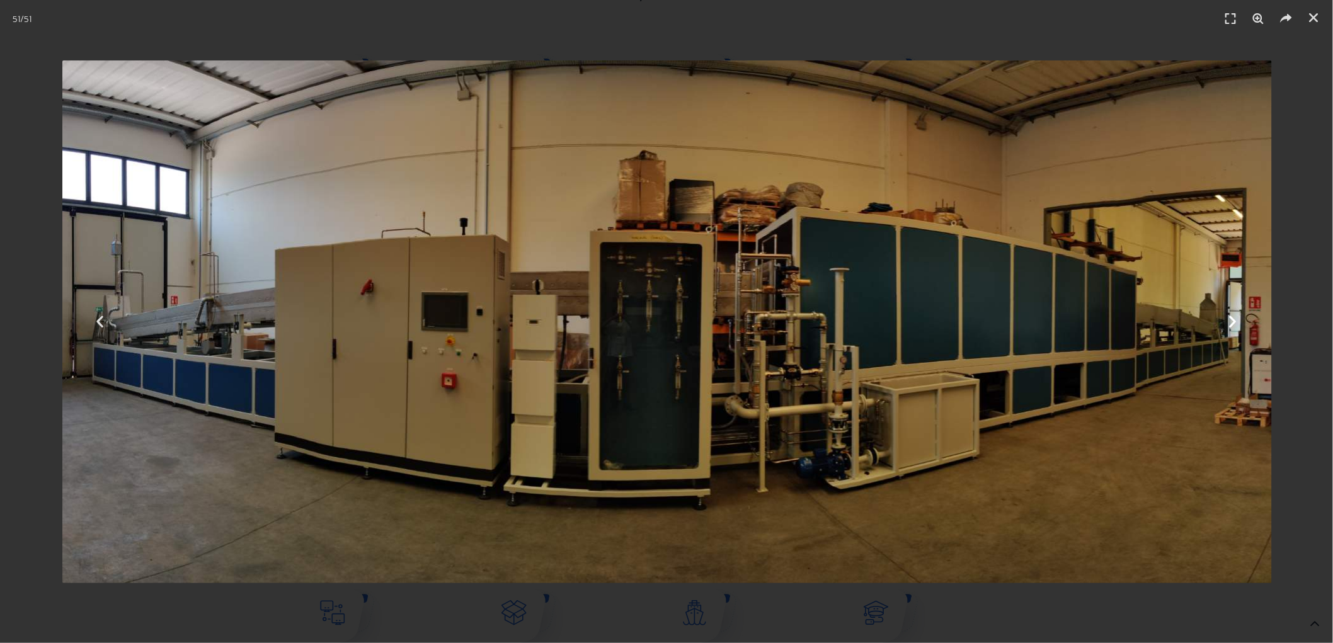
click at [1231, 325] on icon "Next slide" at bounding box center [1234, 322] width 16 height 16
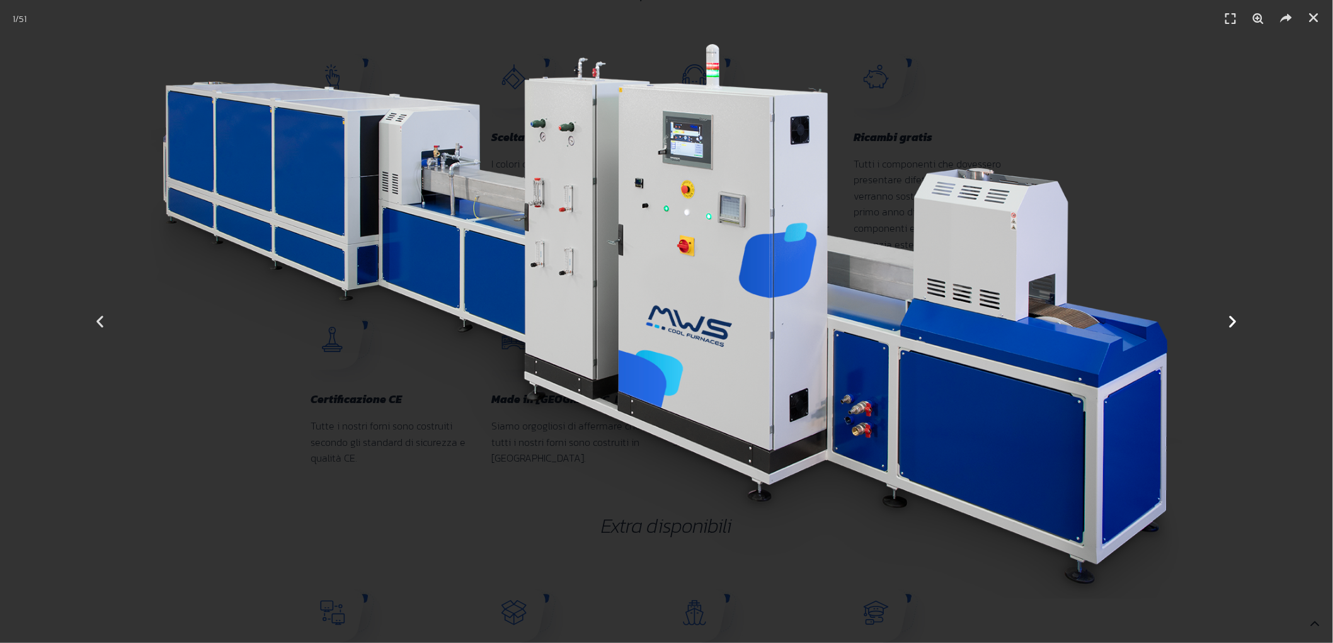
click at [1231, 325] on icon "Next slide" at bounding box center [1234, 322] width 16 height 16
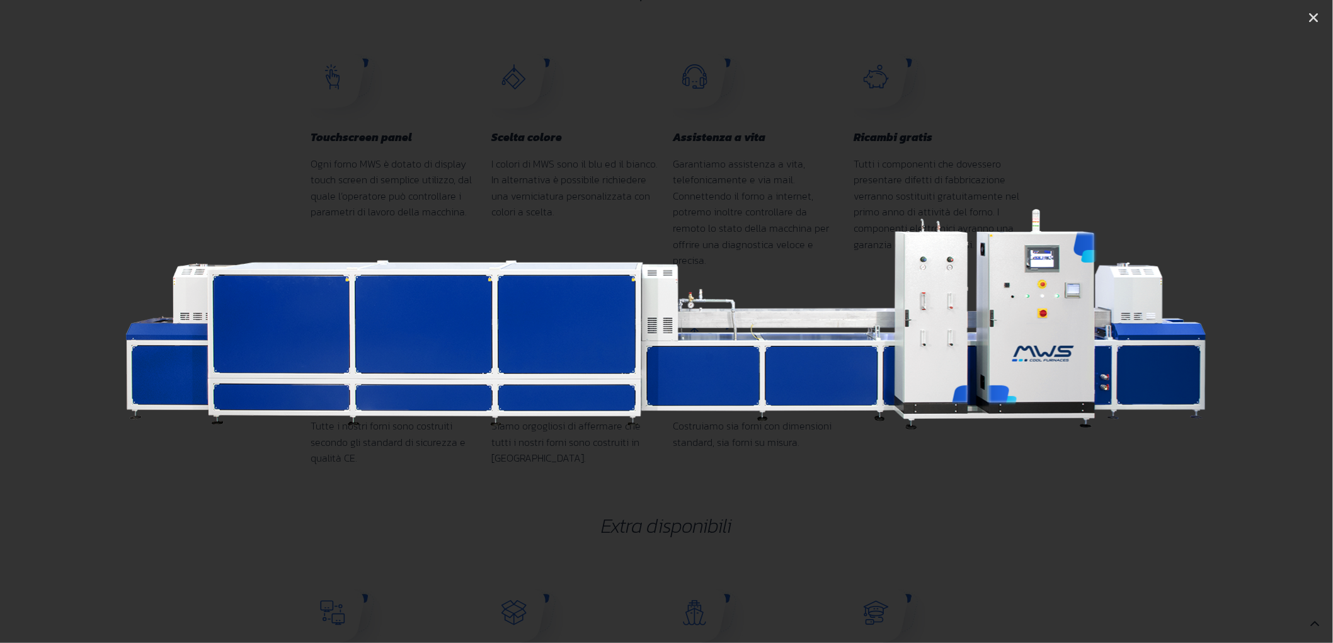
click at [1231, 325] on icon "Next slide" at bounding box center [1234, 322] width 16 height 16
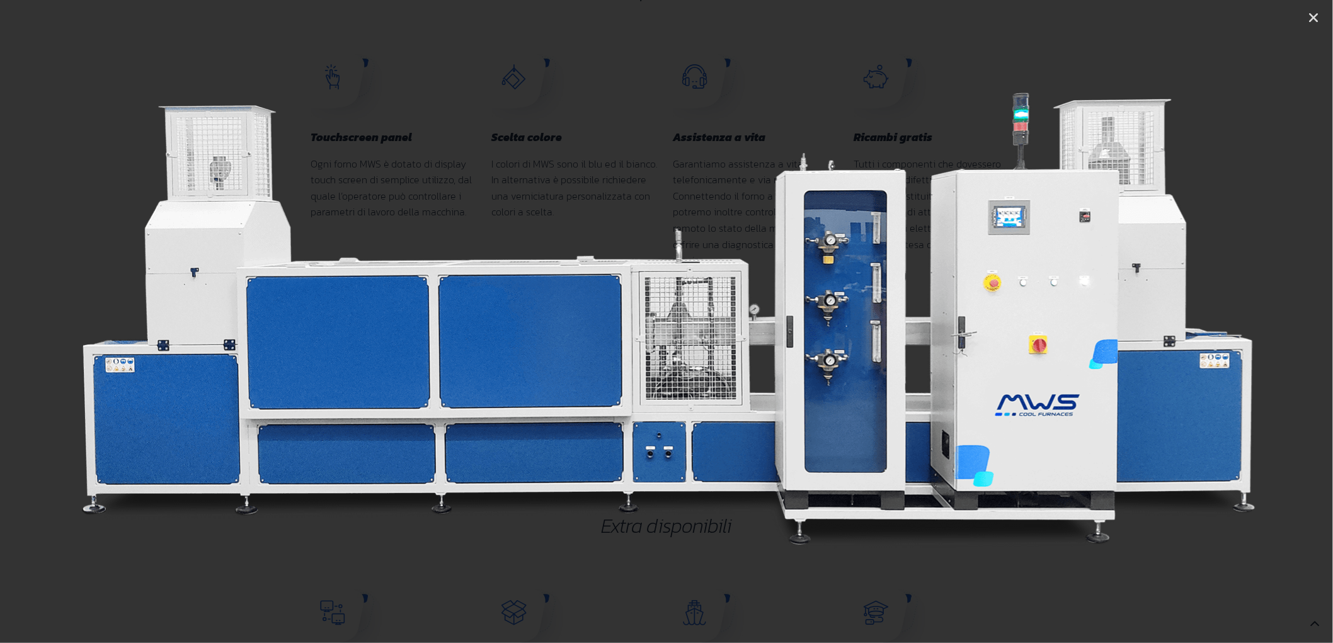
click at [1231, 325] on icon "Next slide" at bounding box center [1234, 322] width 16 height 16
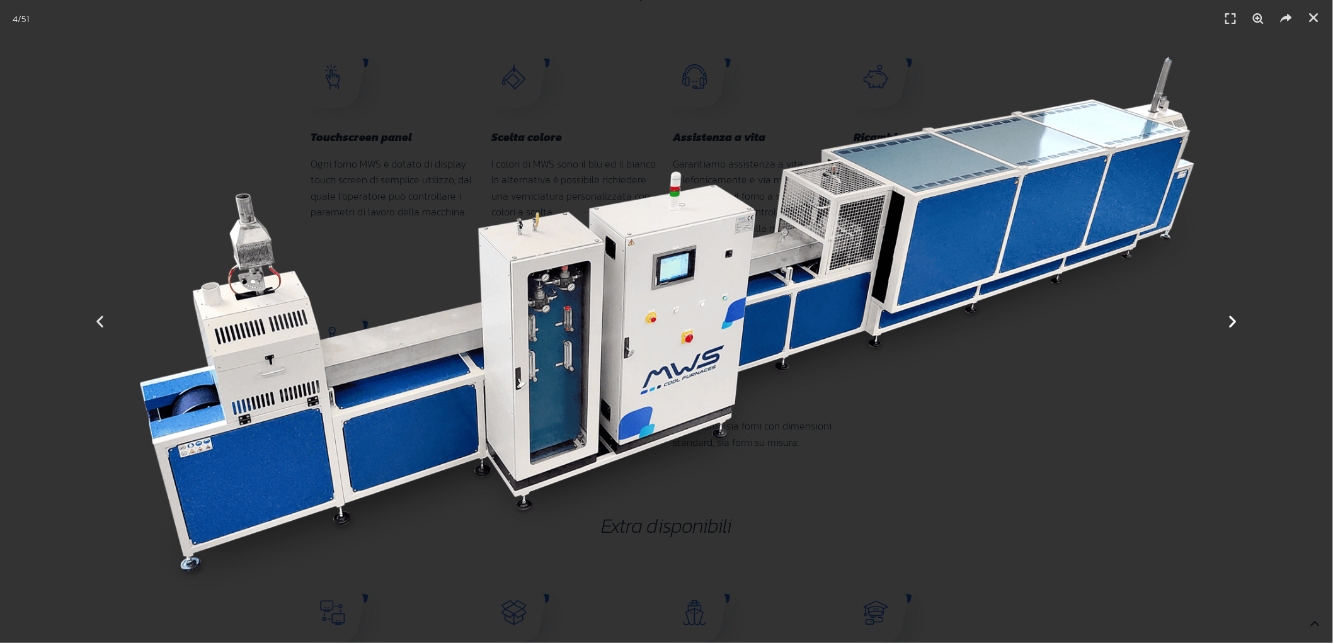
click at [1231, 325] on icon "Next slide" at bounding box center [1234, 322] width 16 height 16
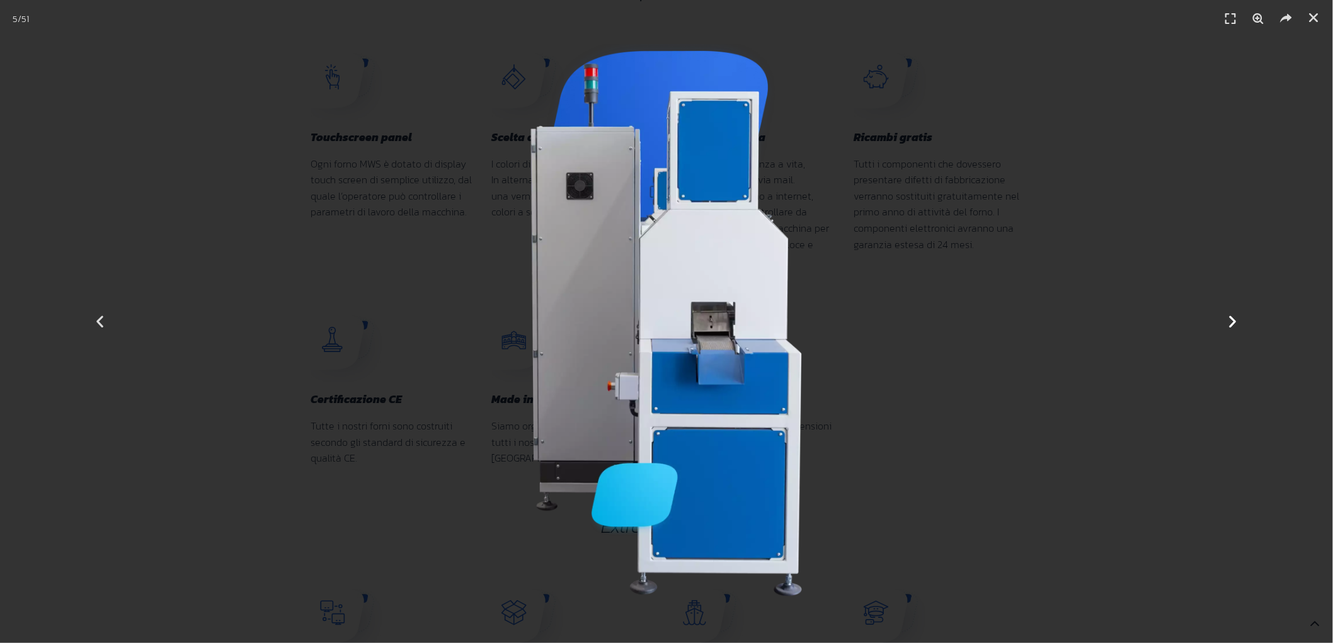
click at [1231, 325] on icon "Next slide" at bounding box center [1234, 322] width 16 height 16
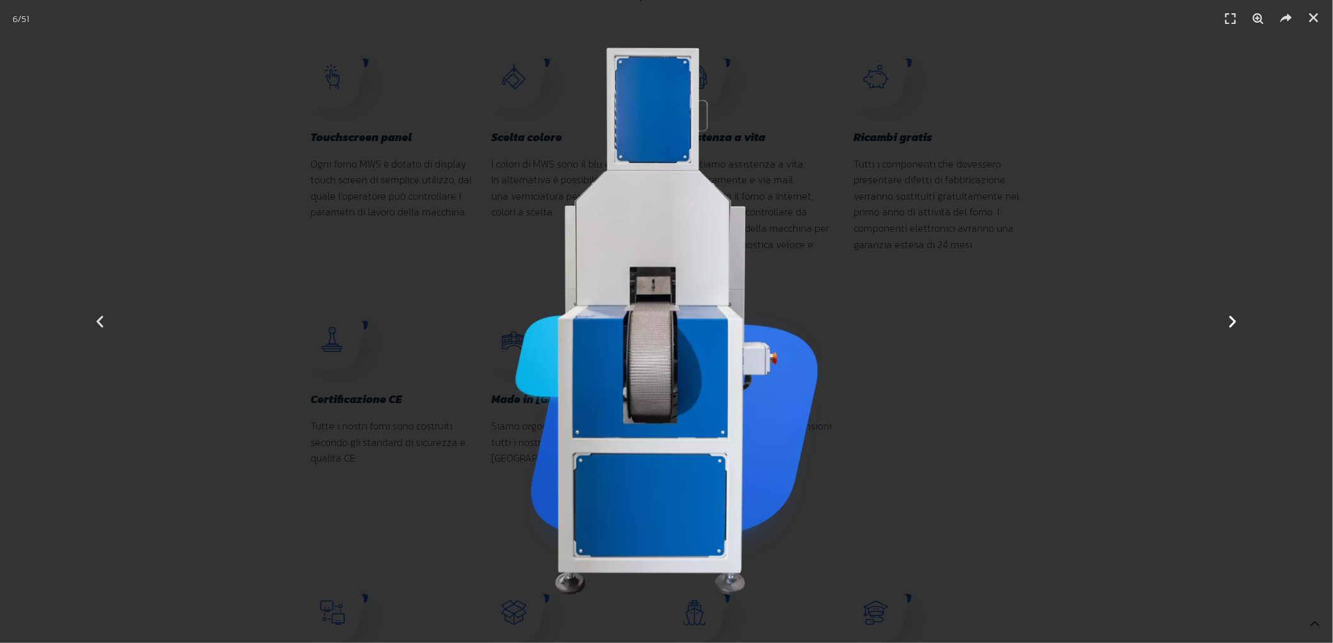
click at [1231, 325] on icon "Next slide" at bounding box center [1234, 322] width 16 height 16
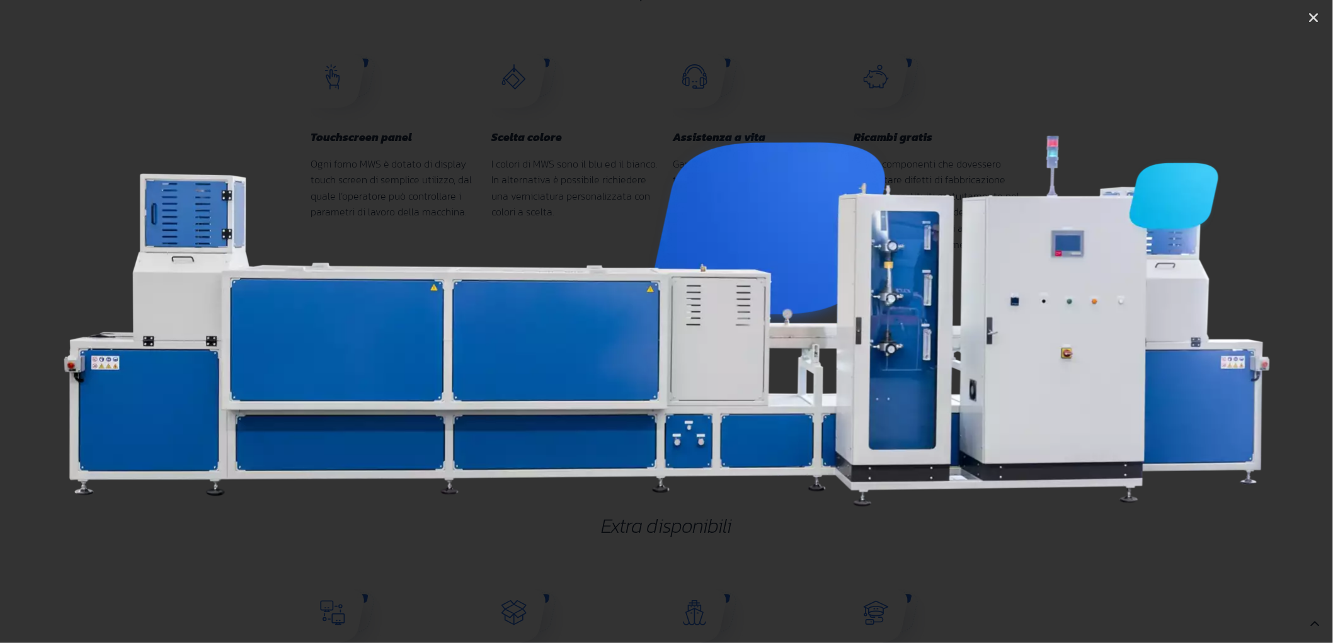
click at [1231, 325] on icon "Next slide" at bounding box center [1234, 322] width 16 height 16
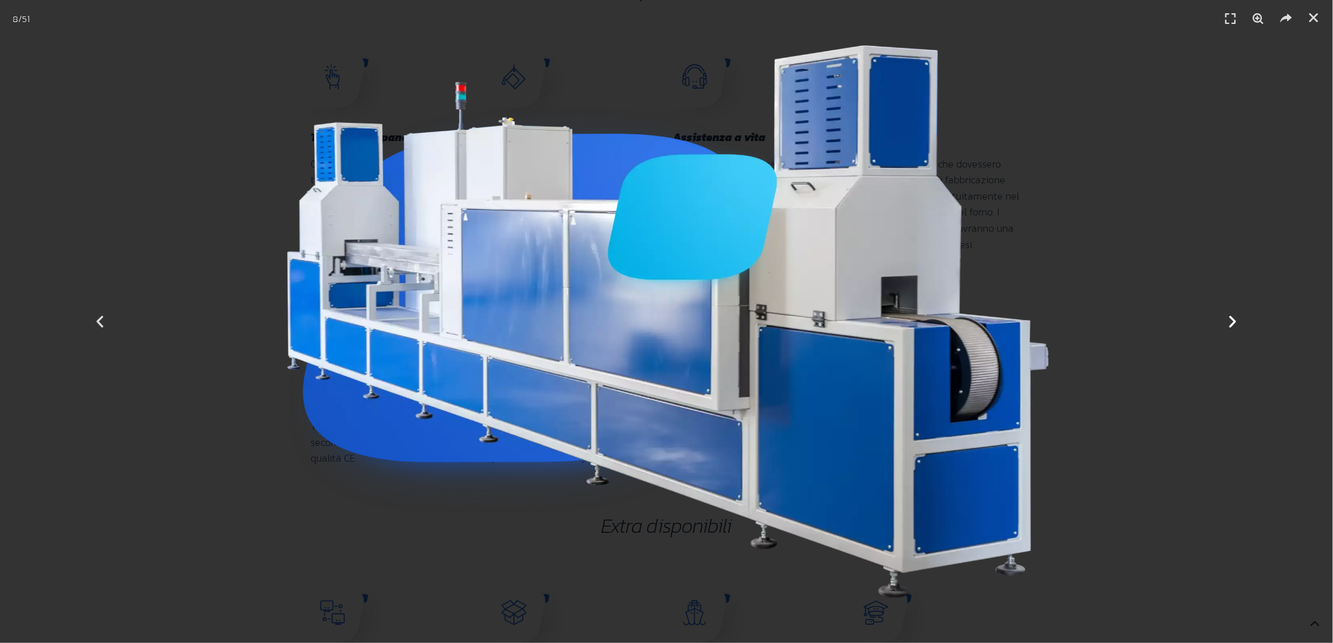
click at [1231, 325] on icon "Next slide" at bounding box center [1234, 322] width 16 height 16
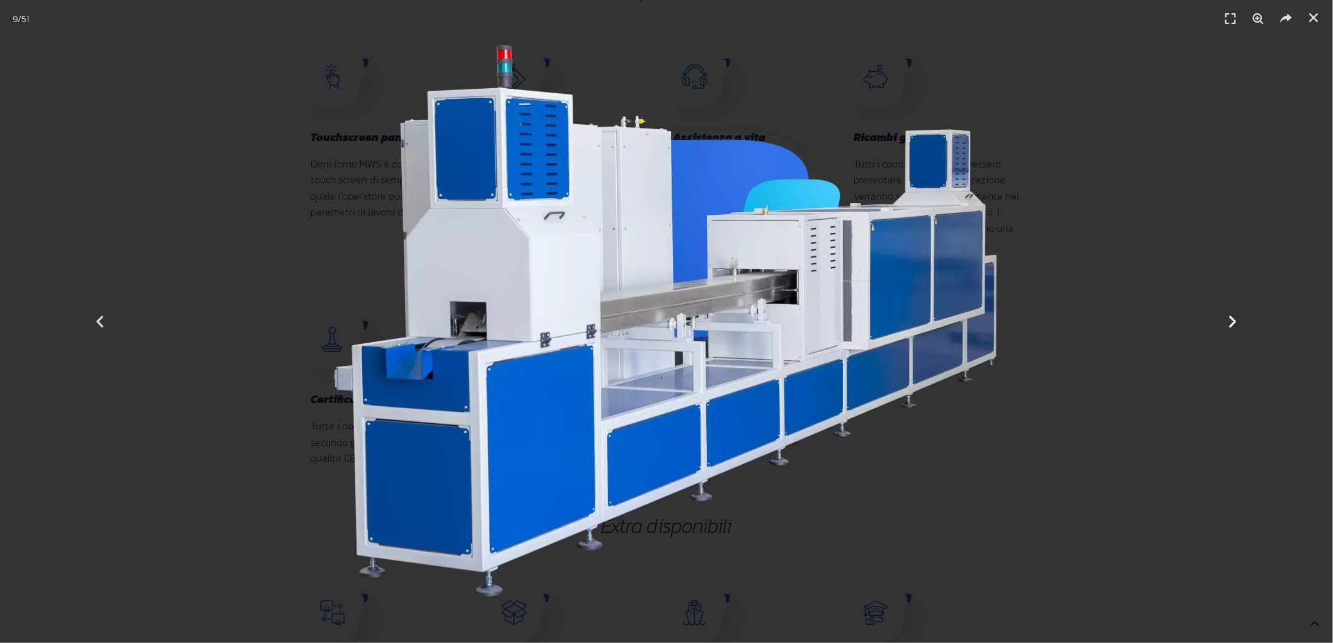
click at [1231, 325] on icon "Next slide" at bounding box center [1234, 322] width 16 height 16
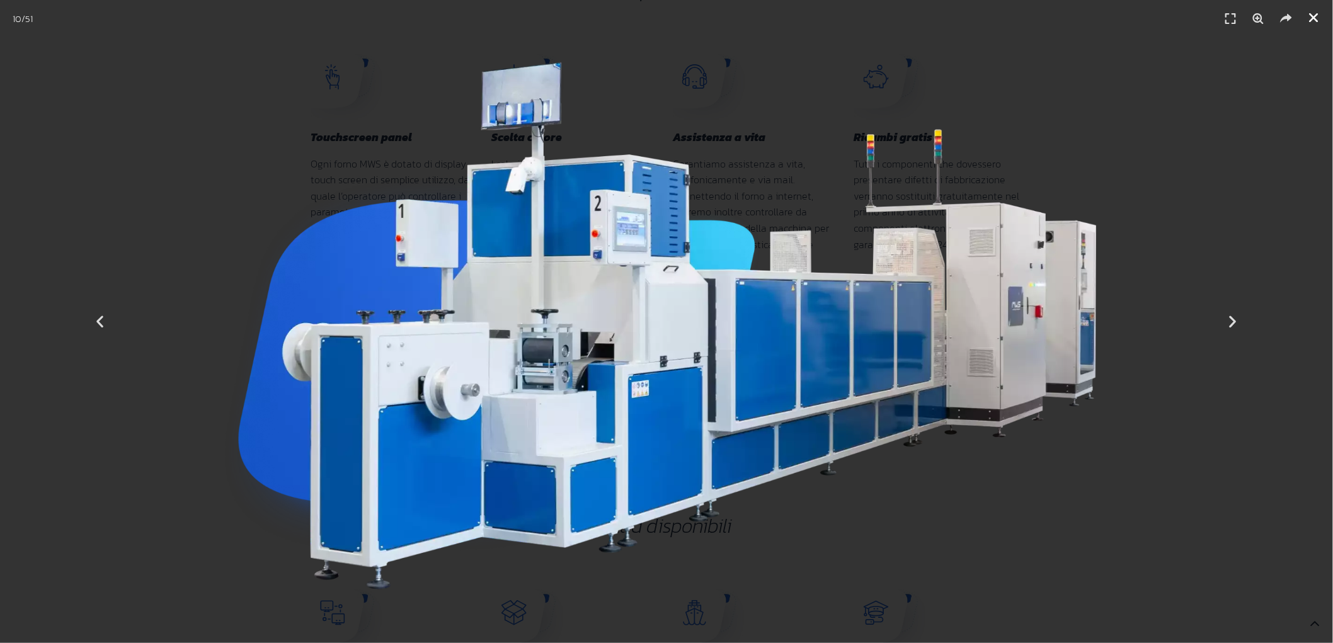
click at [1314, 17] on icon "Chiudi (Esc)" at bounding box center [1314, 17] width 13 height 13
